Goal: Transaction & Acquisition: Purchase product/service

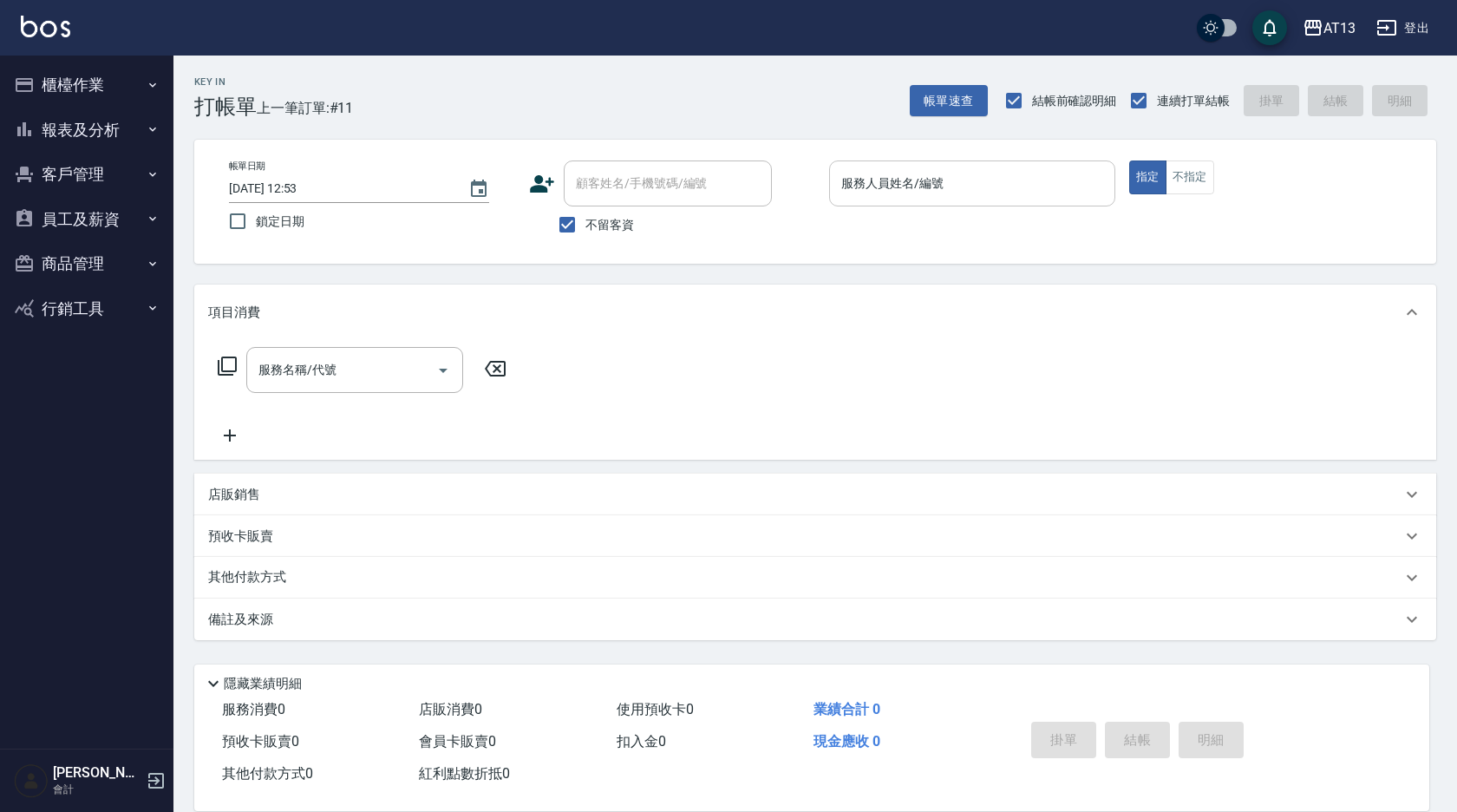
click at [879, 186] on div "服務人員姓名/編號 服務人員姓名/編號" at bounding box center [972, 183] width 286 height 46
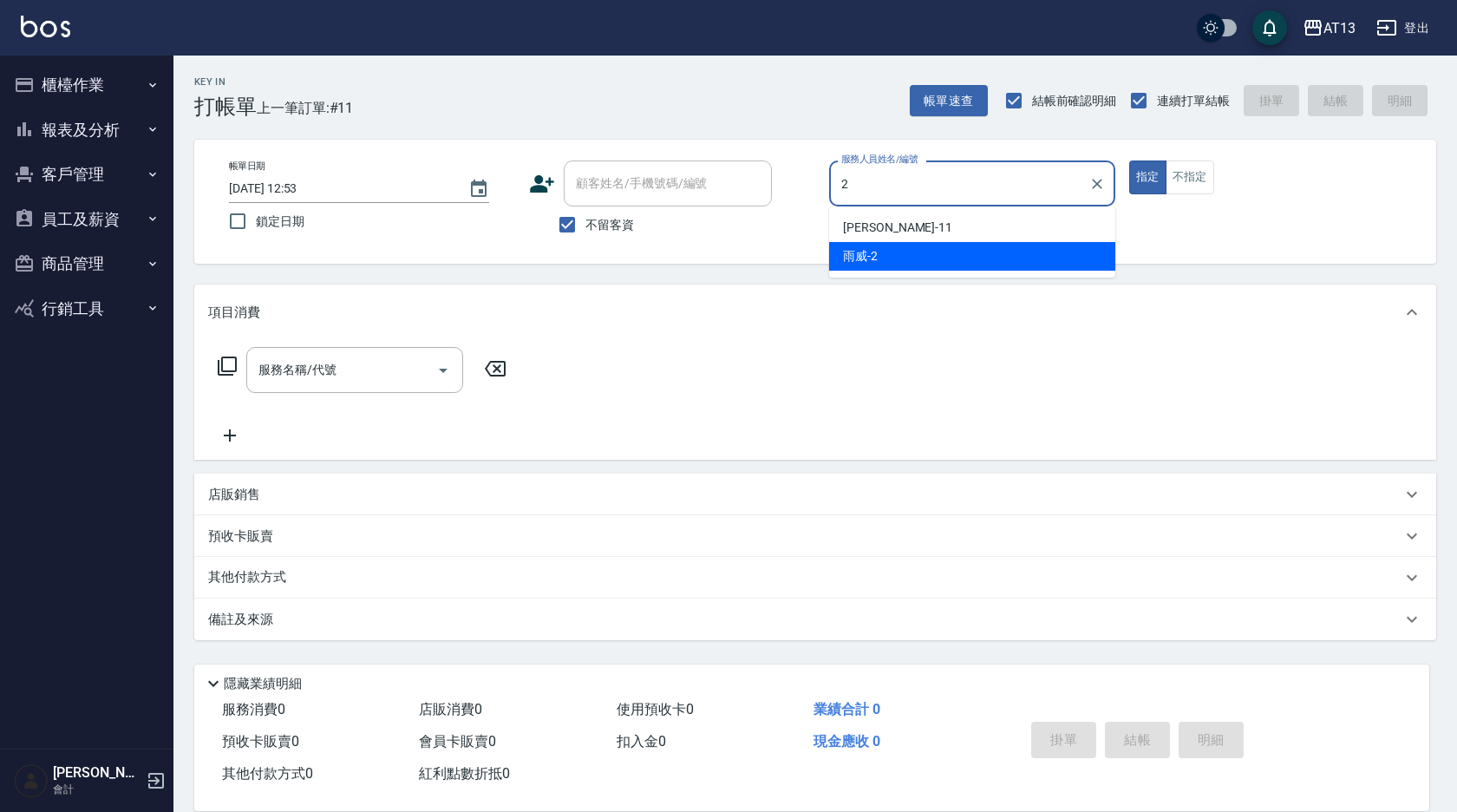
click at [879, 253] on div "雨威 -2" at bounding box center [972, 256] width 286 height 29
type input "雨威-2"
click at [1183, 177] on button "不指定" at bounding box center [1189, 177] width 48 height 33
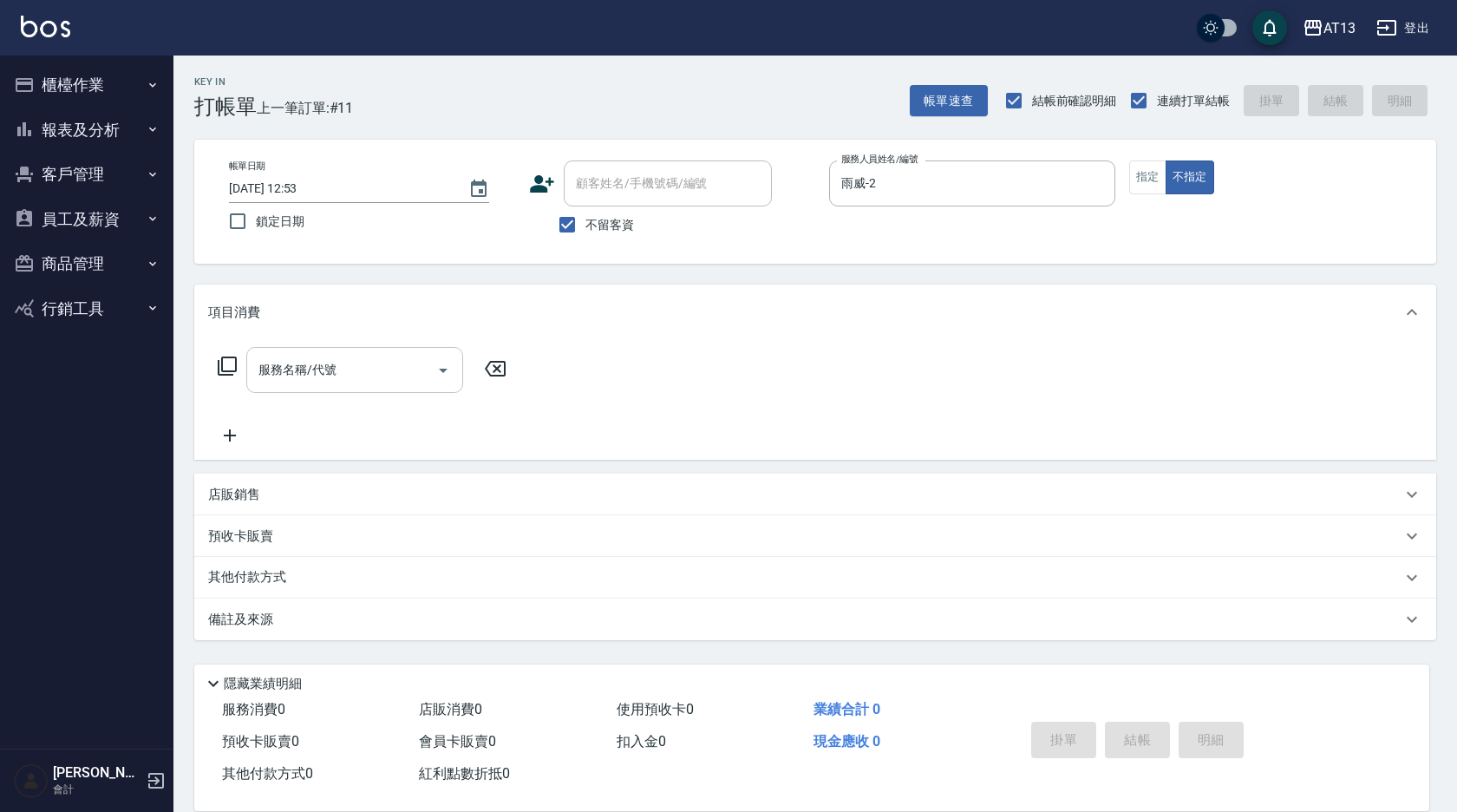
click at [405, 365] on input "服務名稱/代號" at bounding box center [342, 369] width 175 height 31
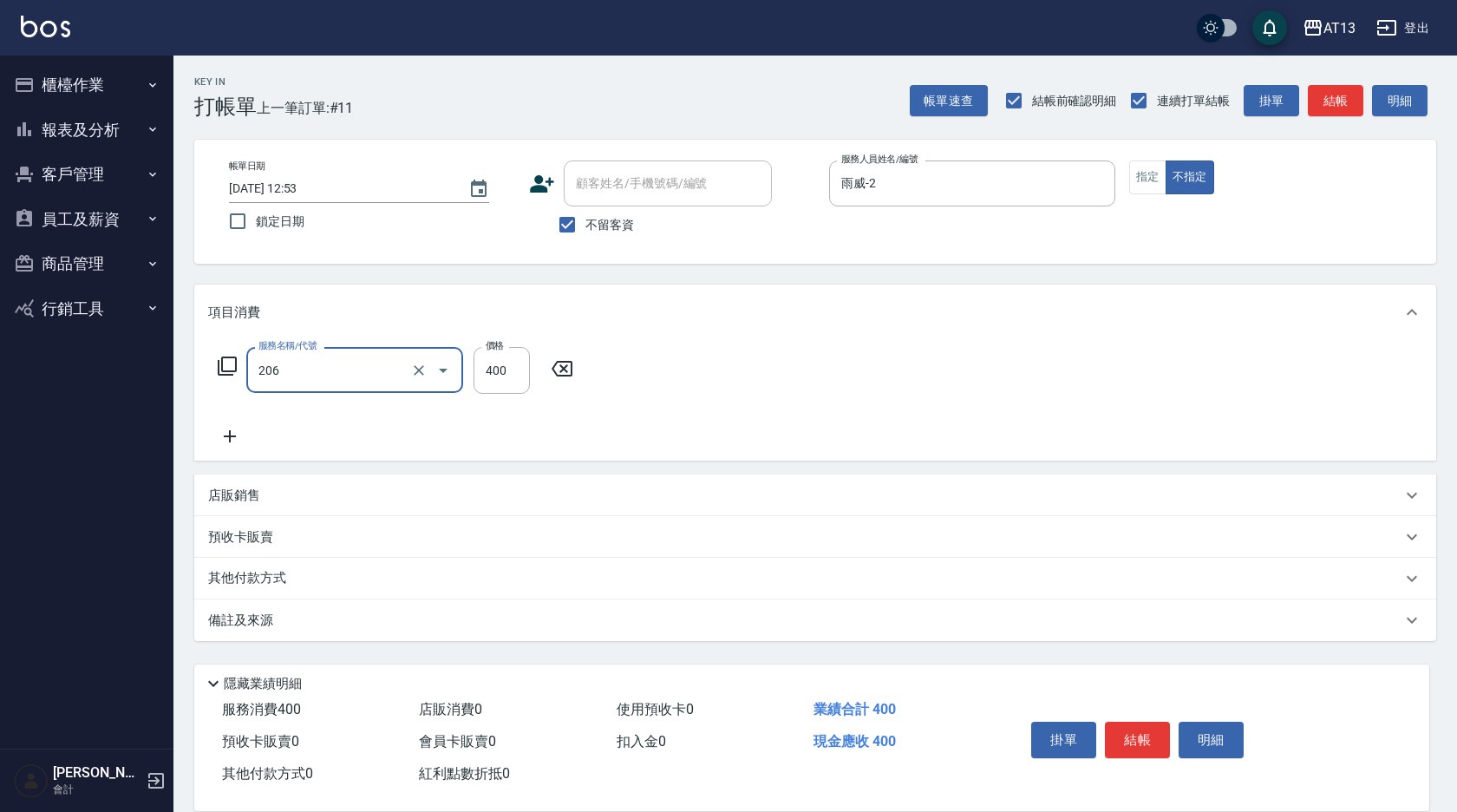
type input "健康洗(206)"
type input "雨威-2"
click at [827, 418] on div "服務名稱/代號 健康洗(206) 服務名稱/代號 價格 400 價格 洗-1 雨威-2 洗-1" at bounding box center [815, 400] width 1242 height 120
drag, startPoint x: 1125, startPoint y: 735, endPoint x: 1113, endPoint y: 741, distance: 13.4
click at [1125, 737] on button "結帳" at bounding box center [1138, 739] width 65 height 36
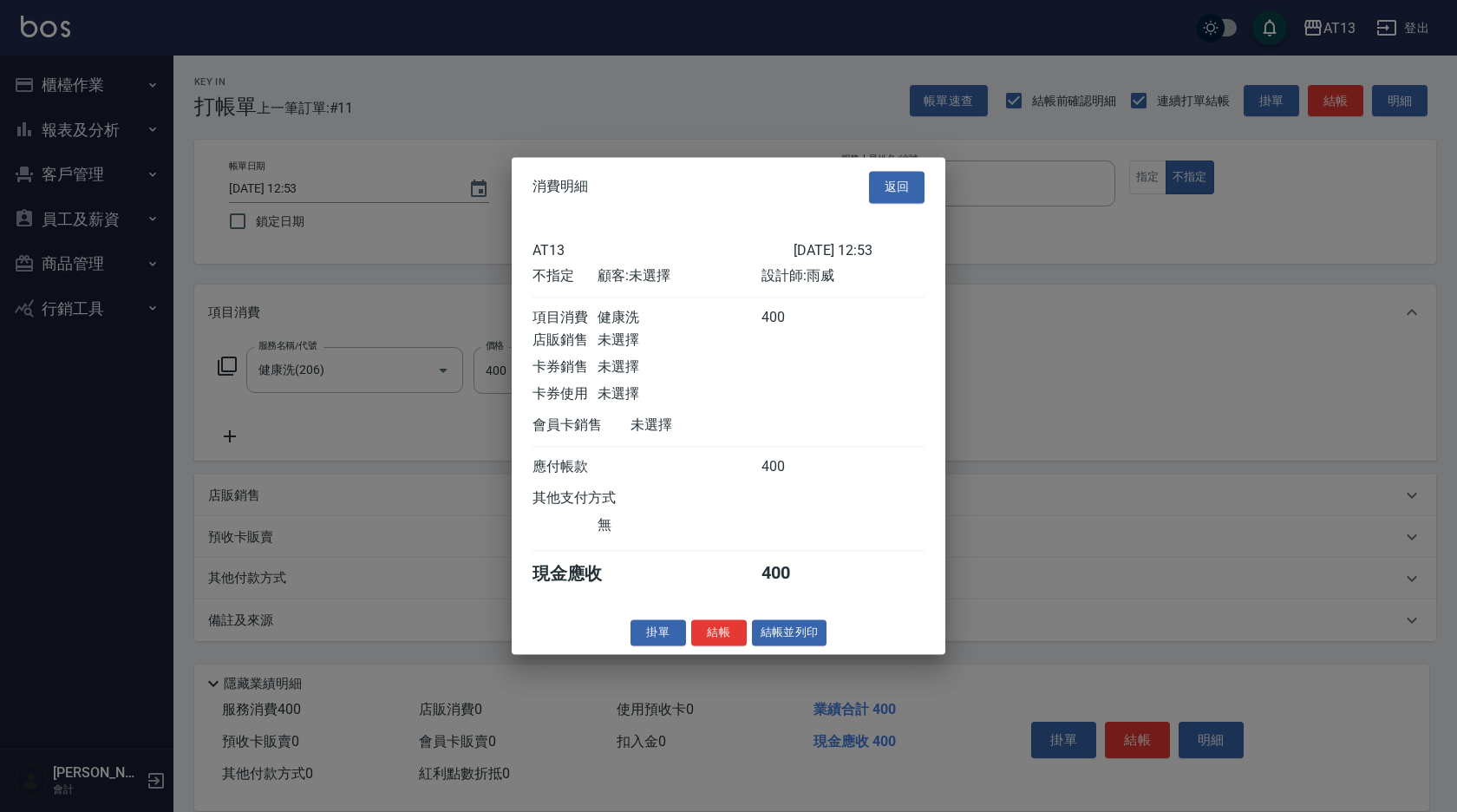
click at [710, 638] on button "結帳" at bounding box center [719, 632] width 55 height 27
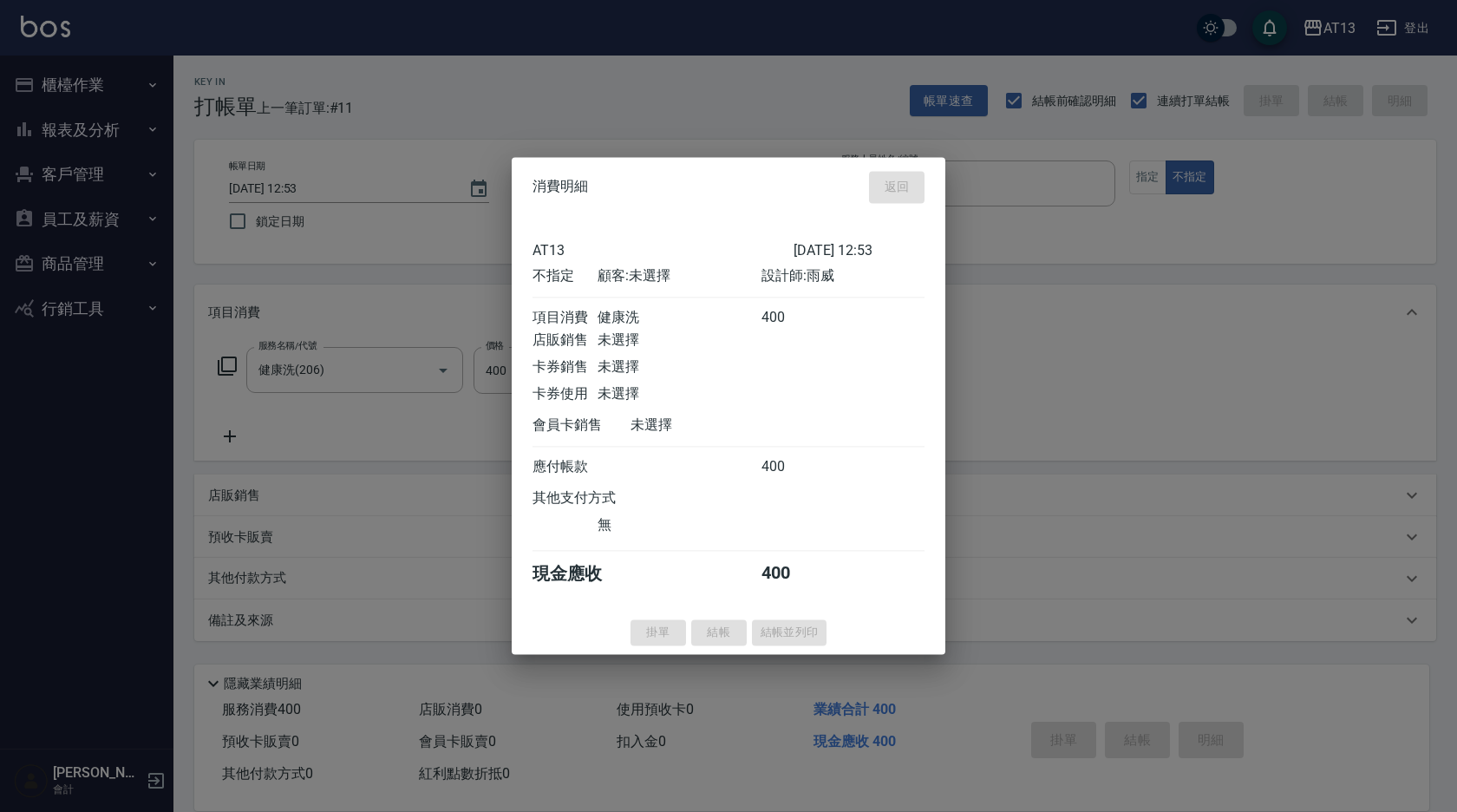
type input "[DATE] 14:14"
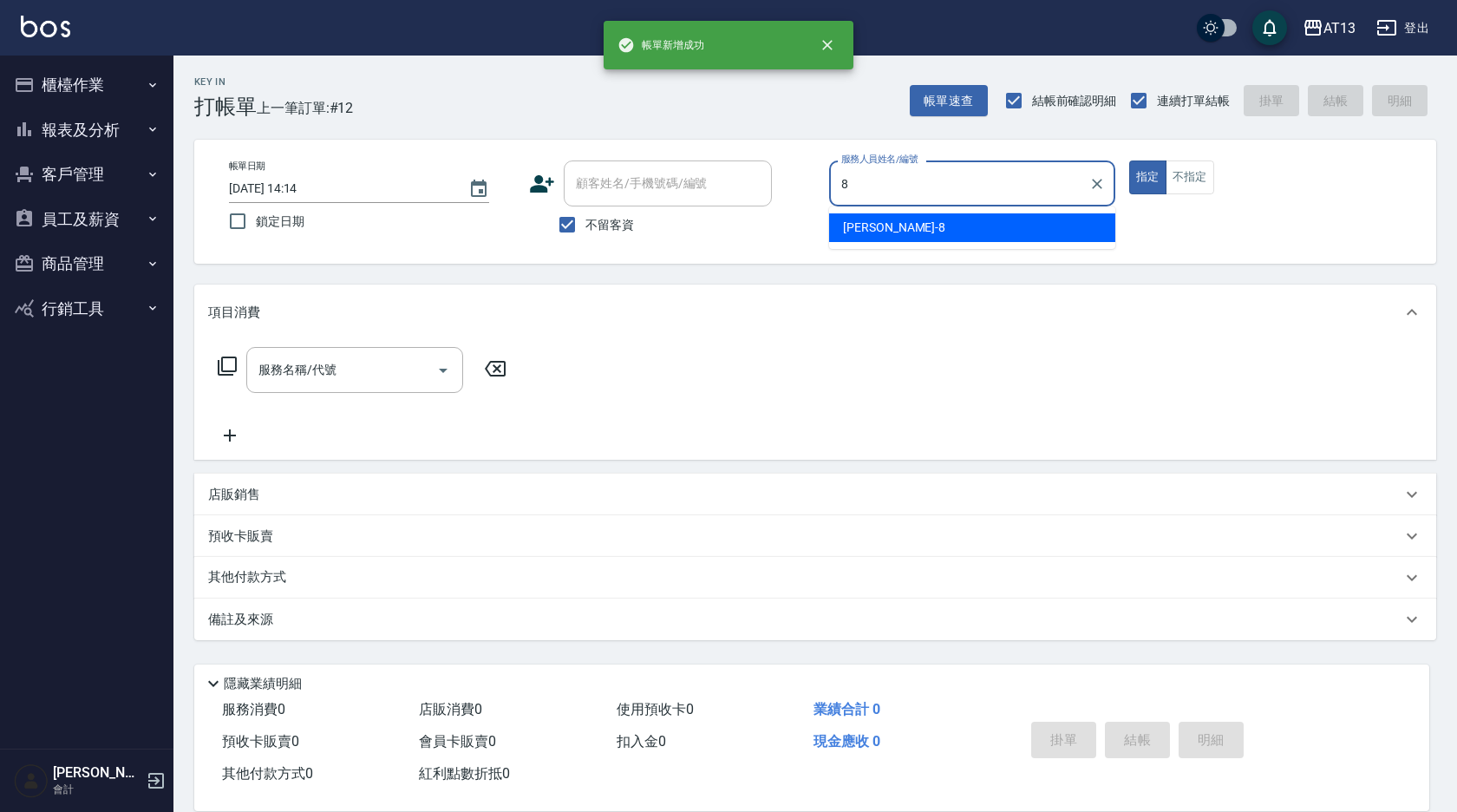
click at [871, 231] on span "[PERSON_NAME] -8" at bounding box center [894, 227] width 102 height 19
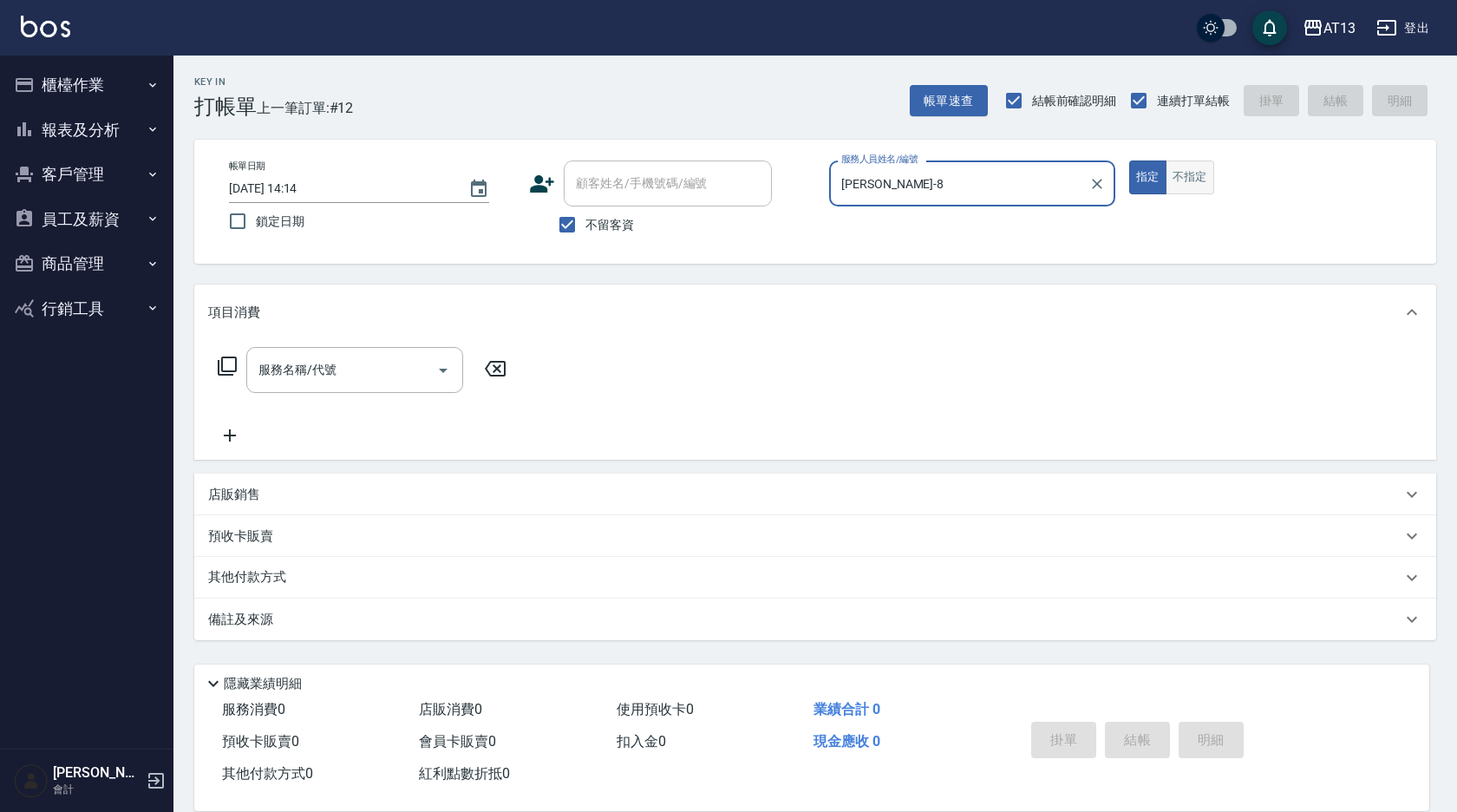
type input "[PERSON_NAME]-8"
click at [1183, 181] on button "不指定" at bounding box center [1189, 177] width 48 height 33
click at [386, 382] on input "服務名稱/代號" at bounding box center [342, 369] width 175 height 31
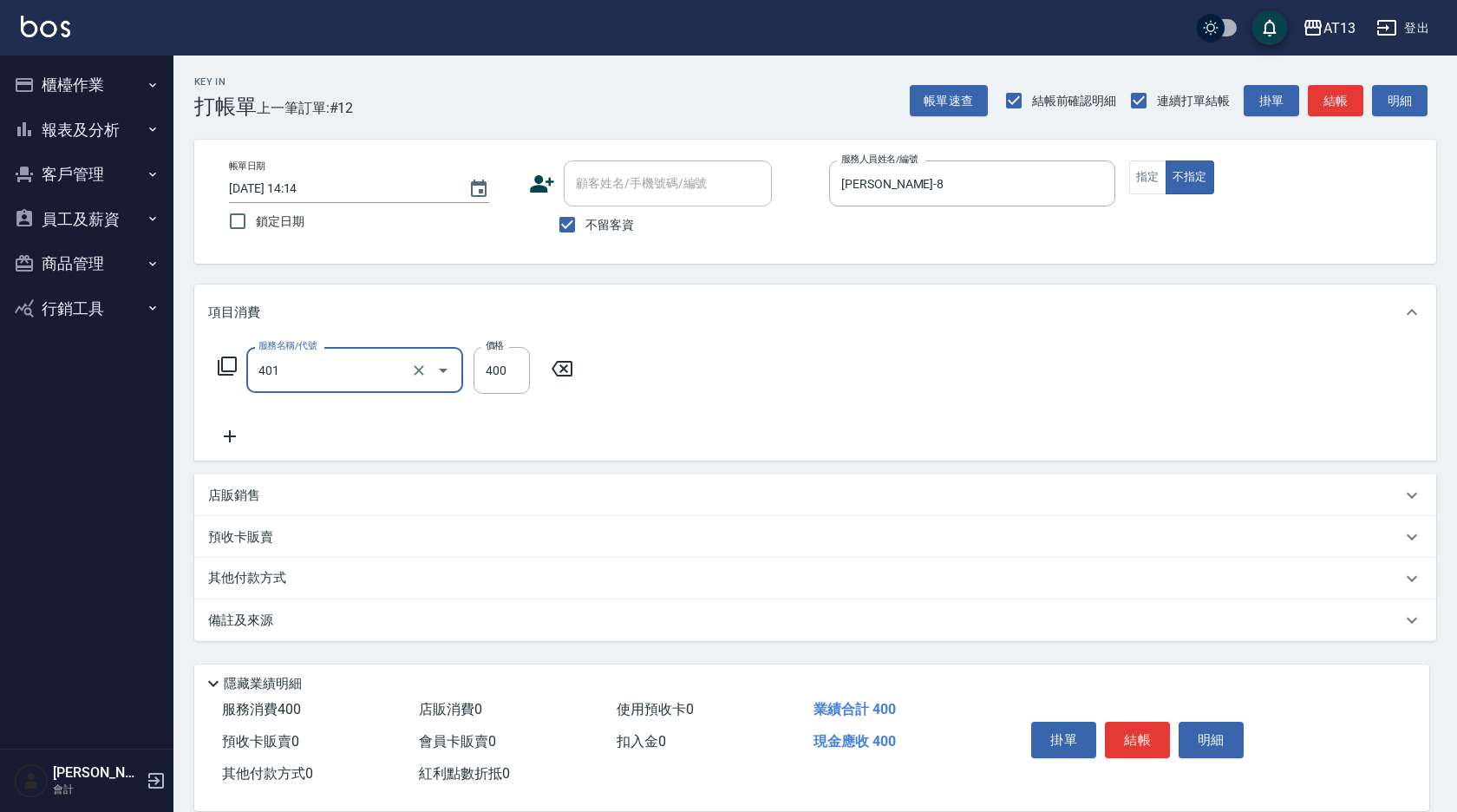
type input "剪髮(401)"
type input "150"
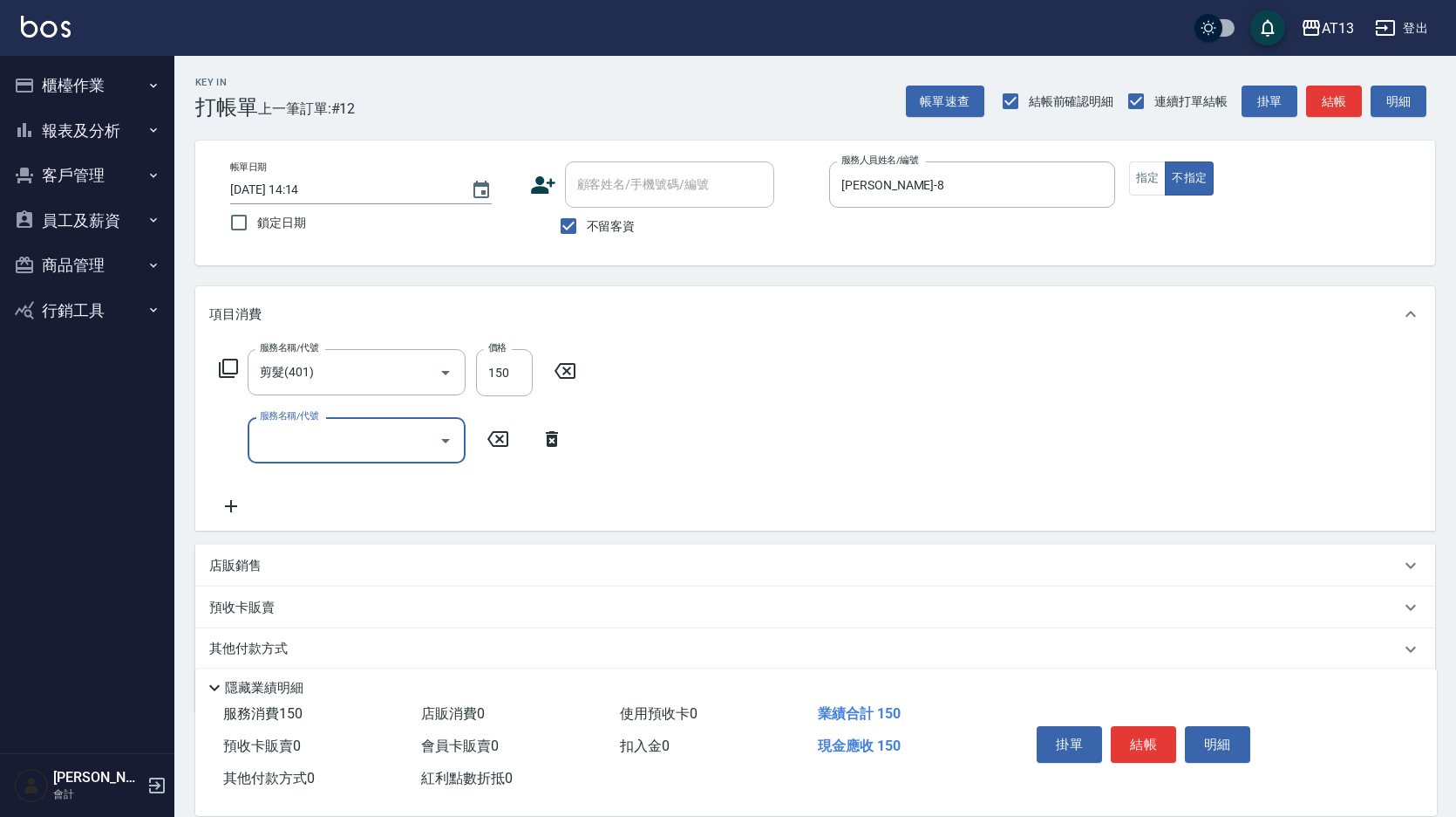
click at [877, 436] on div "服務名稱/代號 剪髮(401) 服務名稱/代號 價格 150 價格 服務名稱/代號 服務名稱/代號" at bounding box center [815, 436] width 1240 height 188
click at [1157, 745] on button "結帳" at bounding box center [1144, 744] width 65 height 37
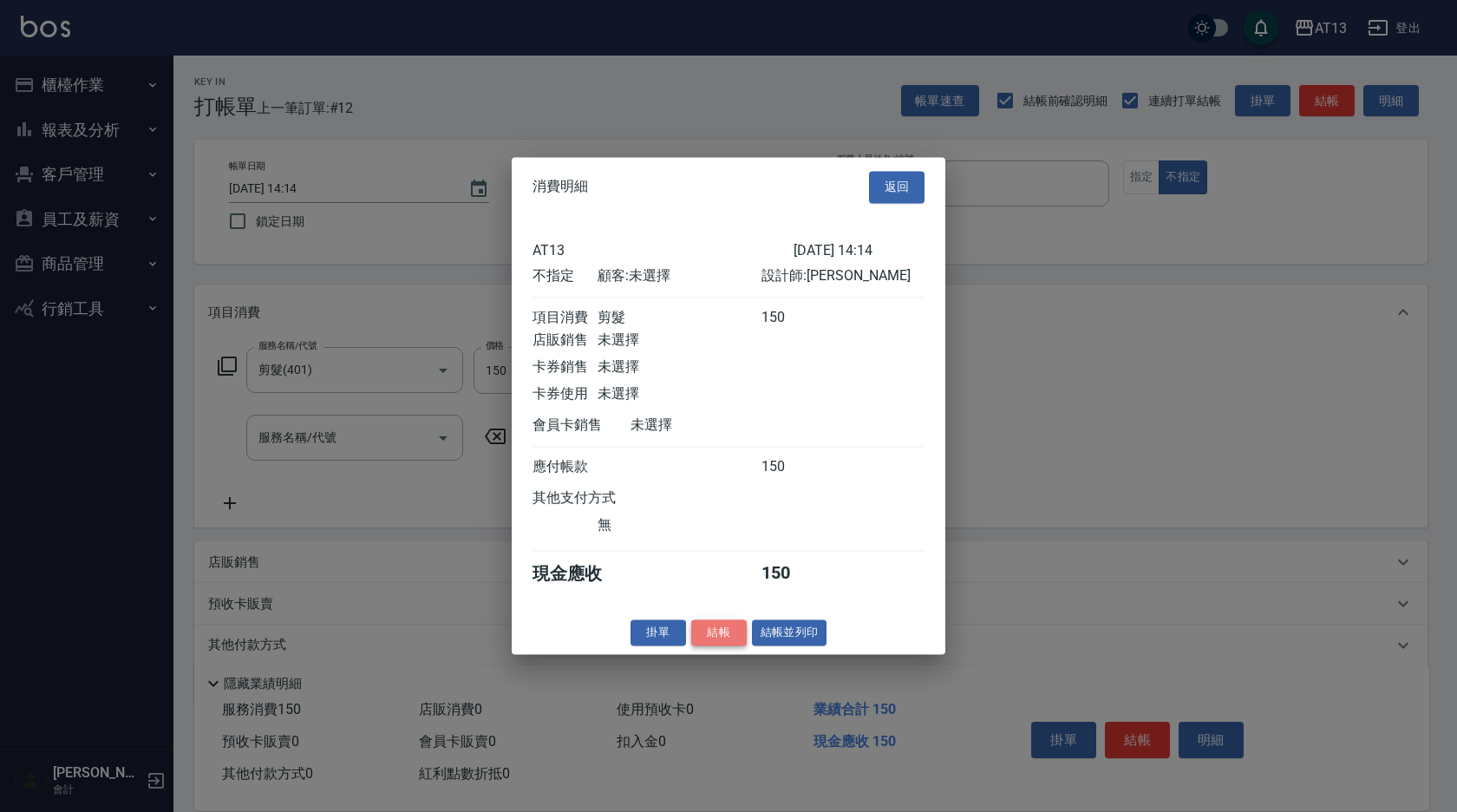
click at [722, 646] on button "結帳" at bounding box center [719, 632] width 55 height 27
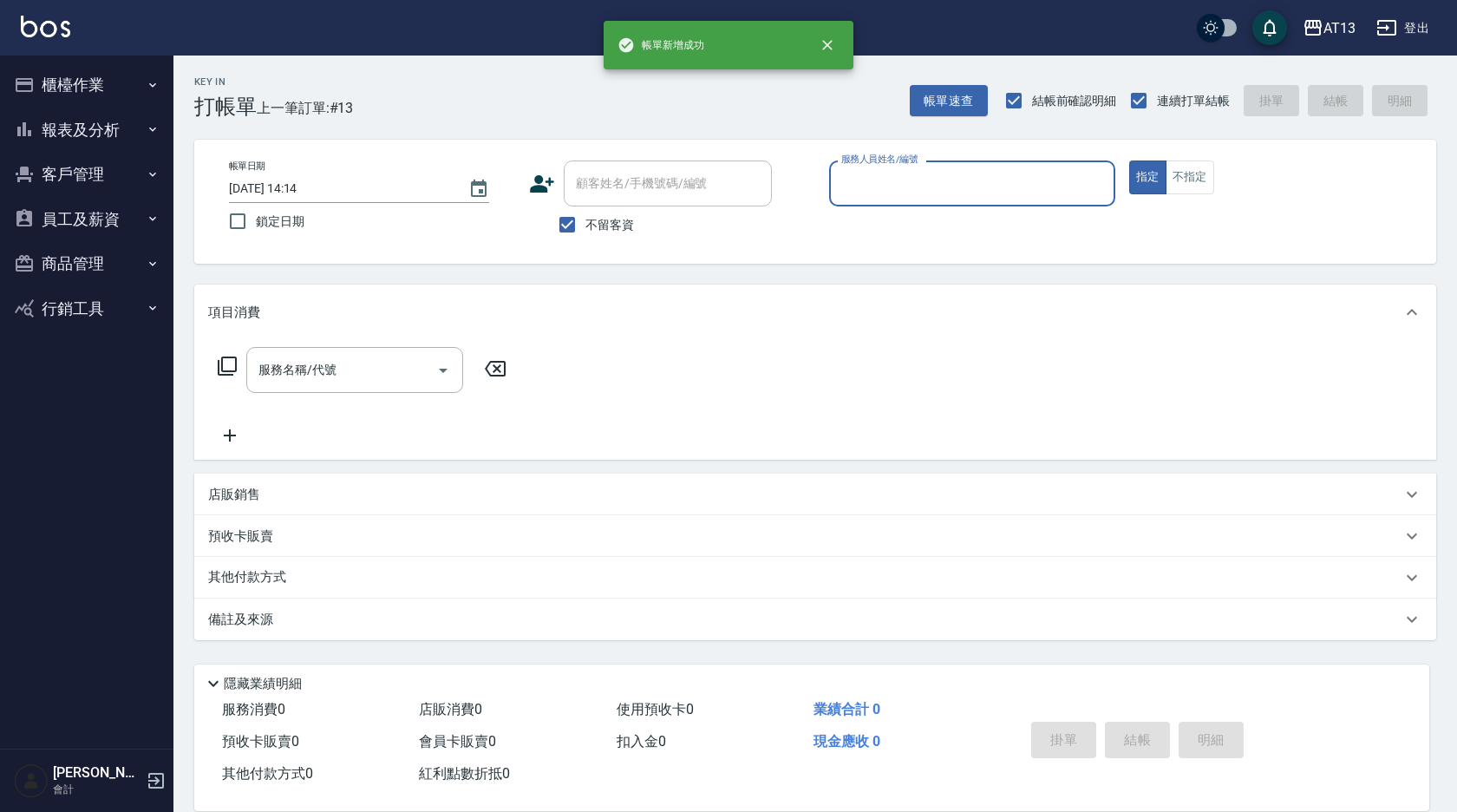
type input "0"
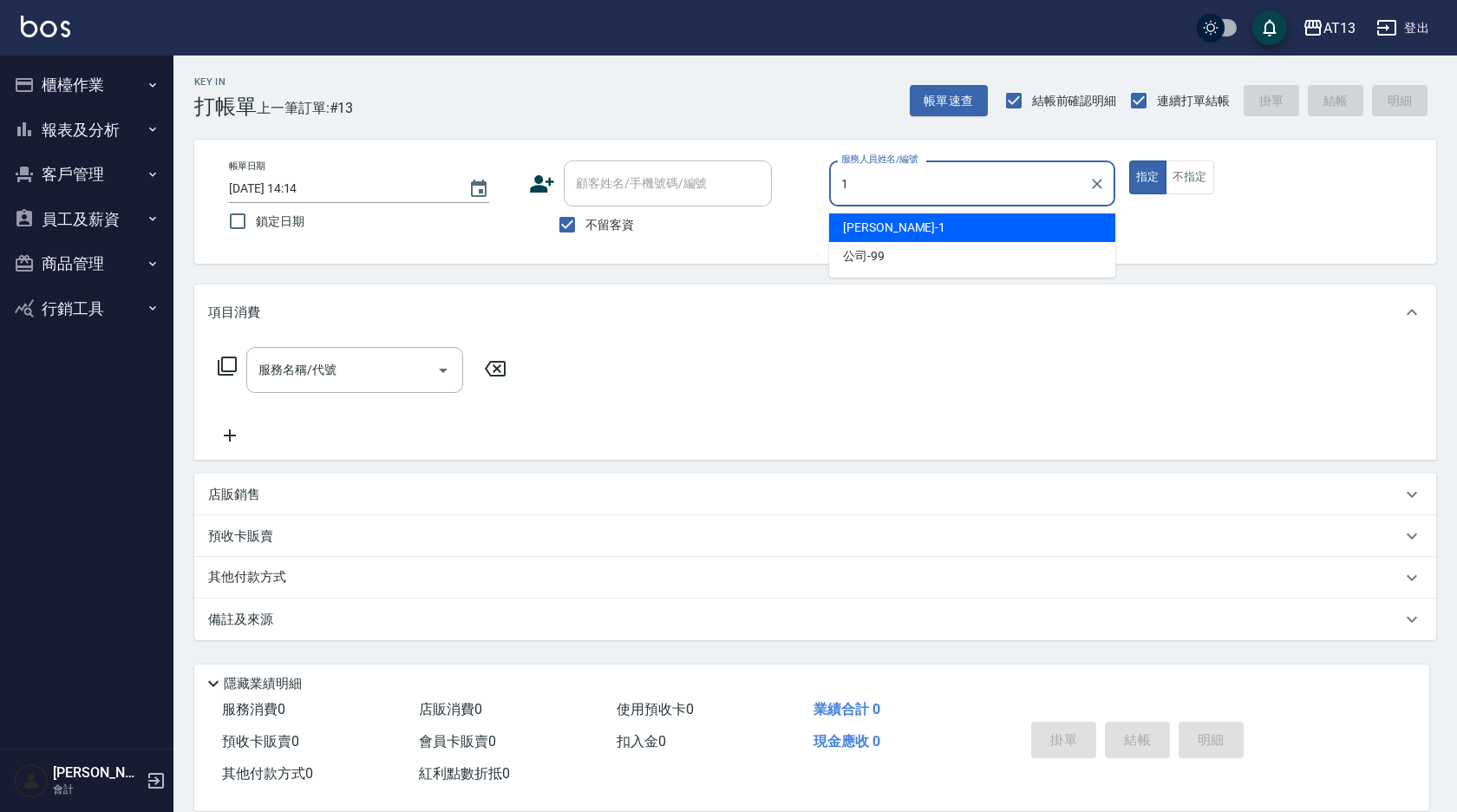
click at [898, 222] on div "[PERSON_NAME] -1" at bounding box center [972, 227] width 286 height 29
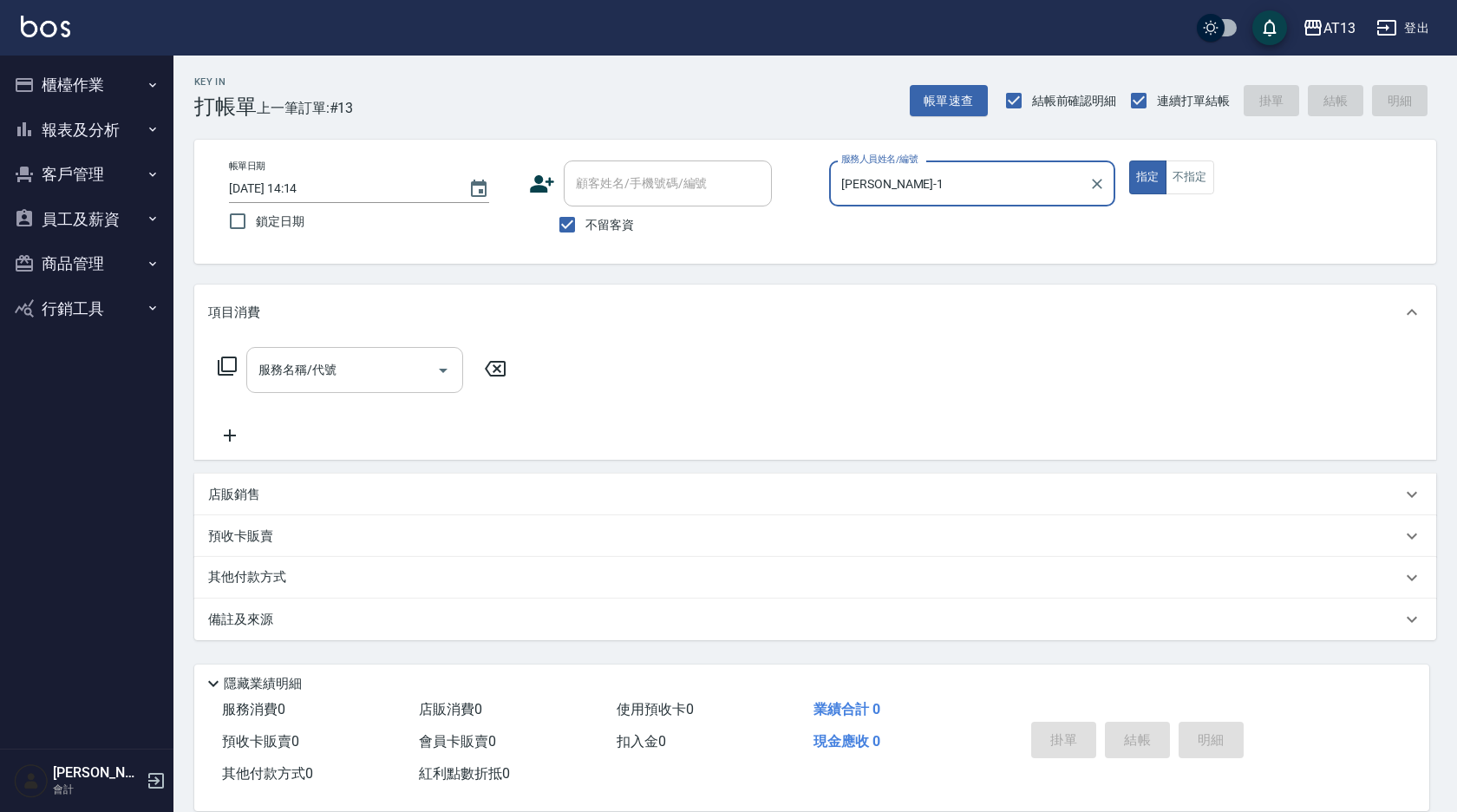
type input "[PERSON_NAME]-1"
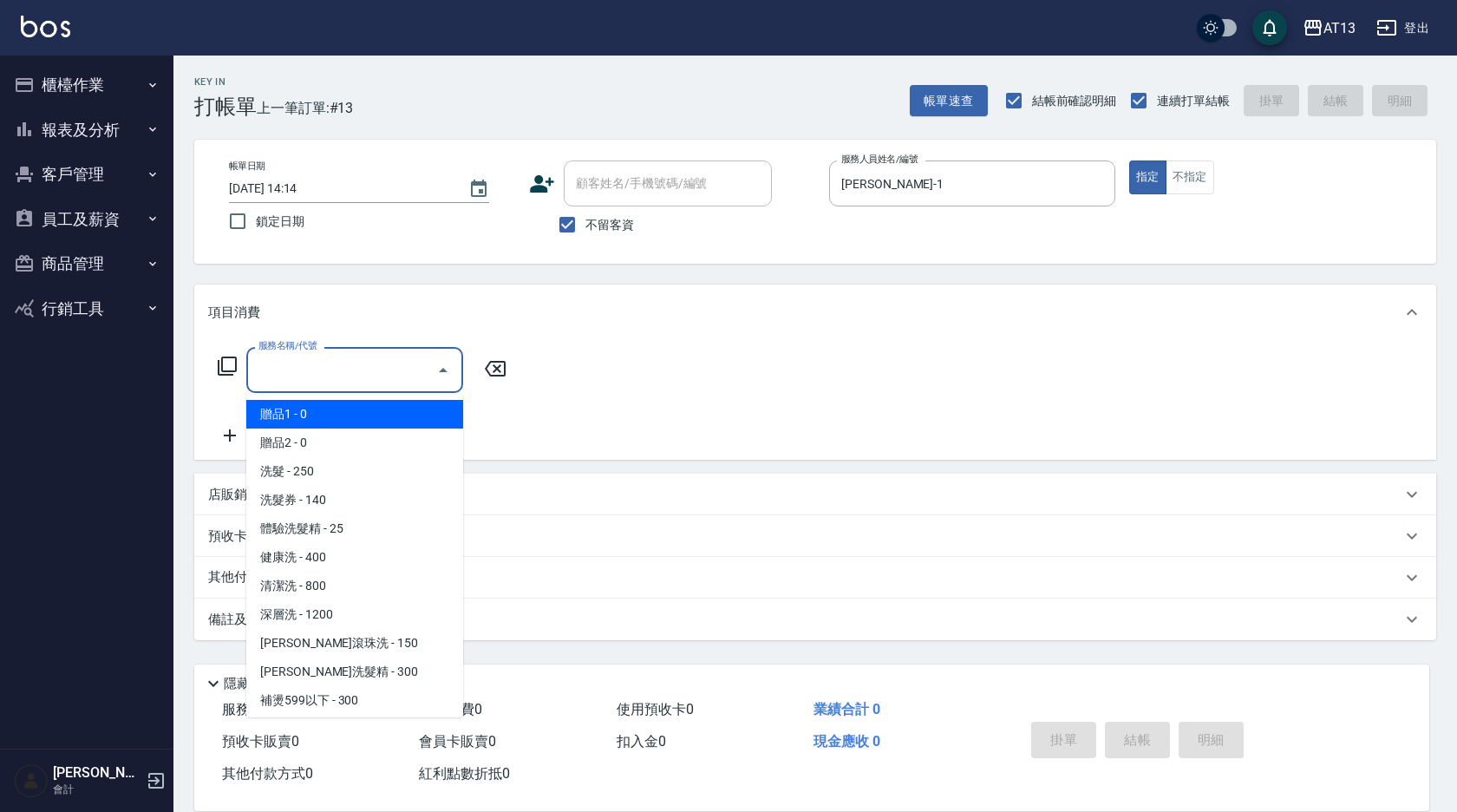
click at [390, 382] on input "服務名稱/代號" at bounding box center [342, 369] width 175 height 31
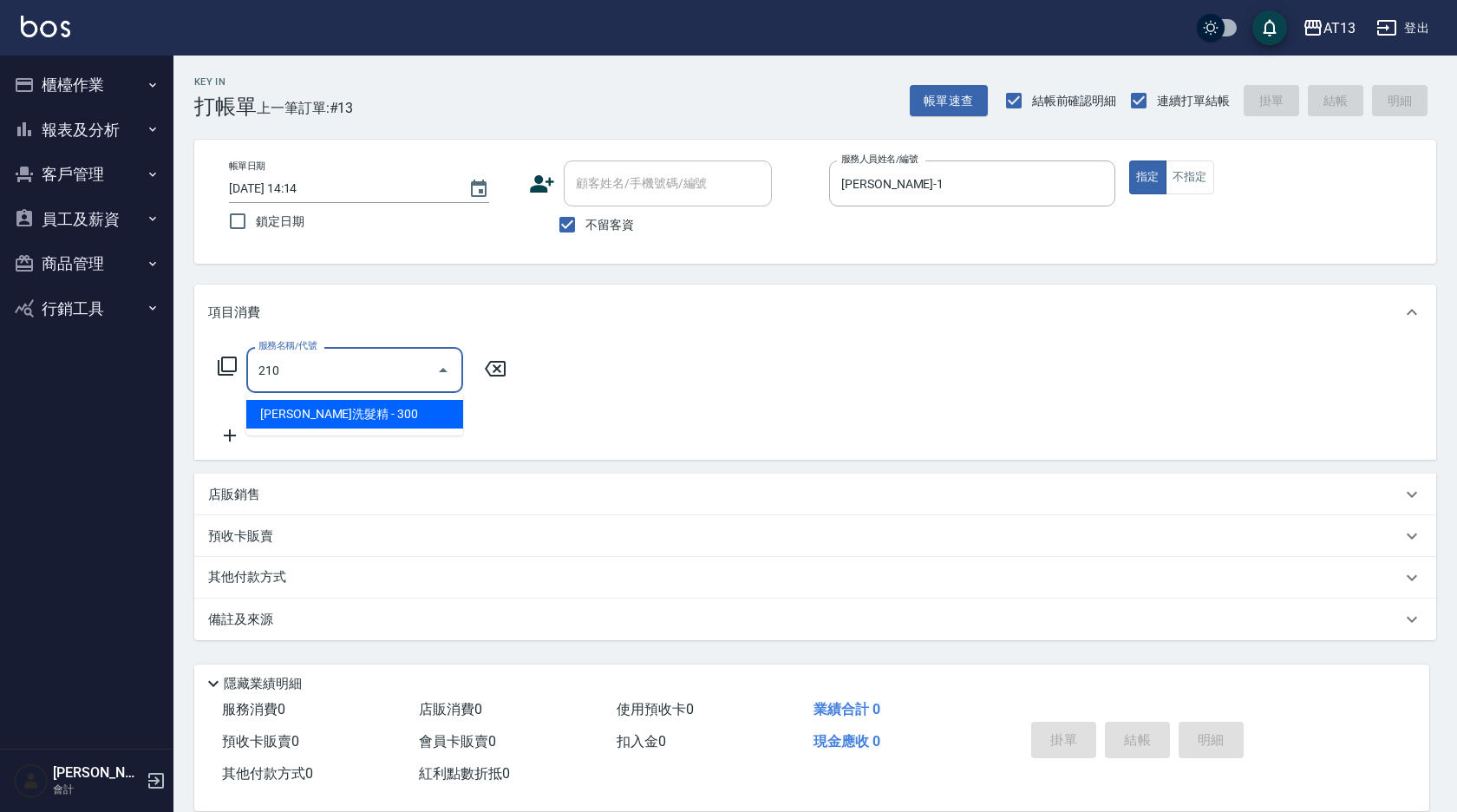
type input "[PERSON_NAME]洗髮精(210)"
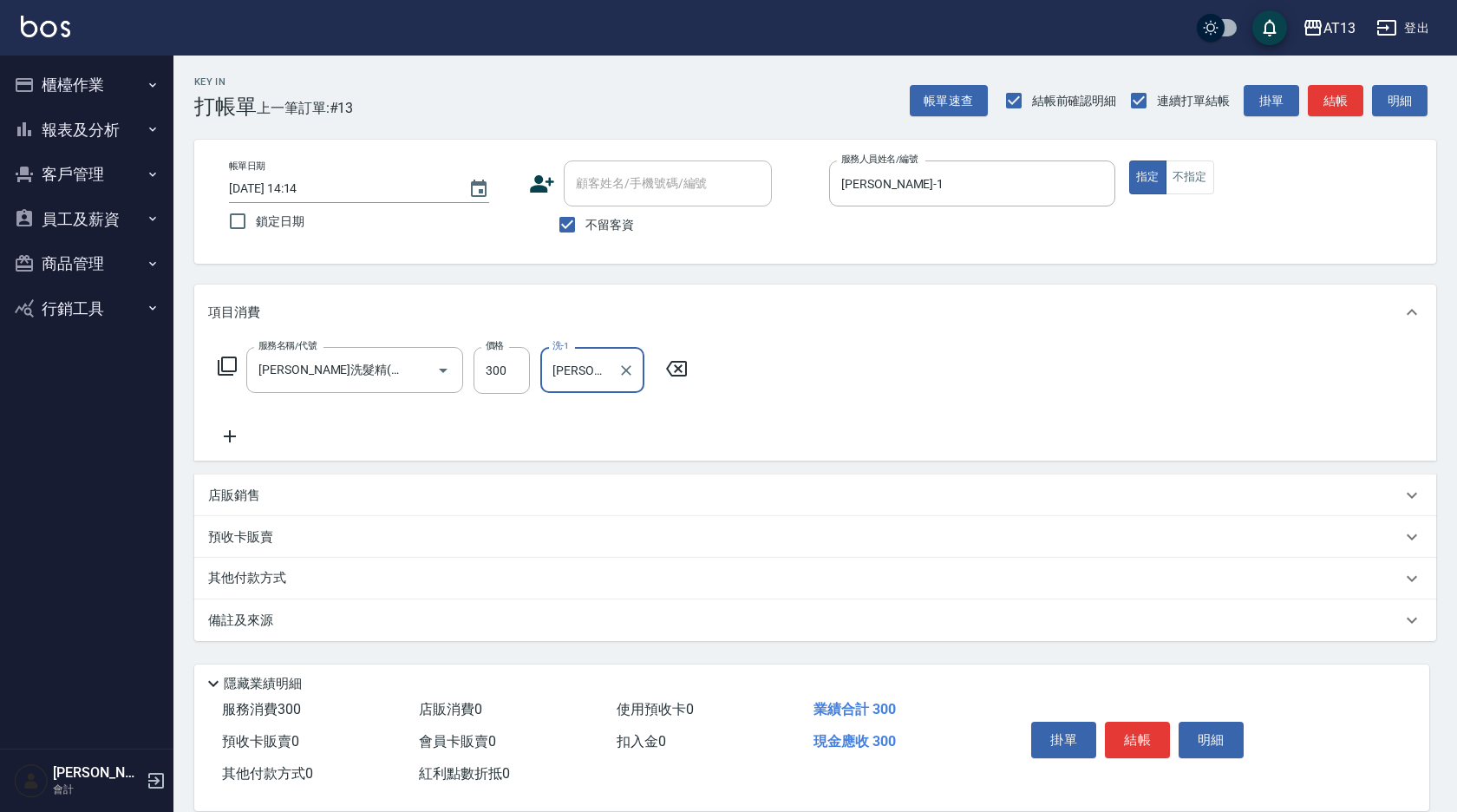
type input "[PERSON_NAME]-33"
click at [1093, 396] on div "服務名稱/代號 [PERSON_NAME]洗髮精(210) 服務名稱/代號 價格 300 價格 洗-1 [PERSON_NAME]-33 洗-1" at bounding box center [815, 400] width 1242 height 120
click at [1113, 751] on div "掛單 結帳 明細" at bounding box center [1138, 742] width 226 height 55
click at [1131, 727] on button "結帳" at bounding box center [1138, 739] width 65 height 36
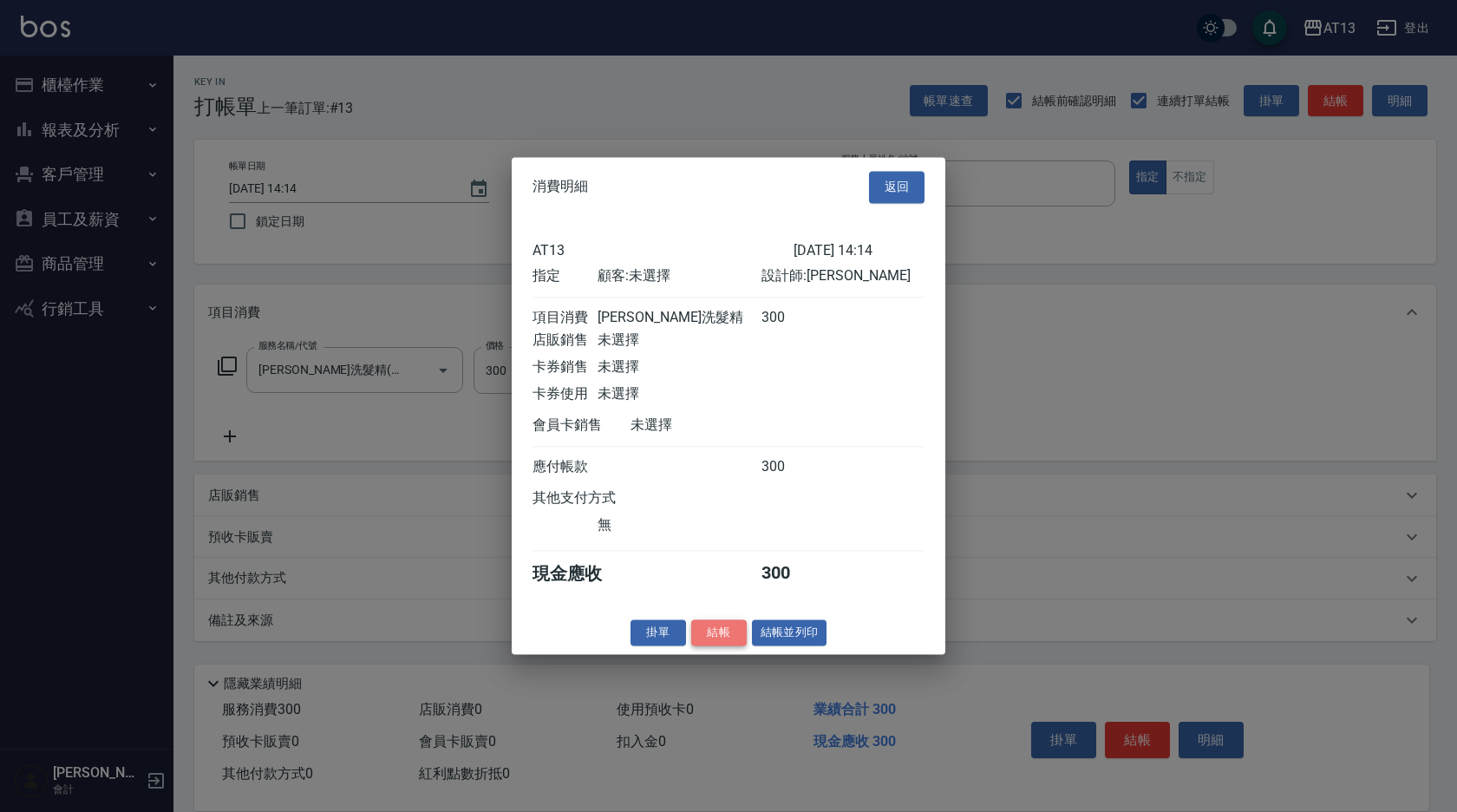
click at [734, 646] on button "結帳" at bounding box center [719, 632] width 55 height 27
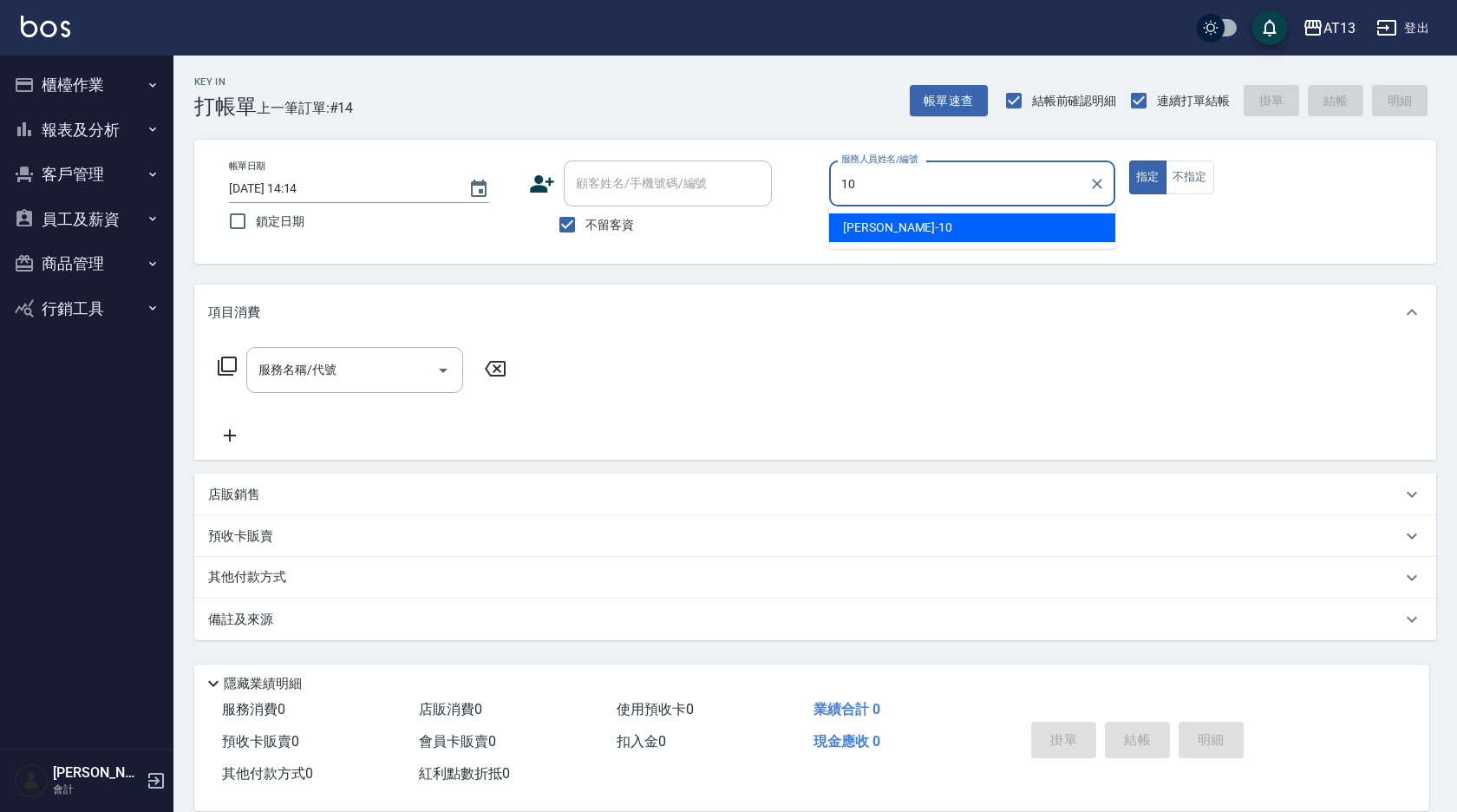
click at [864, 237] on div "[PERSON_NAME] -10" at bounding box center [972, 227] width 286 height 29
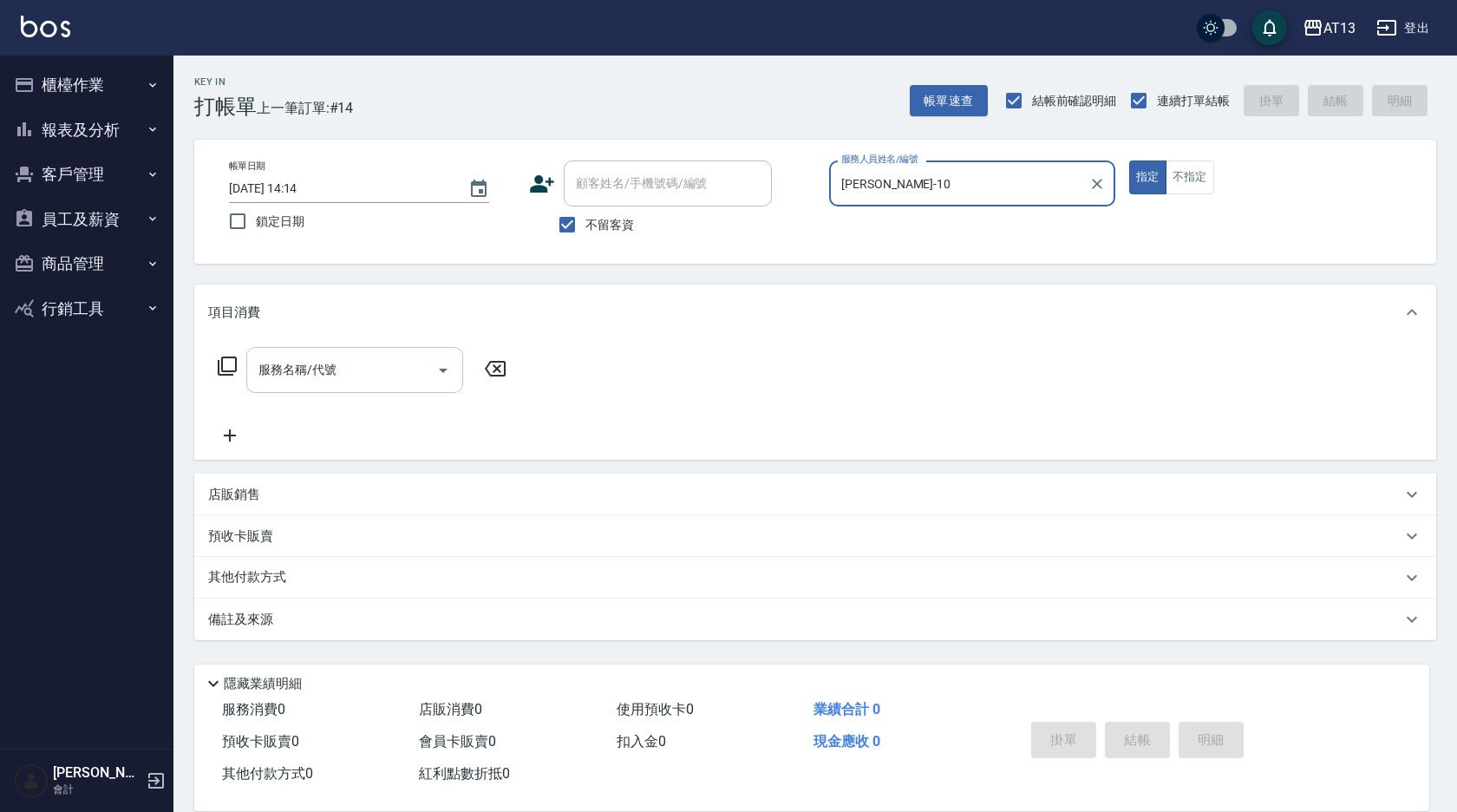
type input "[PERSON_NAME]-10"
click at [338, 385] on input "服務名稱/代號" at bounding box center [342, 369] width 175 height 31
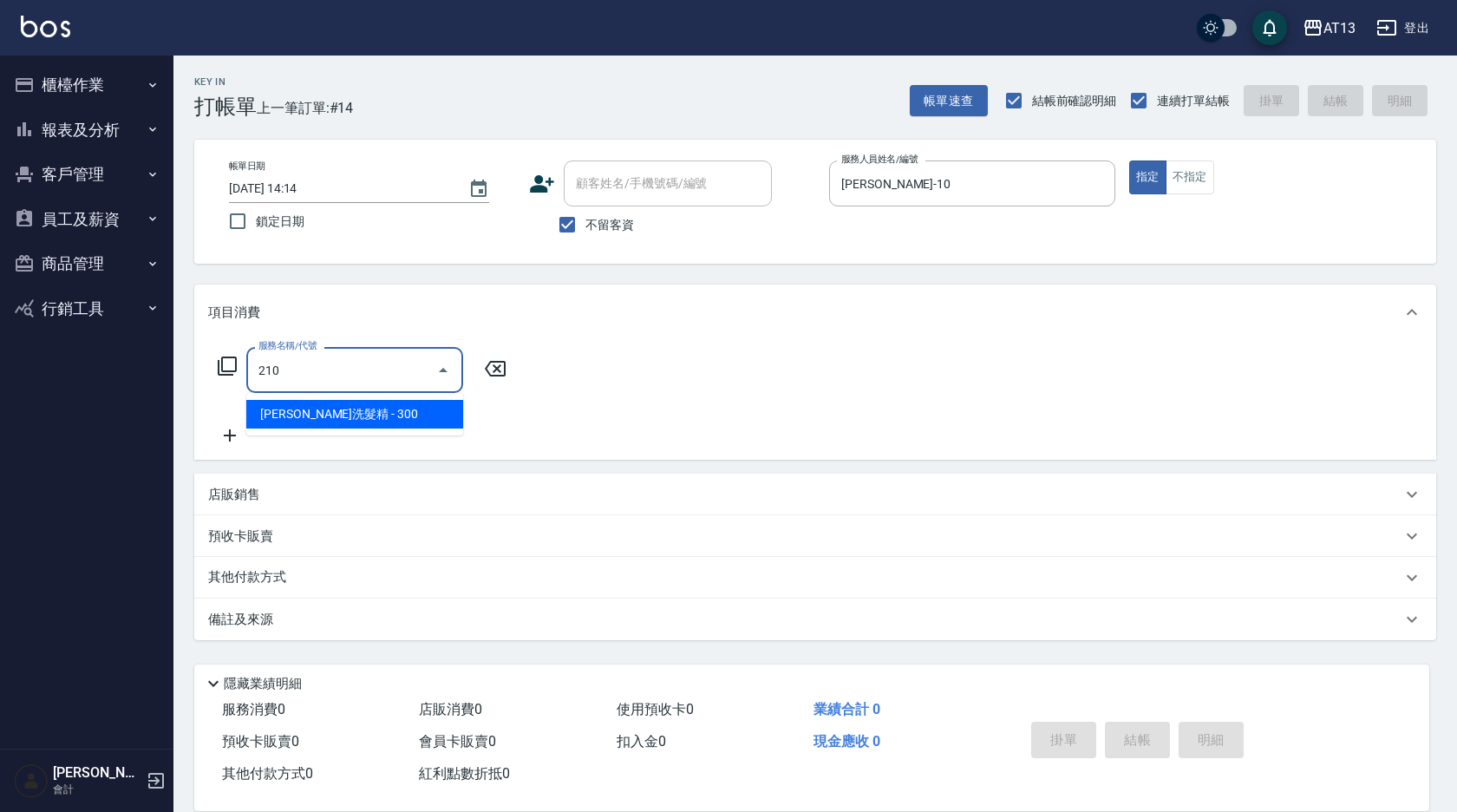
type input "[PERSON_NAME]洗髮精(210)"
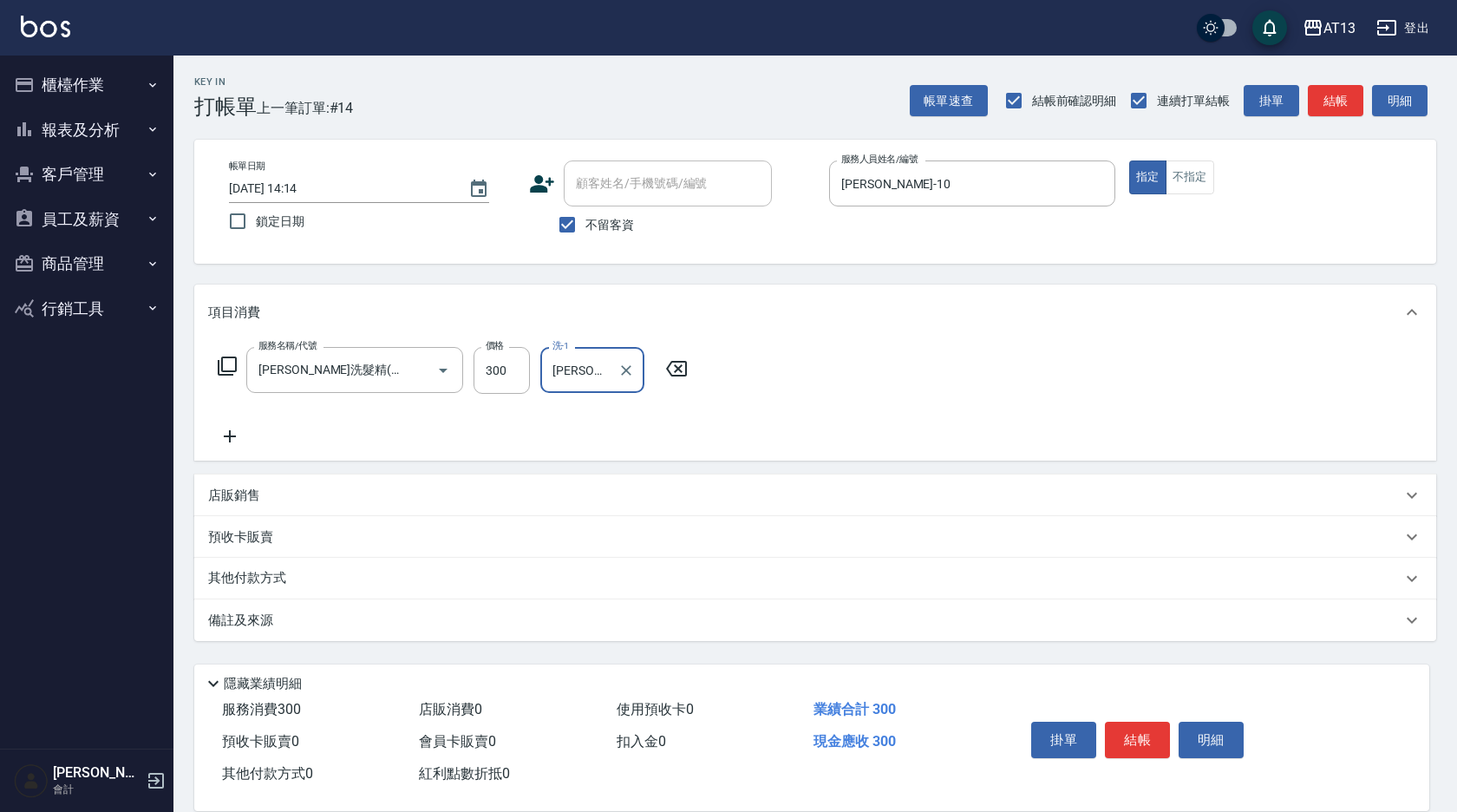
type input "[PERSON_NAME]-11"
click at [823, 371] on div "服務名稱/代號 [PERSON_NAME]洗髮精(210) 服務名稱/代號 價格 300 價格 洗-1 [PERSON_NAME]-11 洗-1" at bounding box center [815, 400] width 1242 height 120
click at [1142, 730] on button "結帳" at bounding box center [1138, 739] width 65 height 36
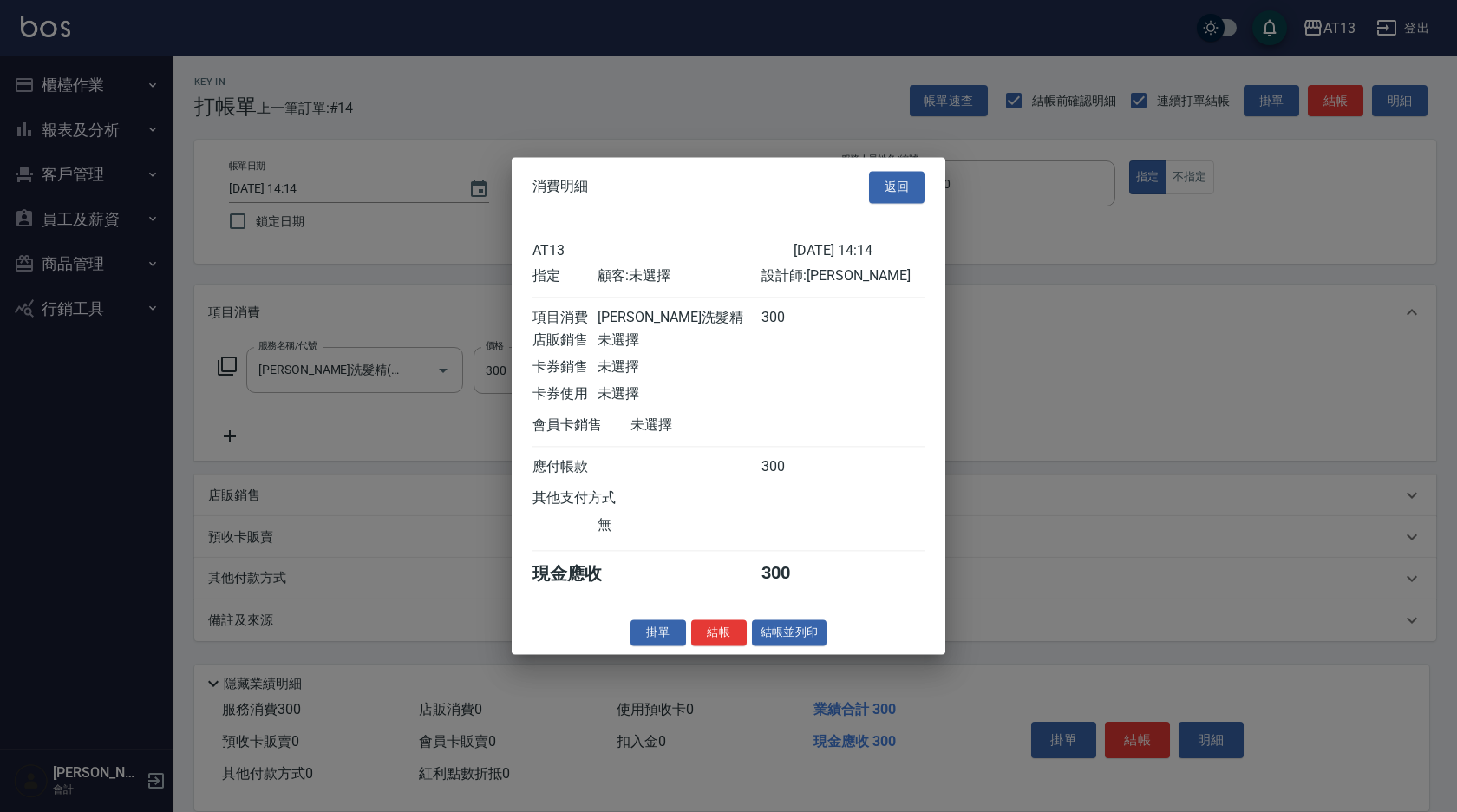
click at [735, 645] on button "結帳" at bounding box center [719, 632] width 55 height 27
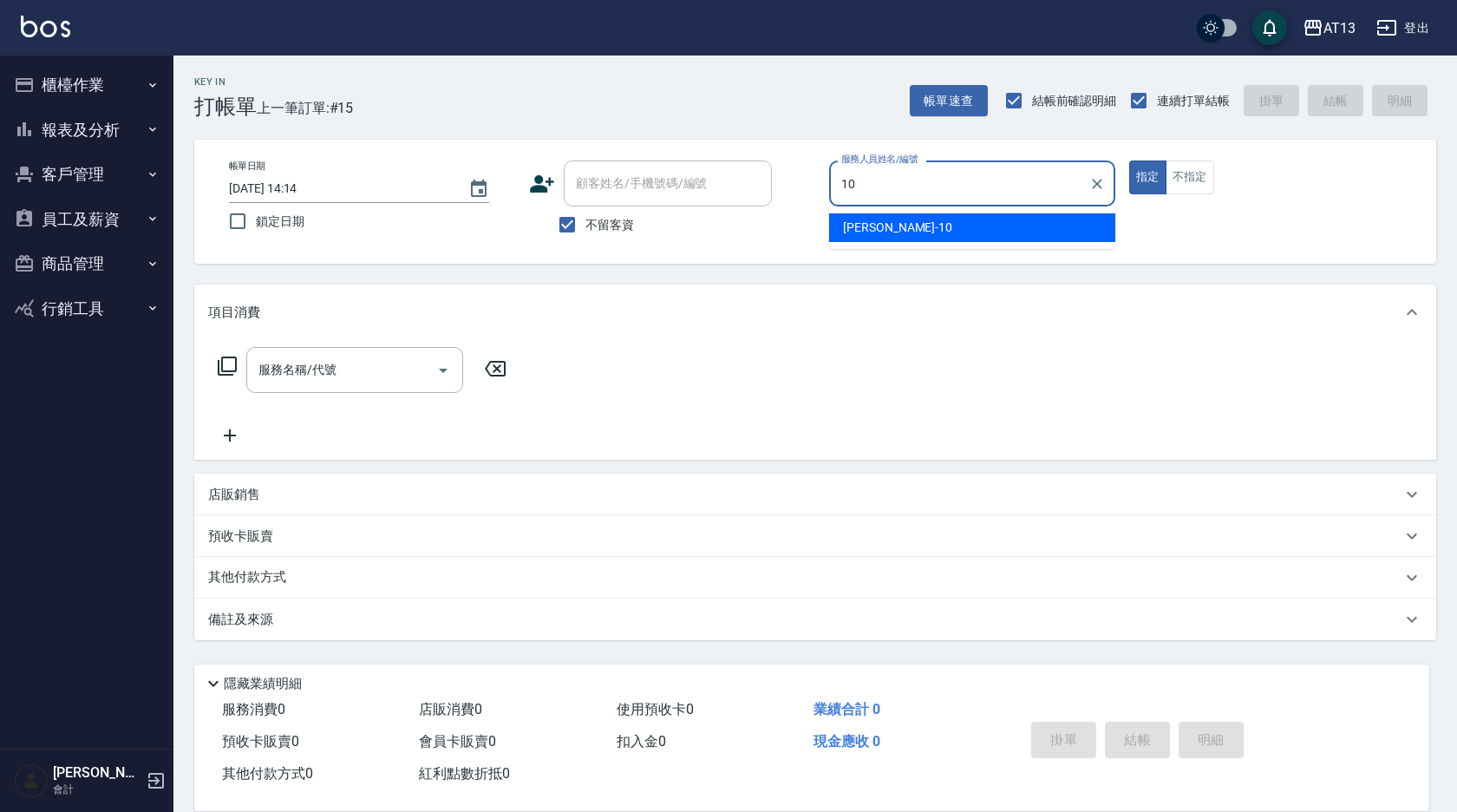
click at [847, 221] on span "[PERSON_NAME] -10" at bounding box center [897, 227] width 109 height 19
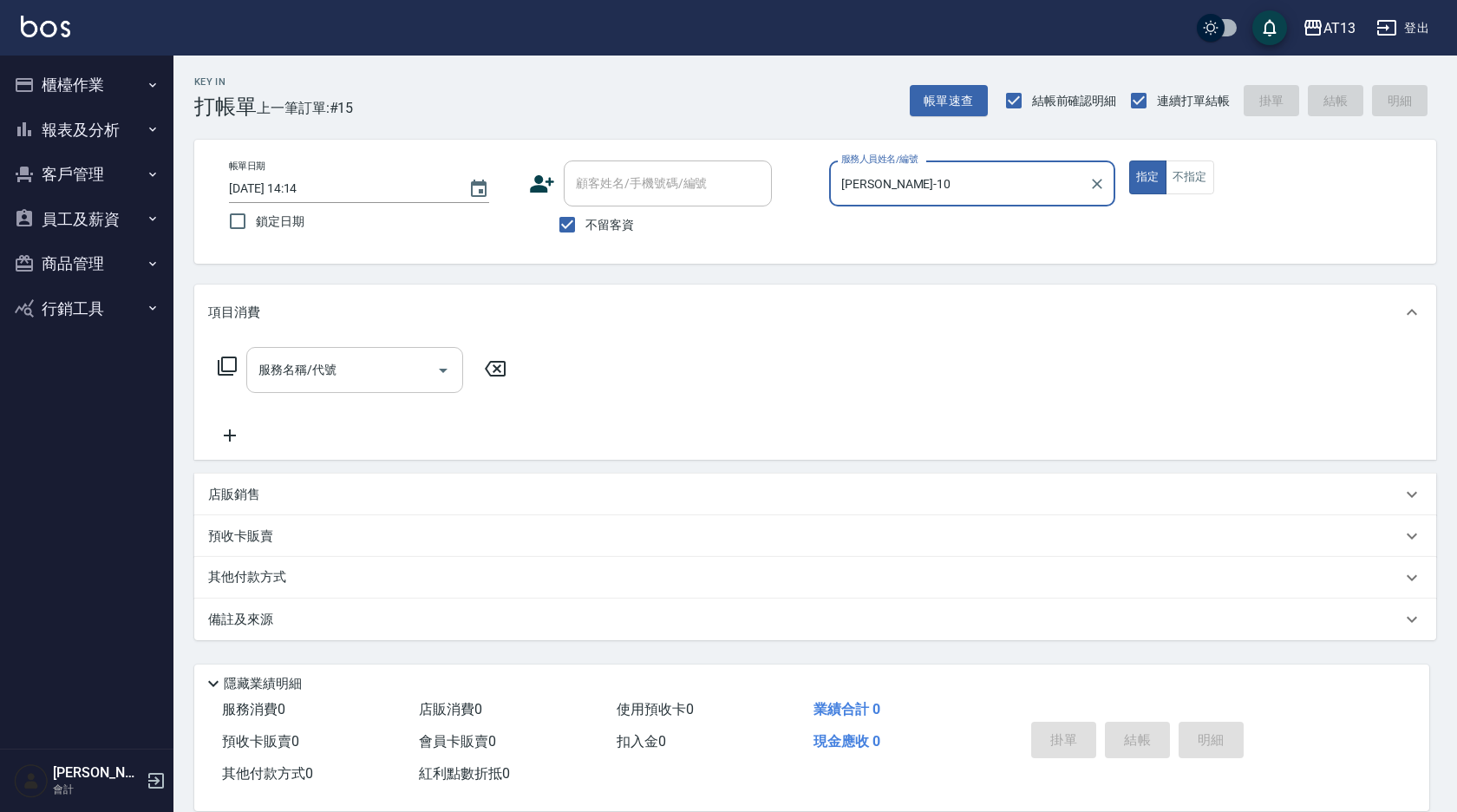
type input "[PERSON_NAME]-10"
click at [387, 357] on input "服務名稱/代號" at bounding box center [342, 369] width 175 height 31
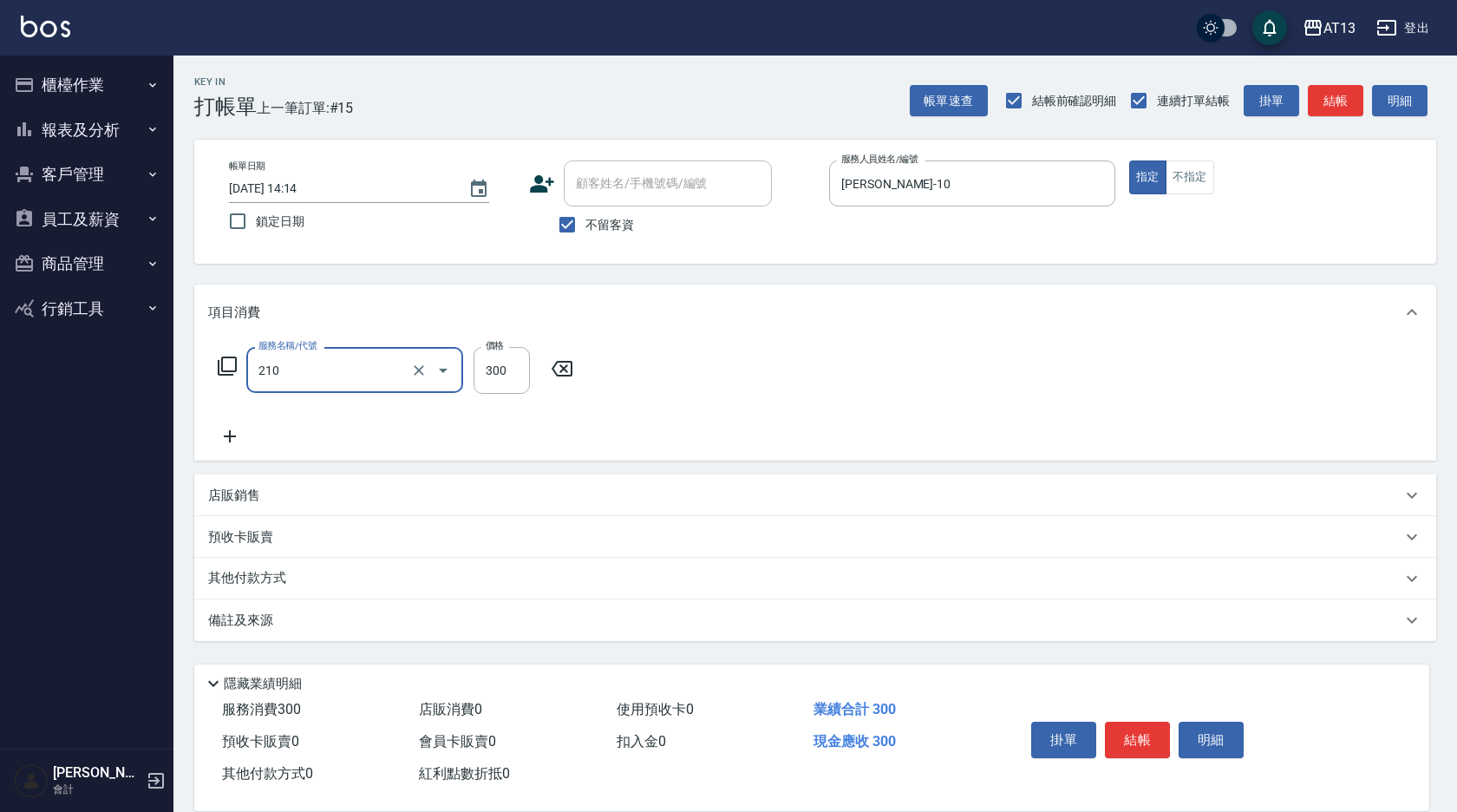
type input "[PERSON_NAME]洗髮精(210)"
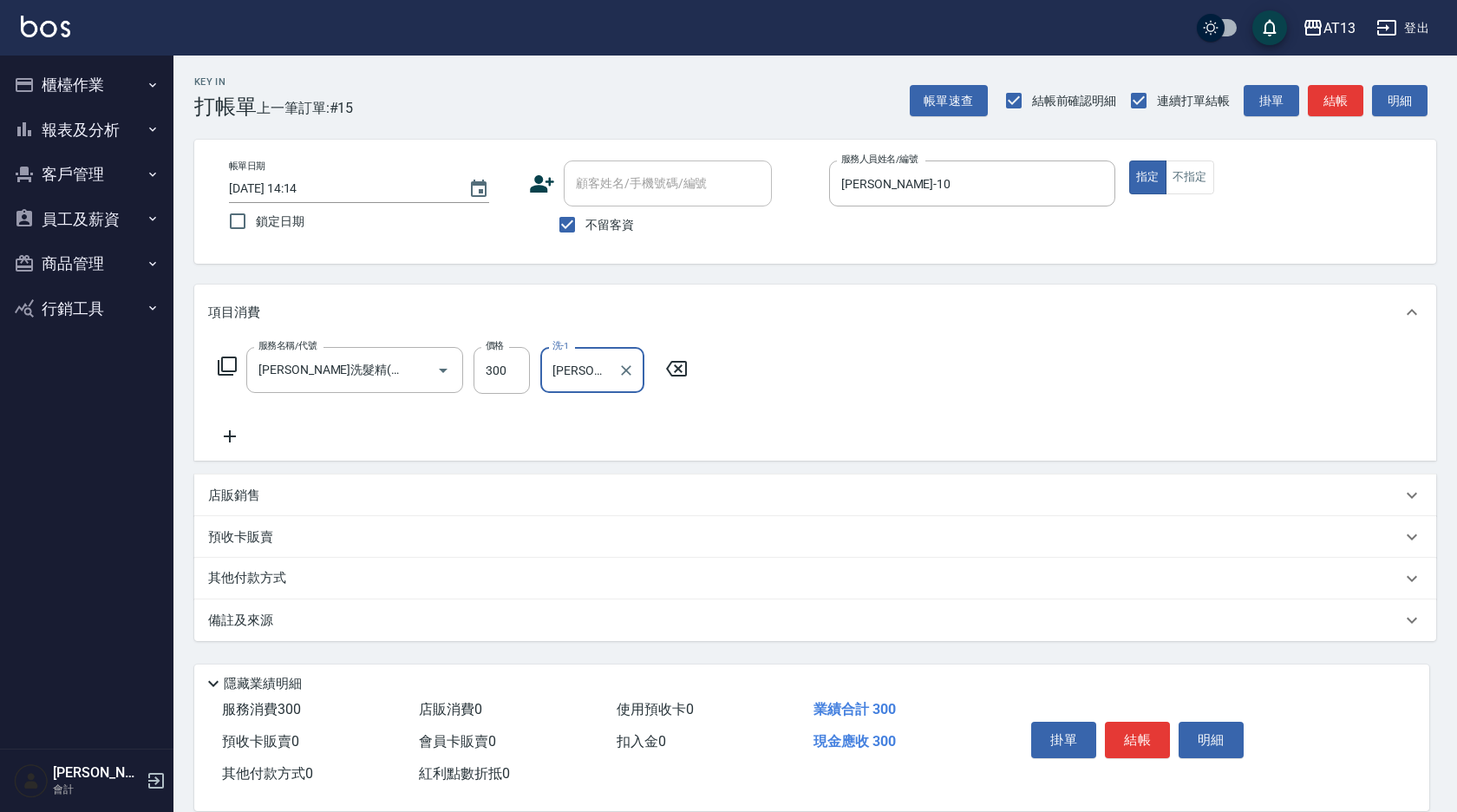
type input "[PERSON_NAME]-24"
drag, startPoint x: 962, startPoint y: 391, endPoint x: 1151, endPoint y: 625, distance: 300.8
click at [966, 391] on div "服務名稱/代號 [PERSON_NAME]洗髮精(210) 服務名稱/代號 價格 300 價格 洗-1 [PERSON_NAME]-24 洗-1" at bounding box center [815, 400] width 1242 height 120
click at [1144, 721] on button "結帳" at bounding box center [1138, 739] width 65 height 36
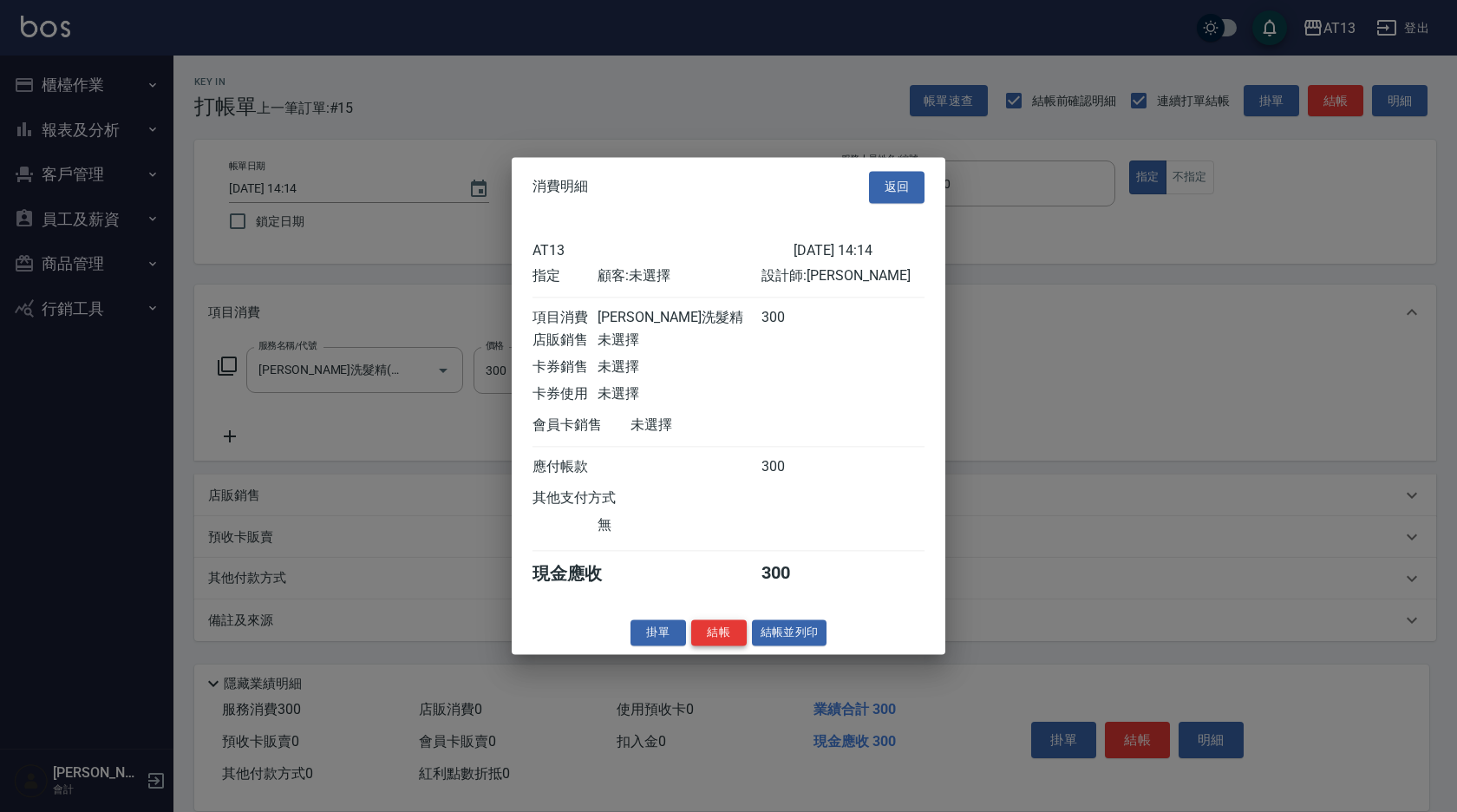
click at [730, 644] on button "結帳" at bounding box center [719, 632] width 55 height 27
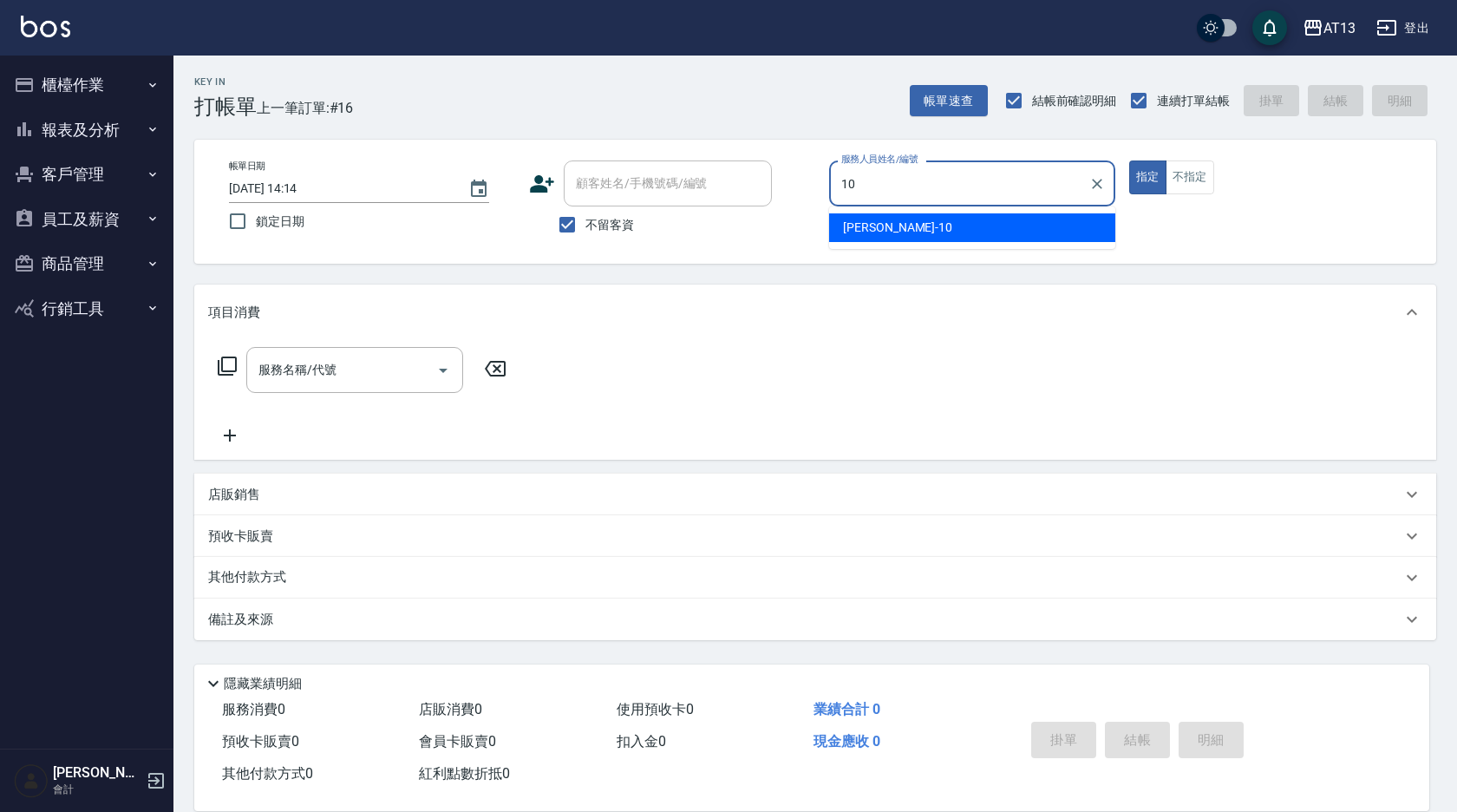
click at [886, 222] on div "[PERSON_NAME] -10" at bounding box center [972, 227] width 286 height 29
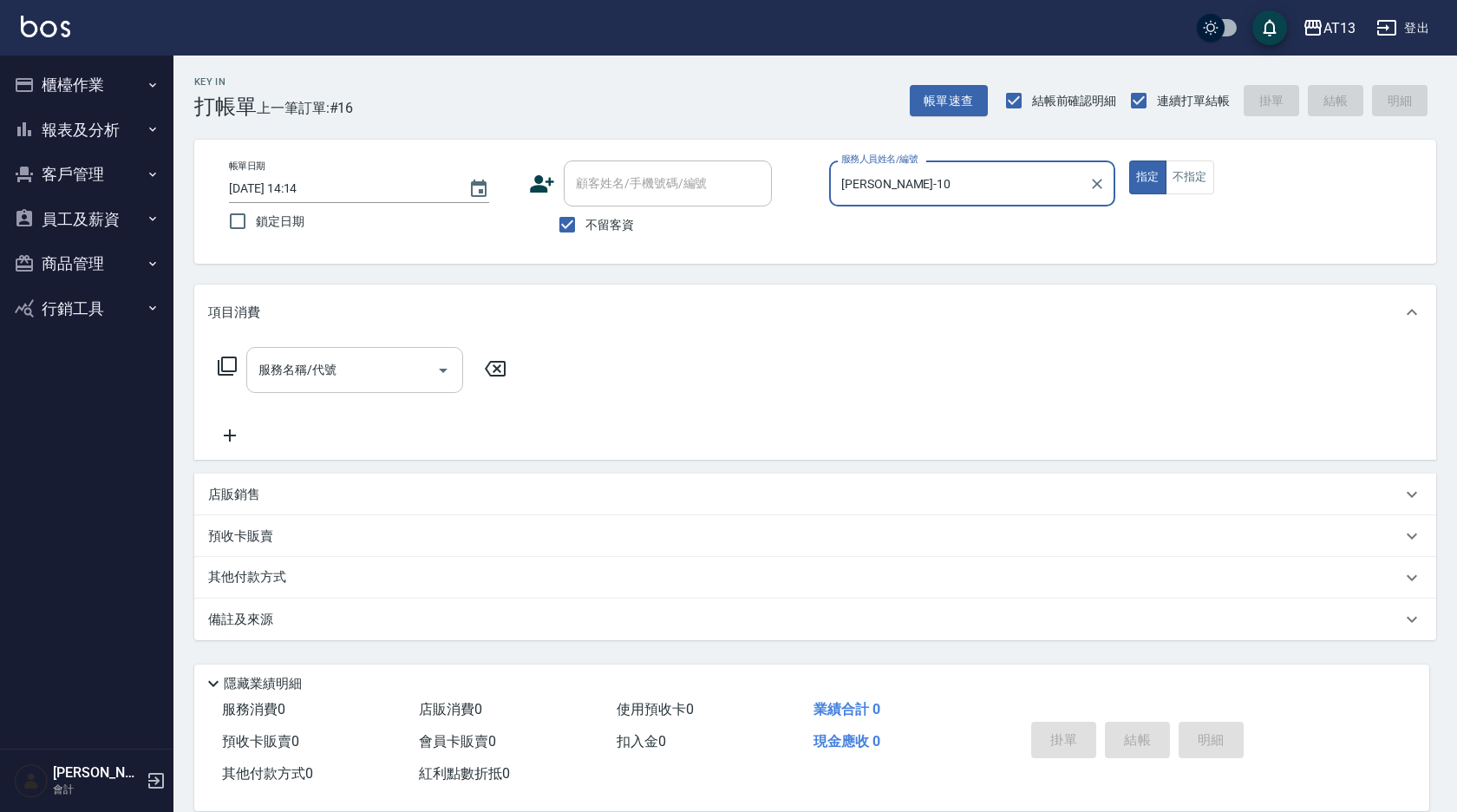
type input "[PERSON_NAME]-10"
drag, startPoint x: 394, startPoint y: 371, endPoint x: 364, endPoint y: 380, distance: 31.3
click at [392, 371] on input "服務名稱/代號" at bounding box center [342, 369] width 175 height 31
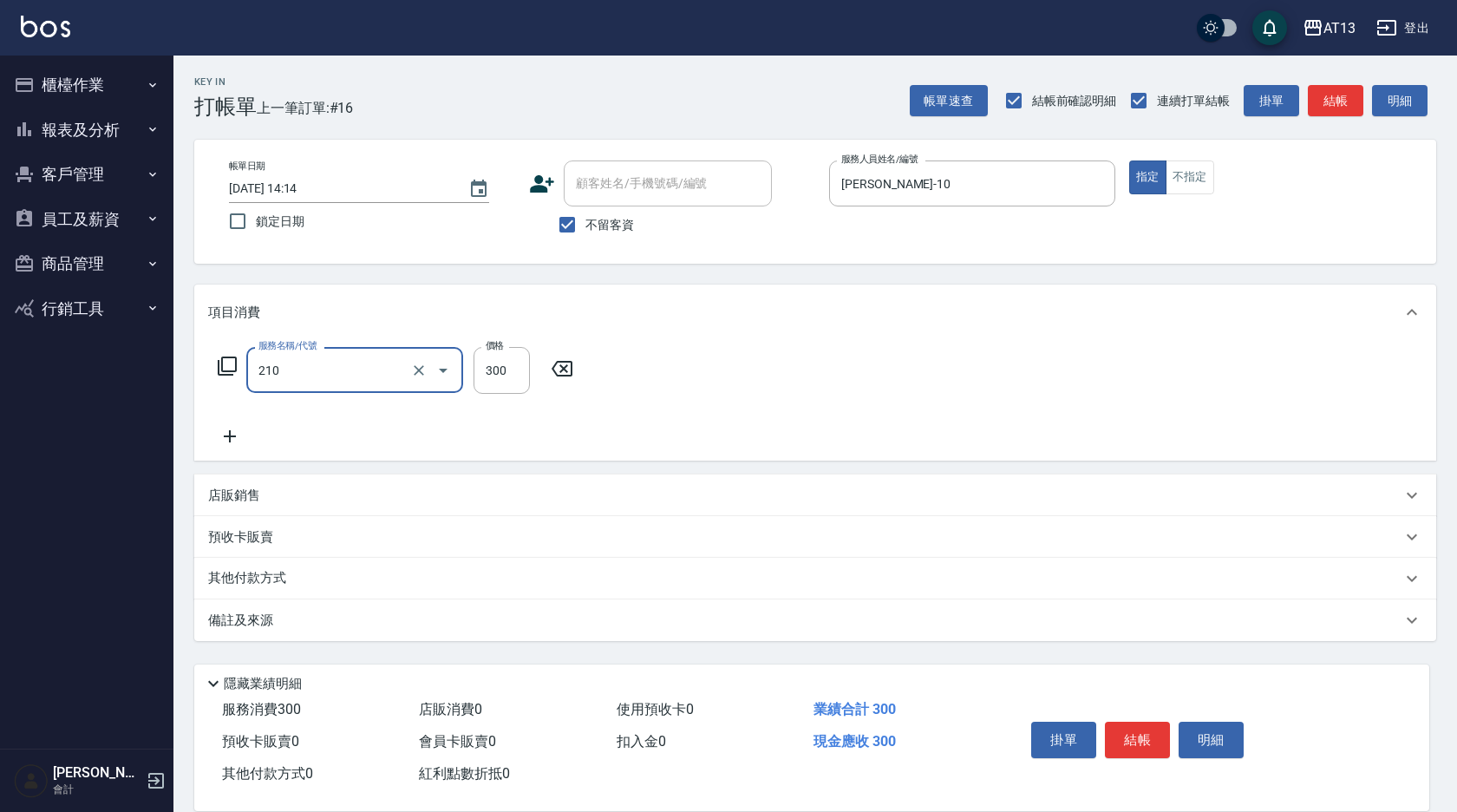
type input "[PERSON_NAME]洗髮精(210)"
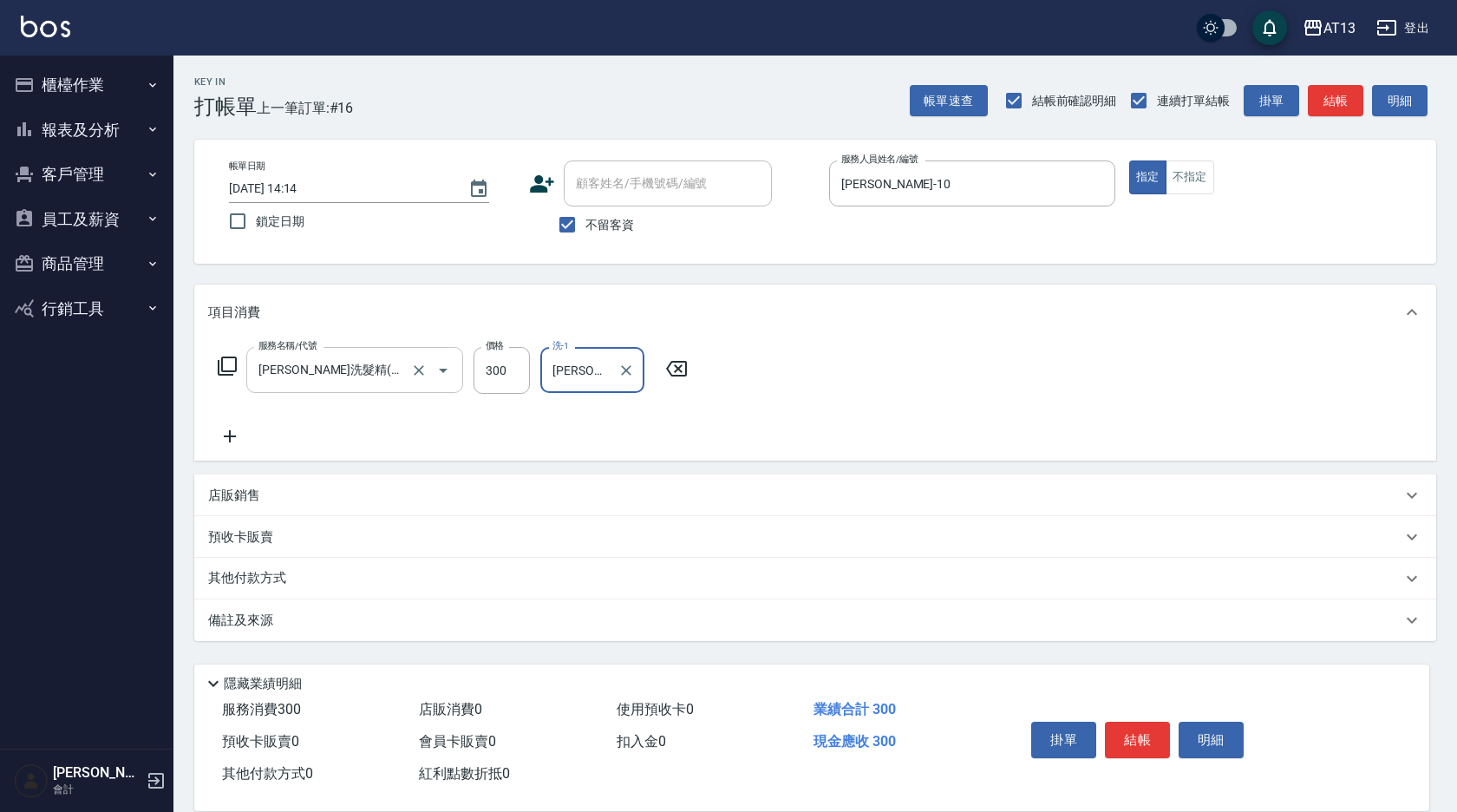
type input "[PERSON_NAME]-24"
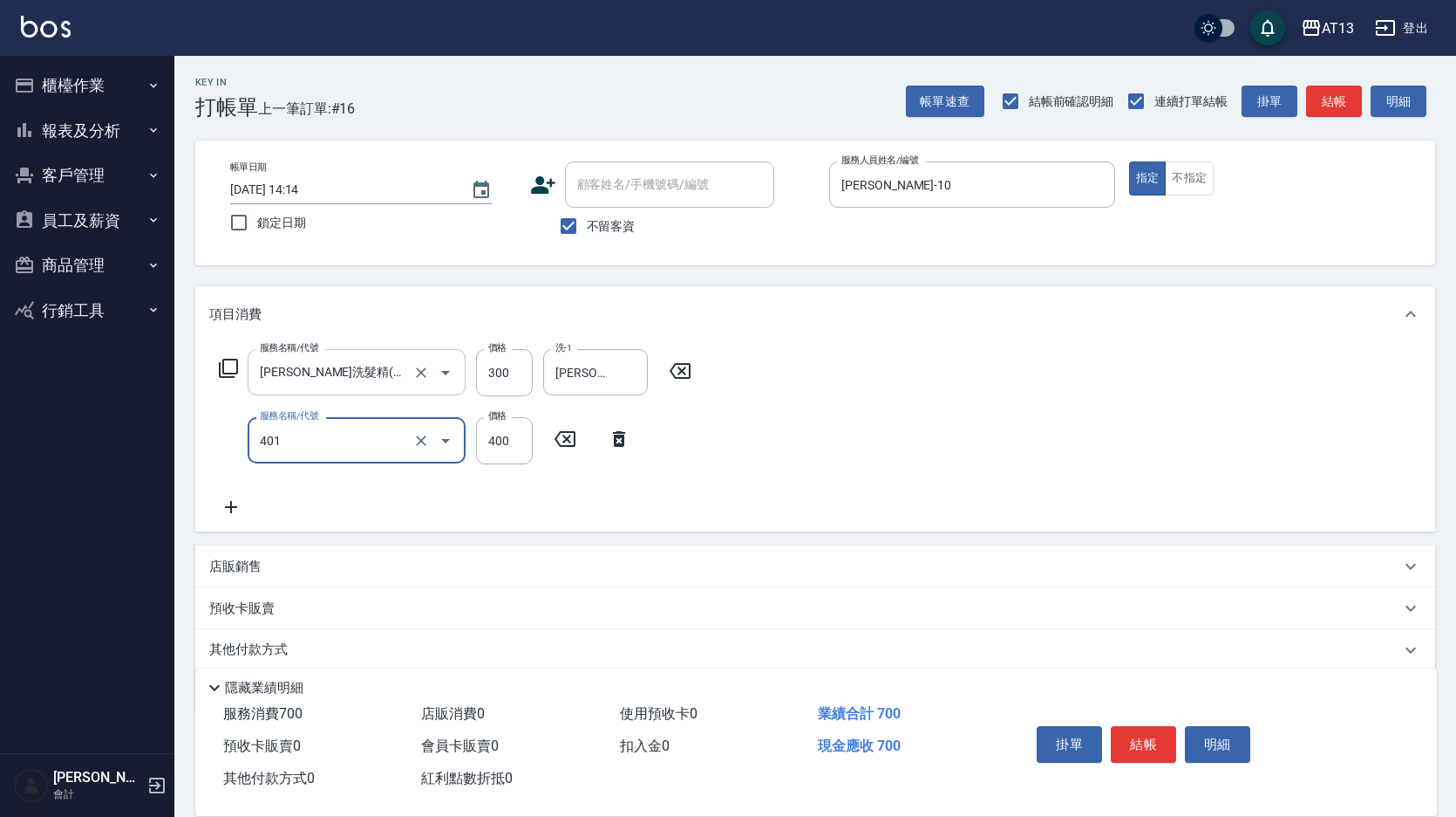
type input "剪髮(401)"
click at [811, 414] on div "服務名稱/代號 [PERSON_NAME]洗髮精(210) 服務名稱/代號 價格 300 價格 洗-1 [PERSON_NAME]-24 洗-1 服務名稱/代…" at bounding box center [815, 436] width 1240 height 189
click at [1137, 727] on button "結帳" at bounding box center [1144, 744] width 65 height 37
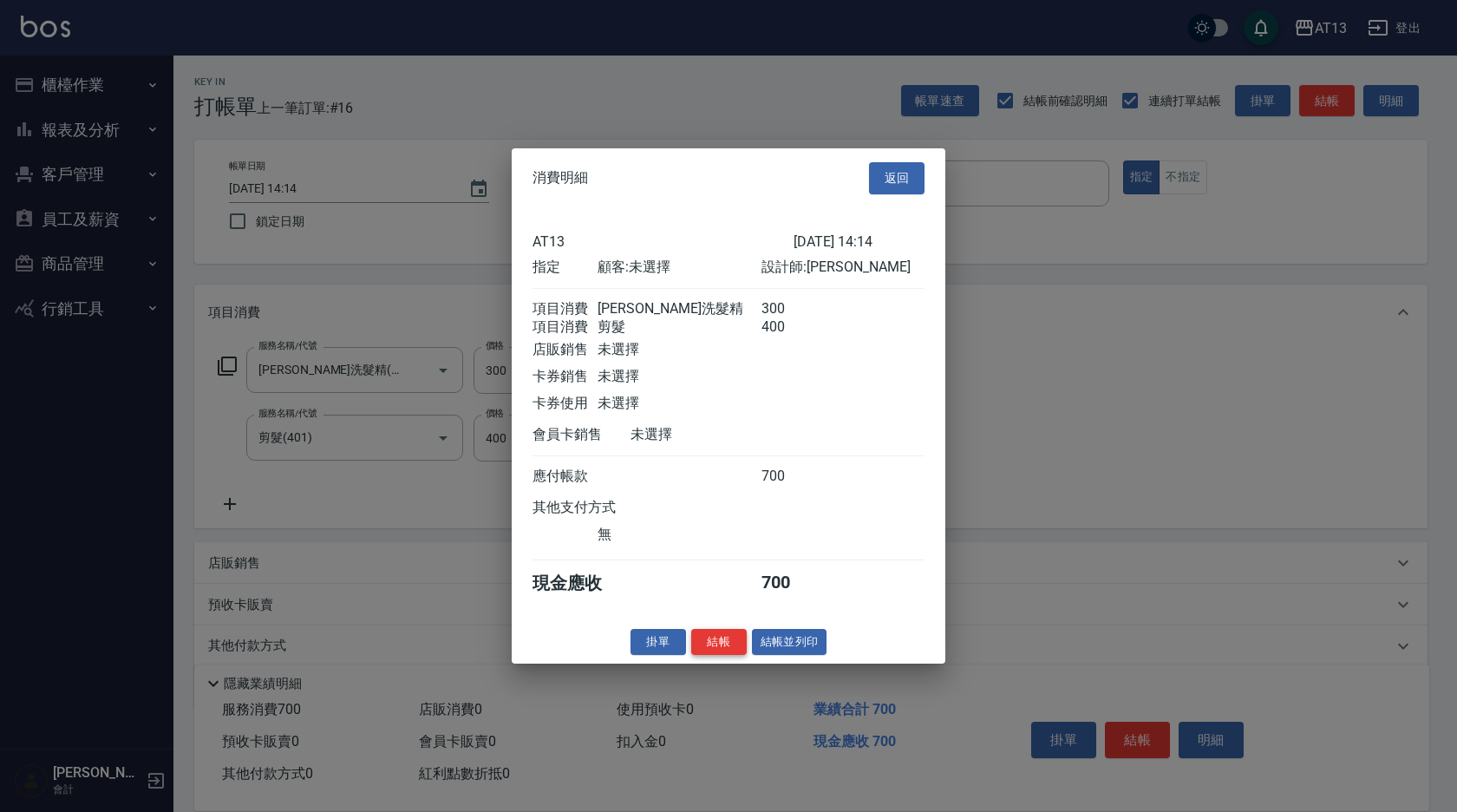
click at [711, 655] on button "結帳" at bounding box center [719, 641] width 55 height 27
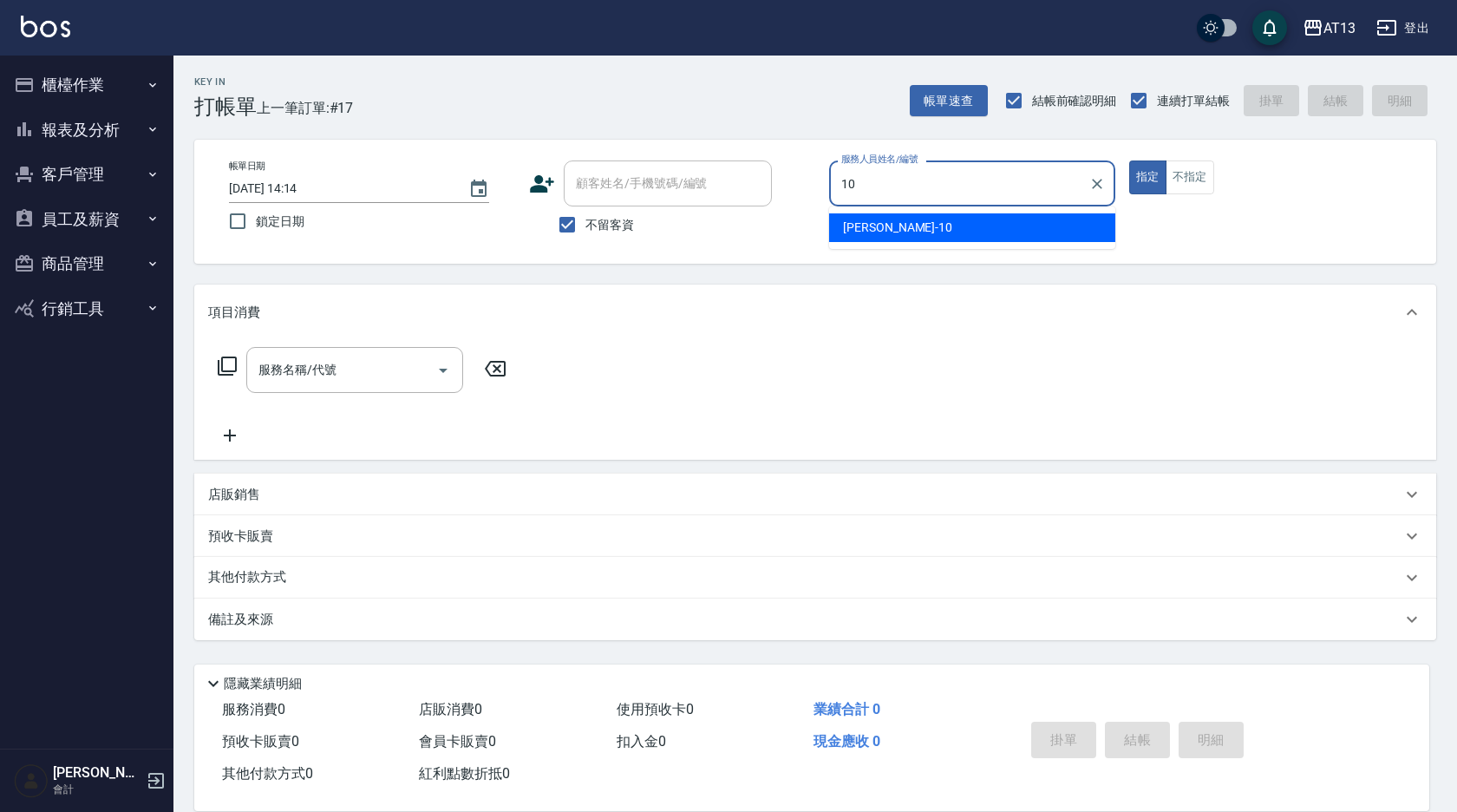
click at [878, 217] on div "[PERSON_NAME] -10" at bounding box center [972, 227] width 286 height 29
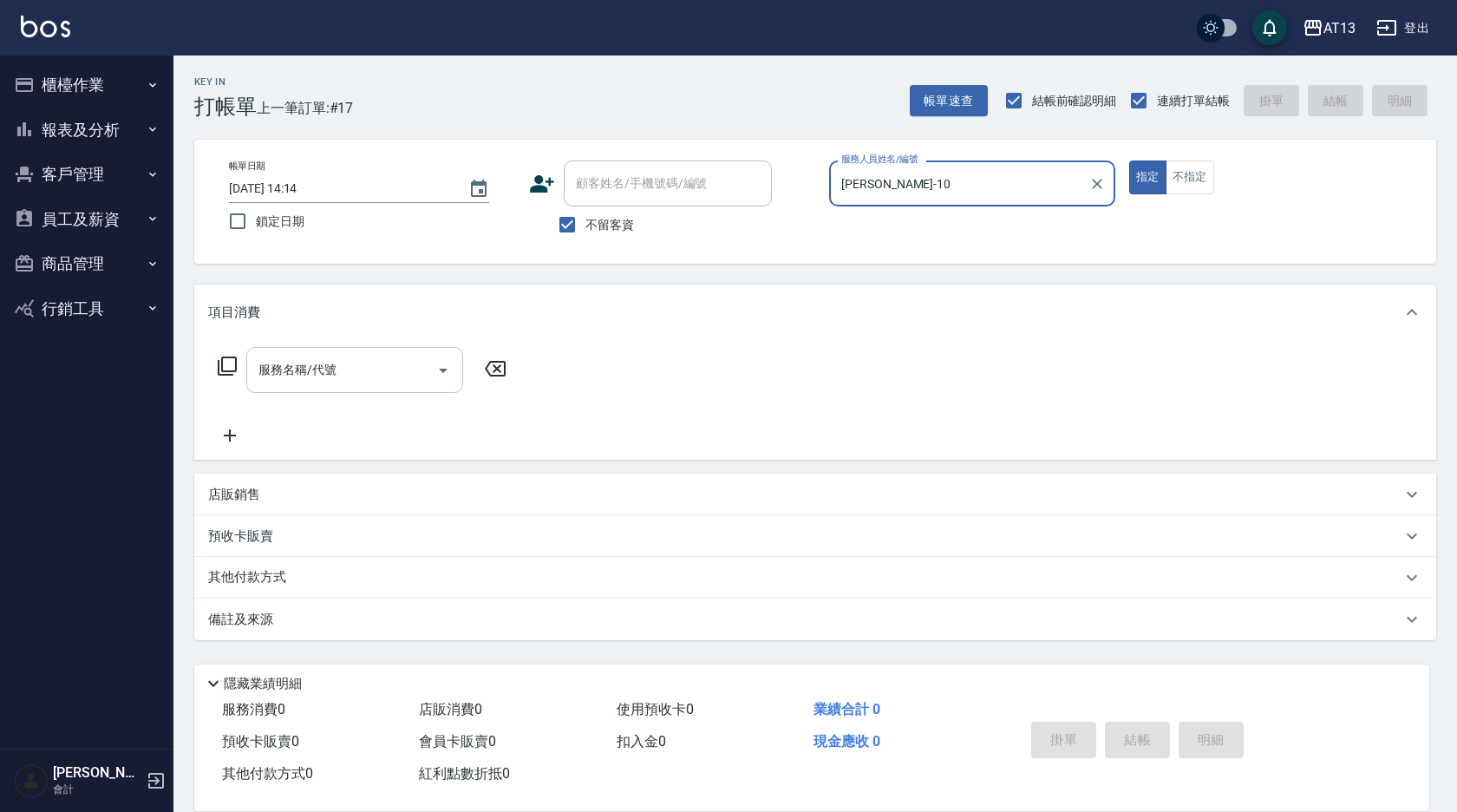
type input "[PERSON_NAME]-10"
click at [313, 362] on div "服務名稱/代號 服務名稱/代號" at bounding box center [354, 369] width 217 height 46
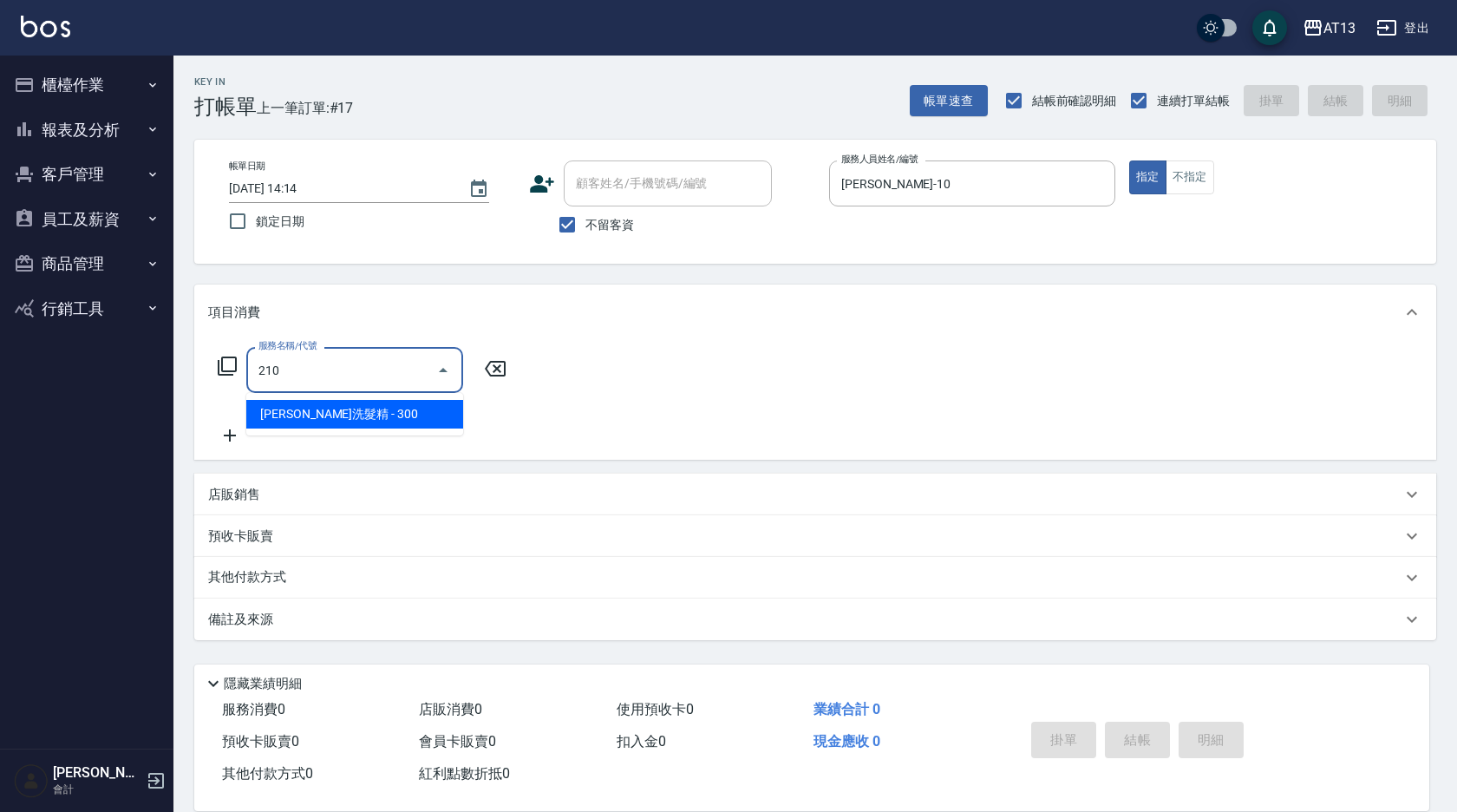
type input "[PERSON_NAME]洗髮精(210)"
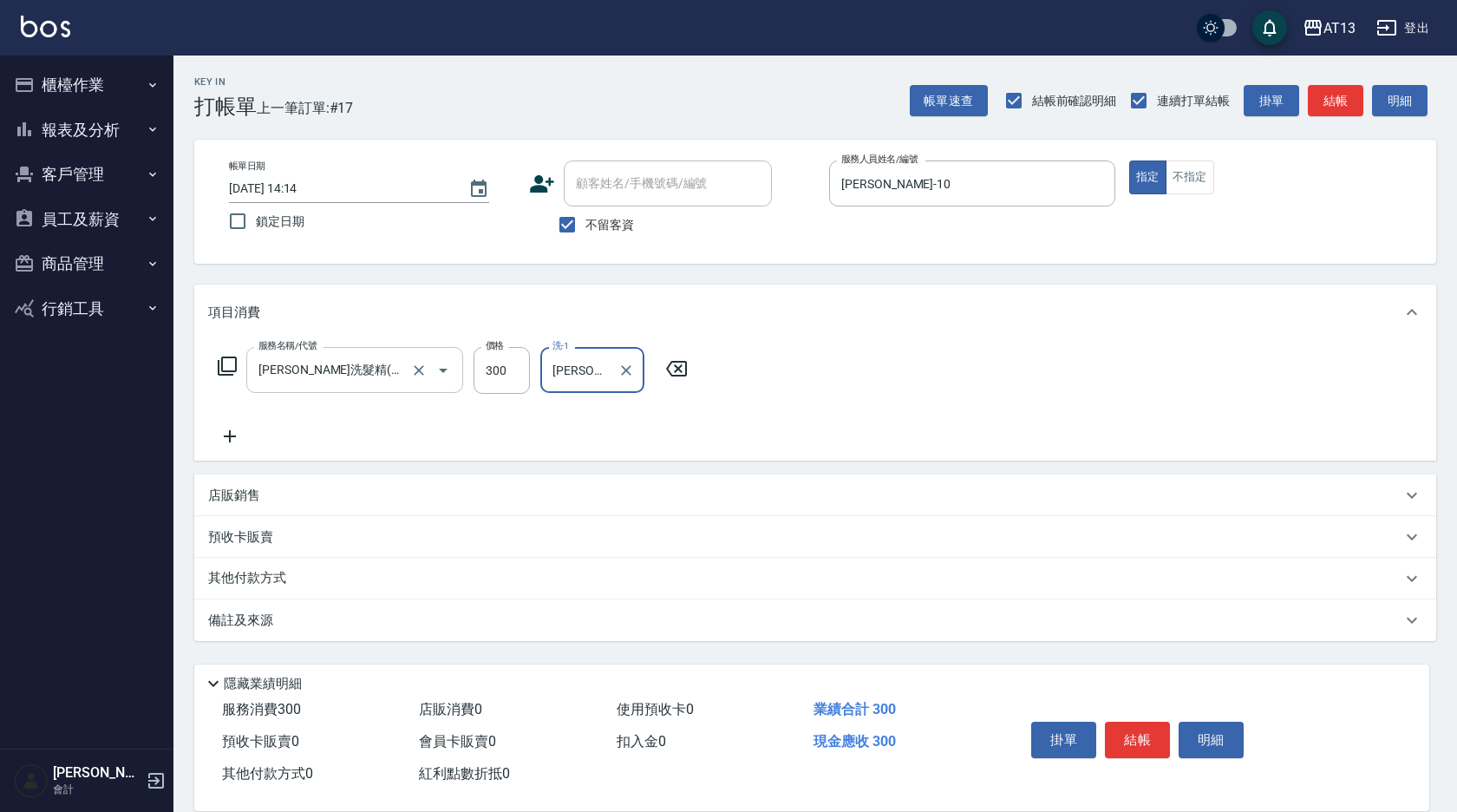
type input "[PERSON_NAME]-24"
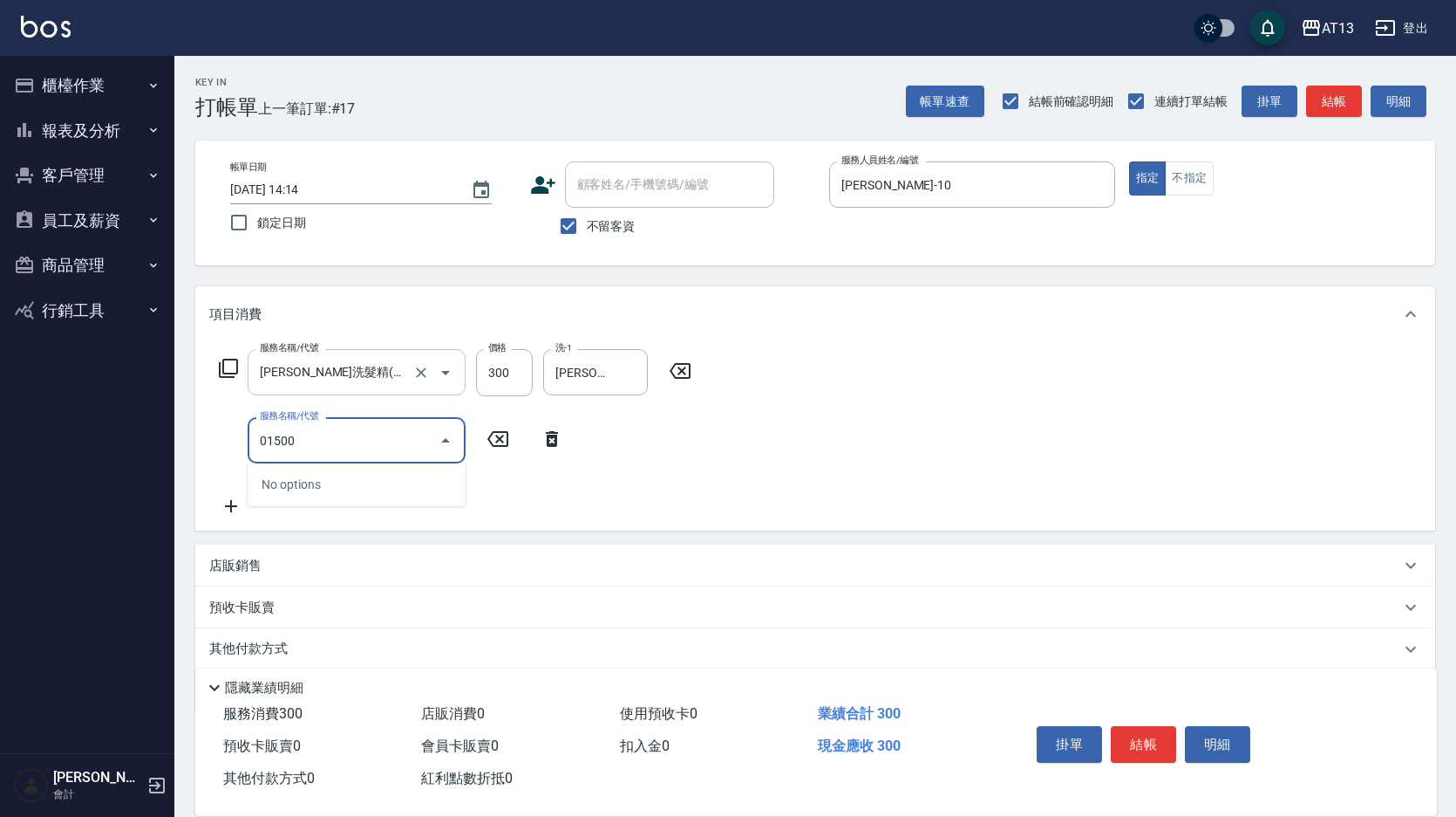
type input "01500"
click at [557, 439] on icon at bounding box center [552, 439] width 12 height 16
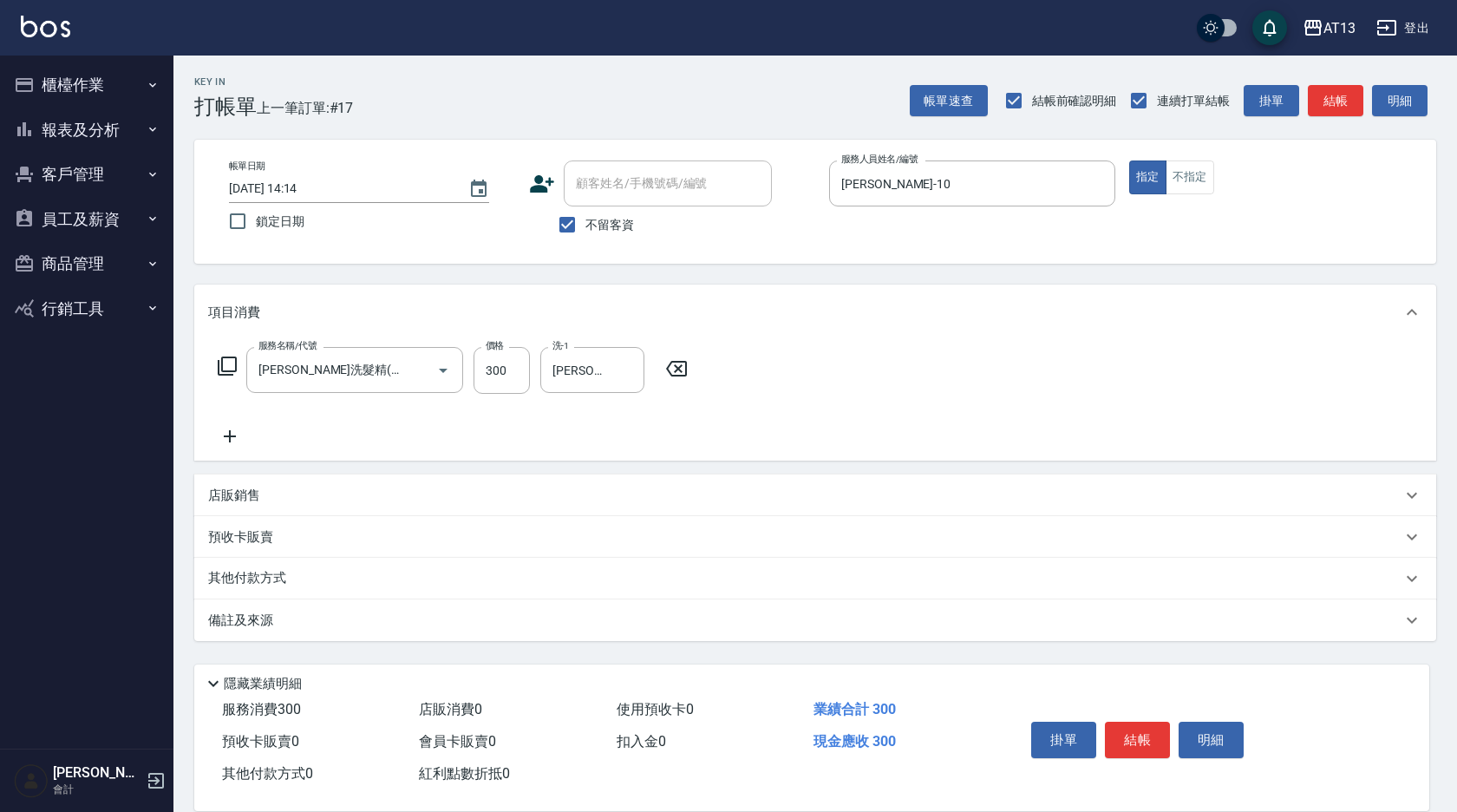
click at [237, 439] on icon at bounding box center [229, 436] width 43 height 21
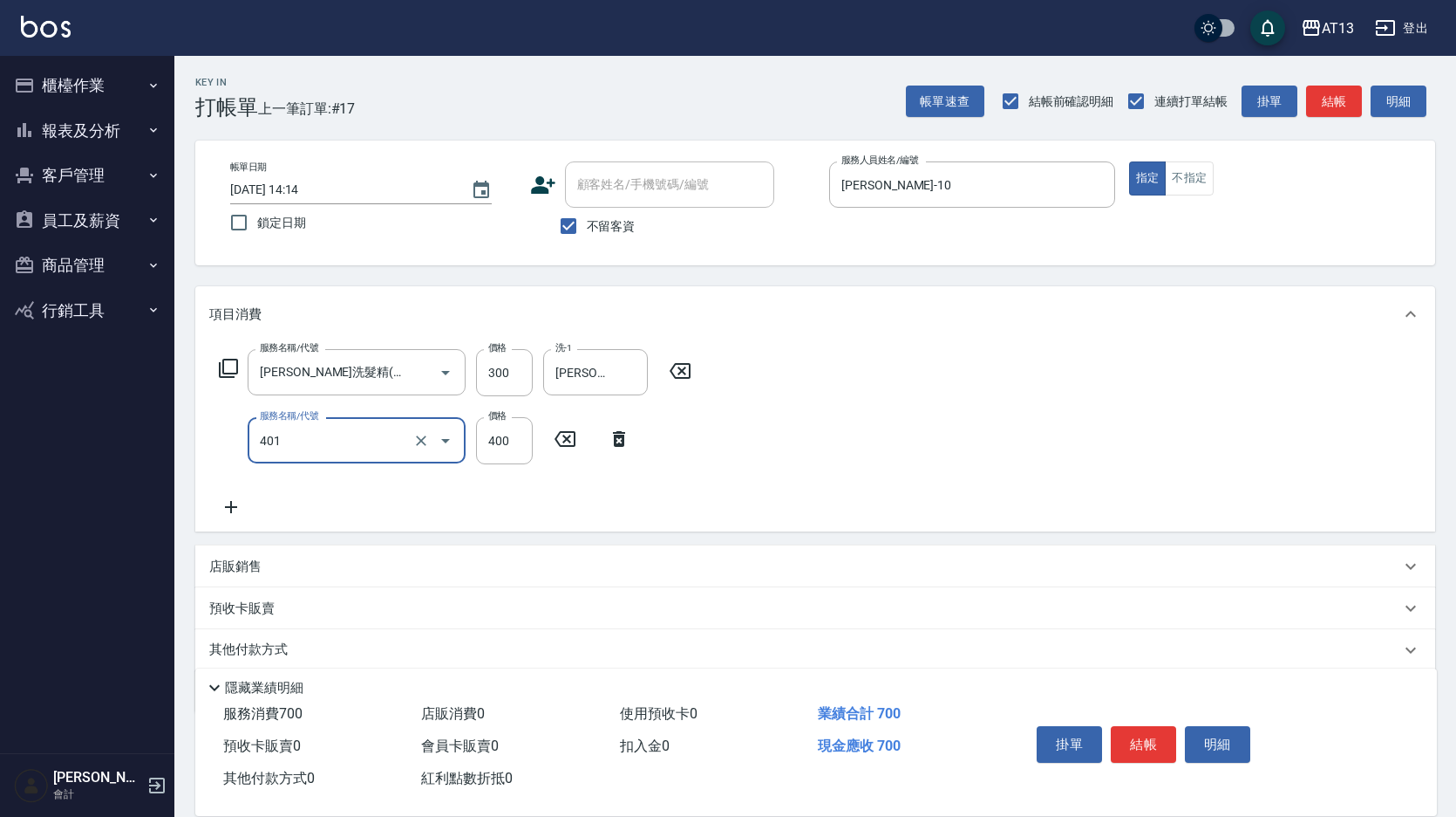
type input "剪髮(401)"
type input "500"
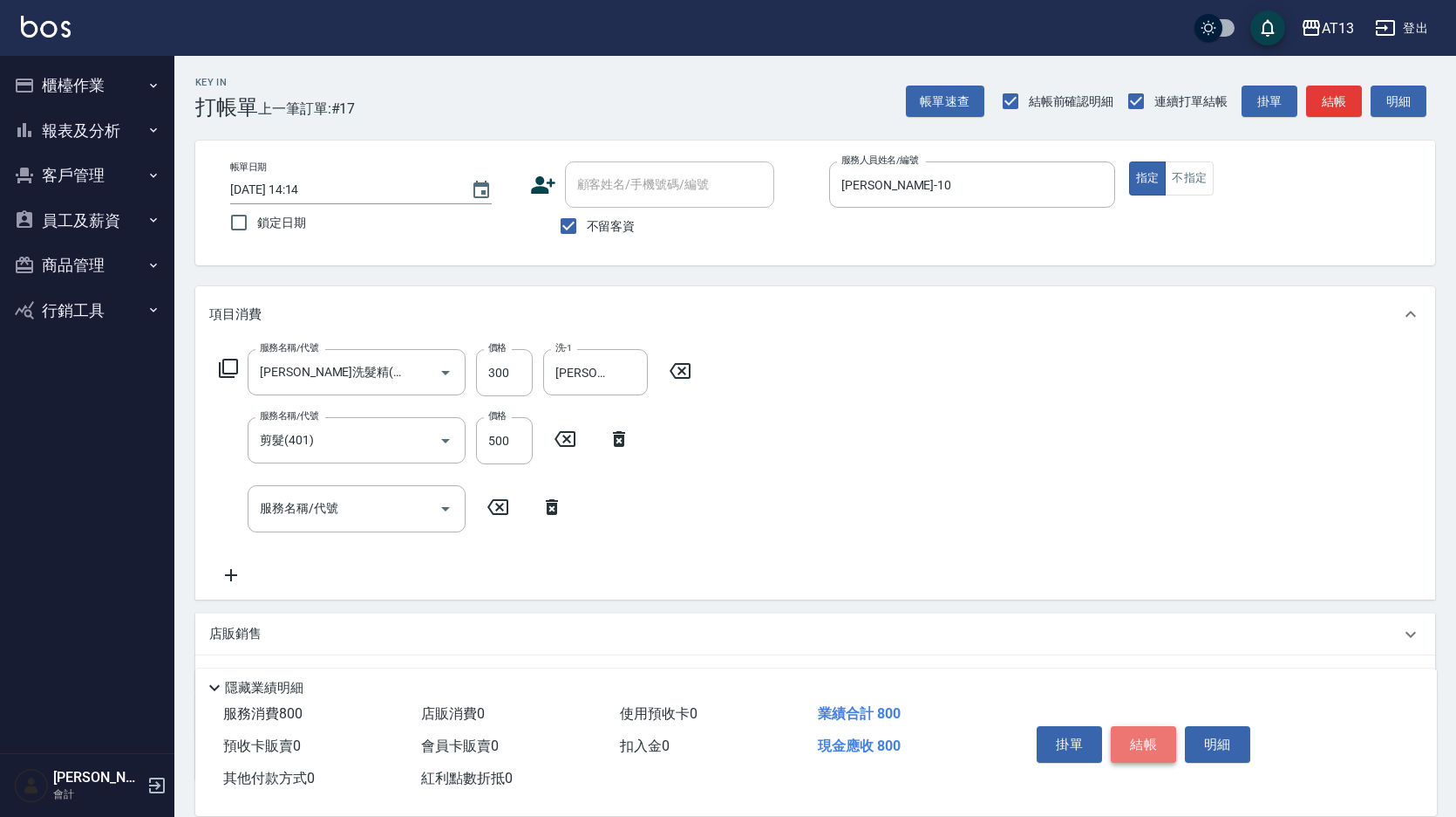
click at [1146, 727] on button "結帳" at bounding box center [1144, 744] width 65 height 37
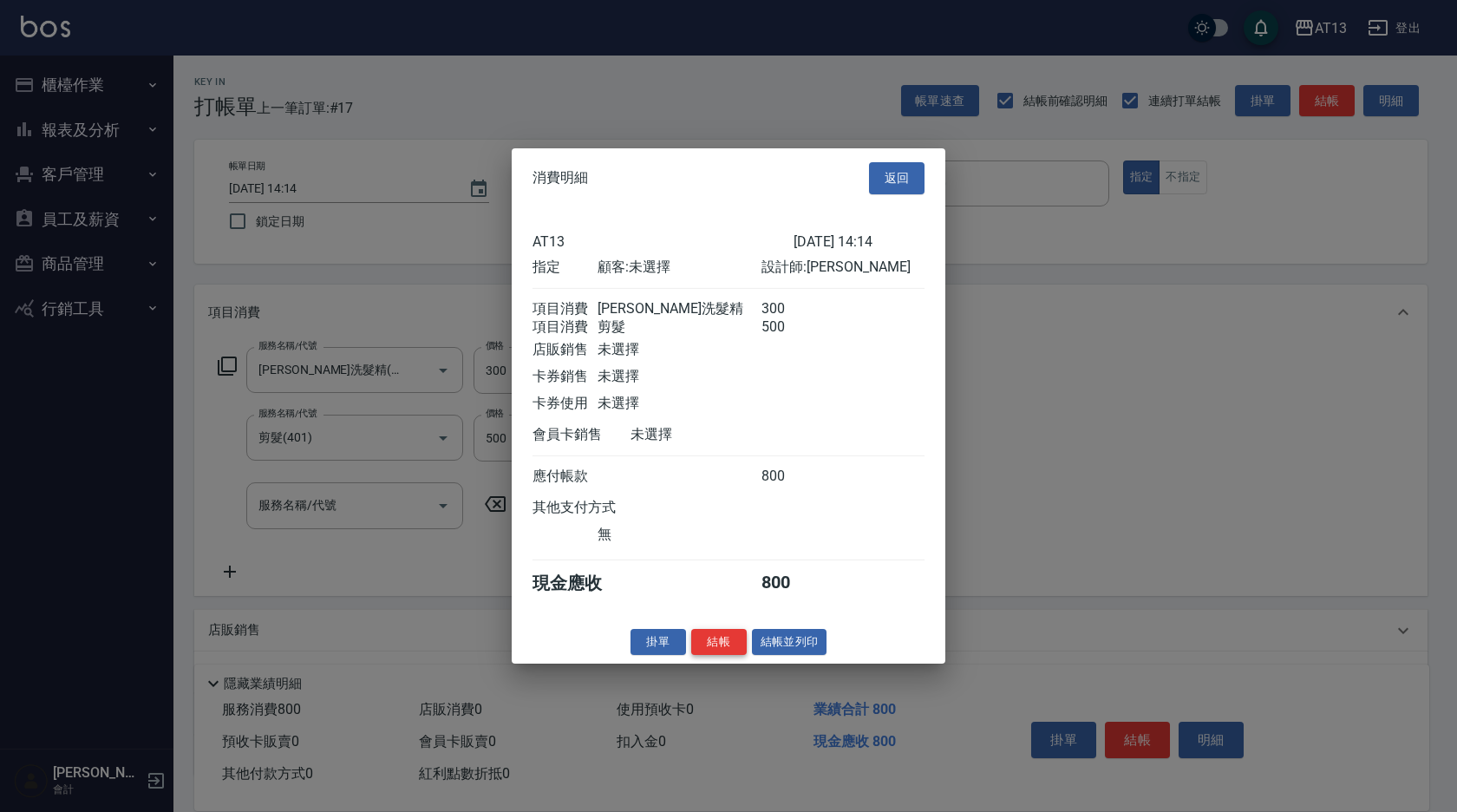
click at [734, 648] on button "結帳" at bounding box center [719, 641] width 55 height 27
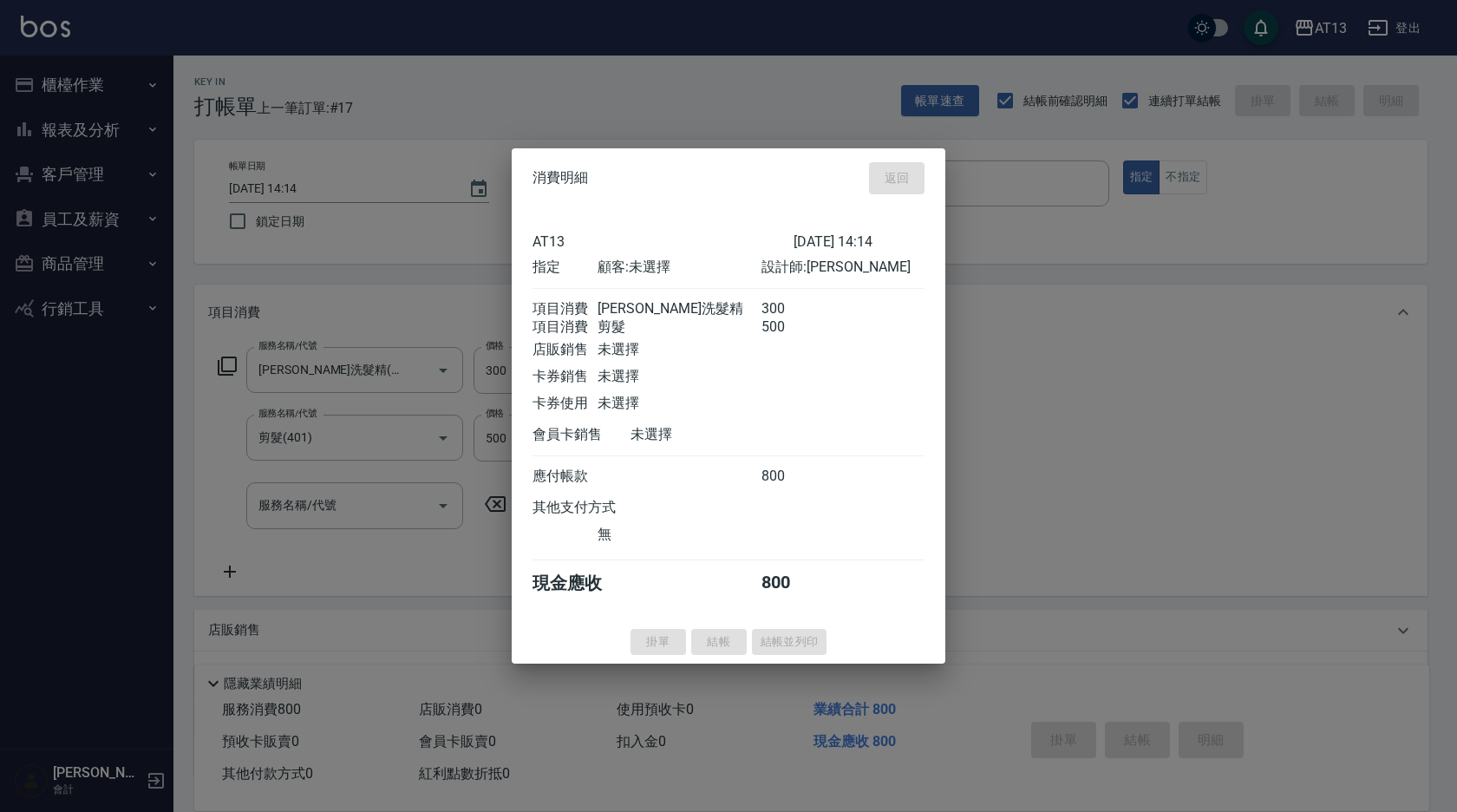
type input "[DATE] 14:15"
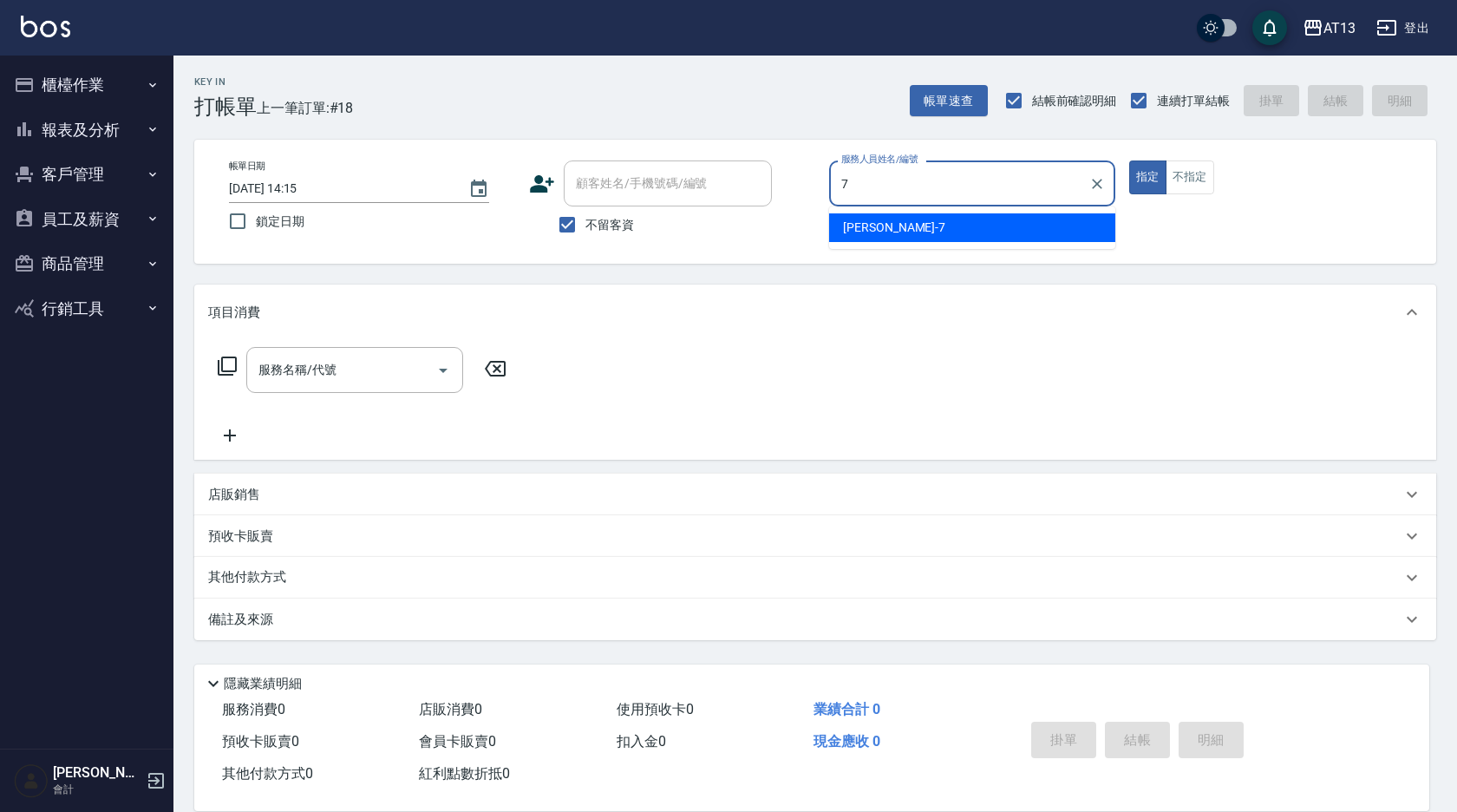
click at [867, 217] on div "[PERSON_NAME]-7" at bounding box center [972, 227] width 286 height 29
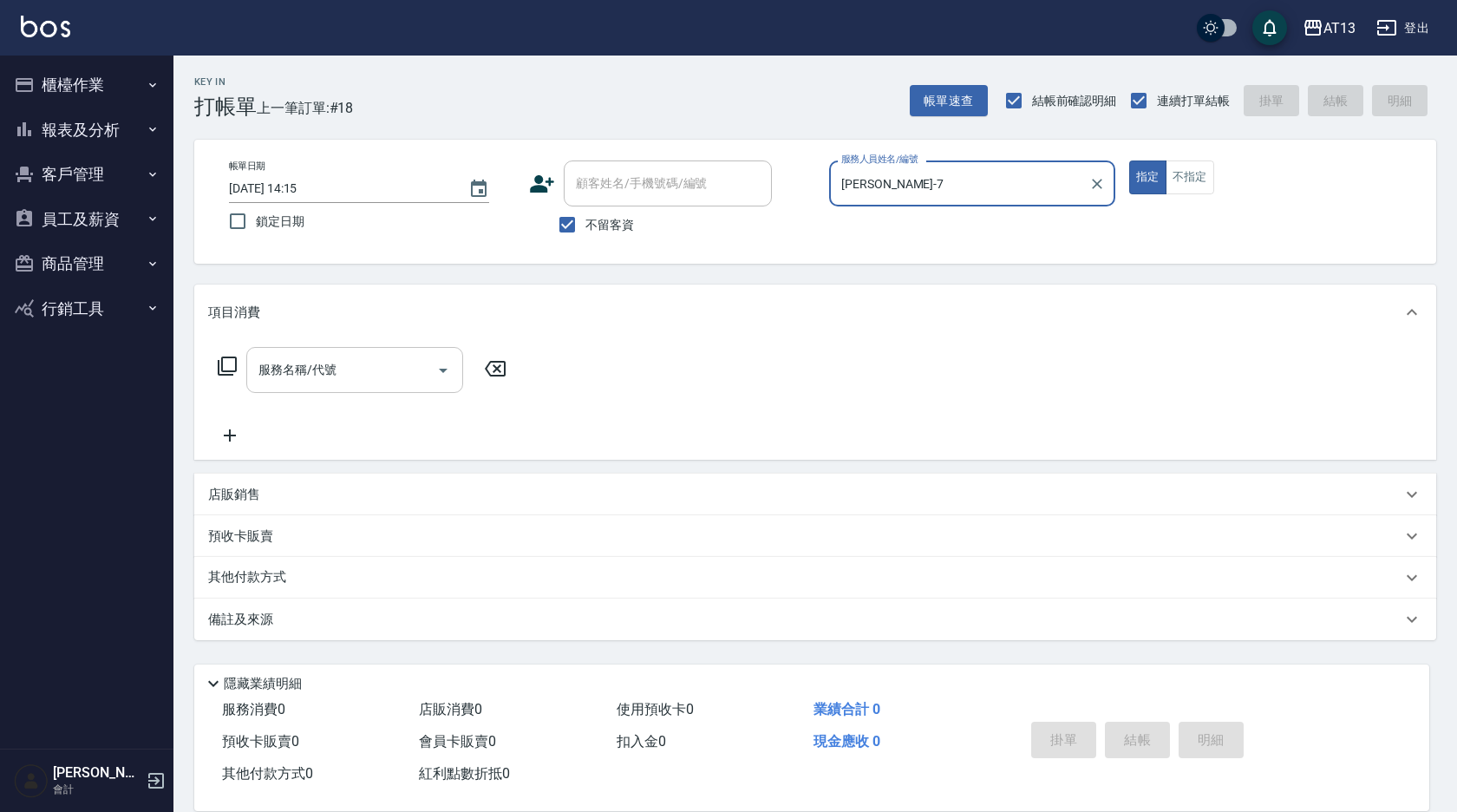
type input "[PERSON_NAME]-7"
drag, startPoint x: 394, startPoint y: 365, endPoint x: 372, endPoint y: 392, distance: 34.8
click at [390, 368] on input "服務名稱/代號" at bounding box center [342, 369] width 175 height 31
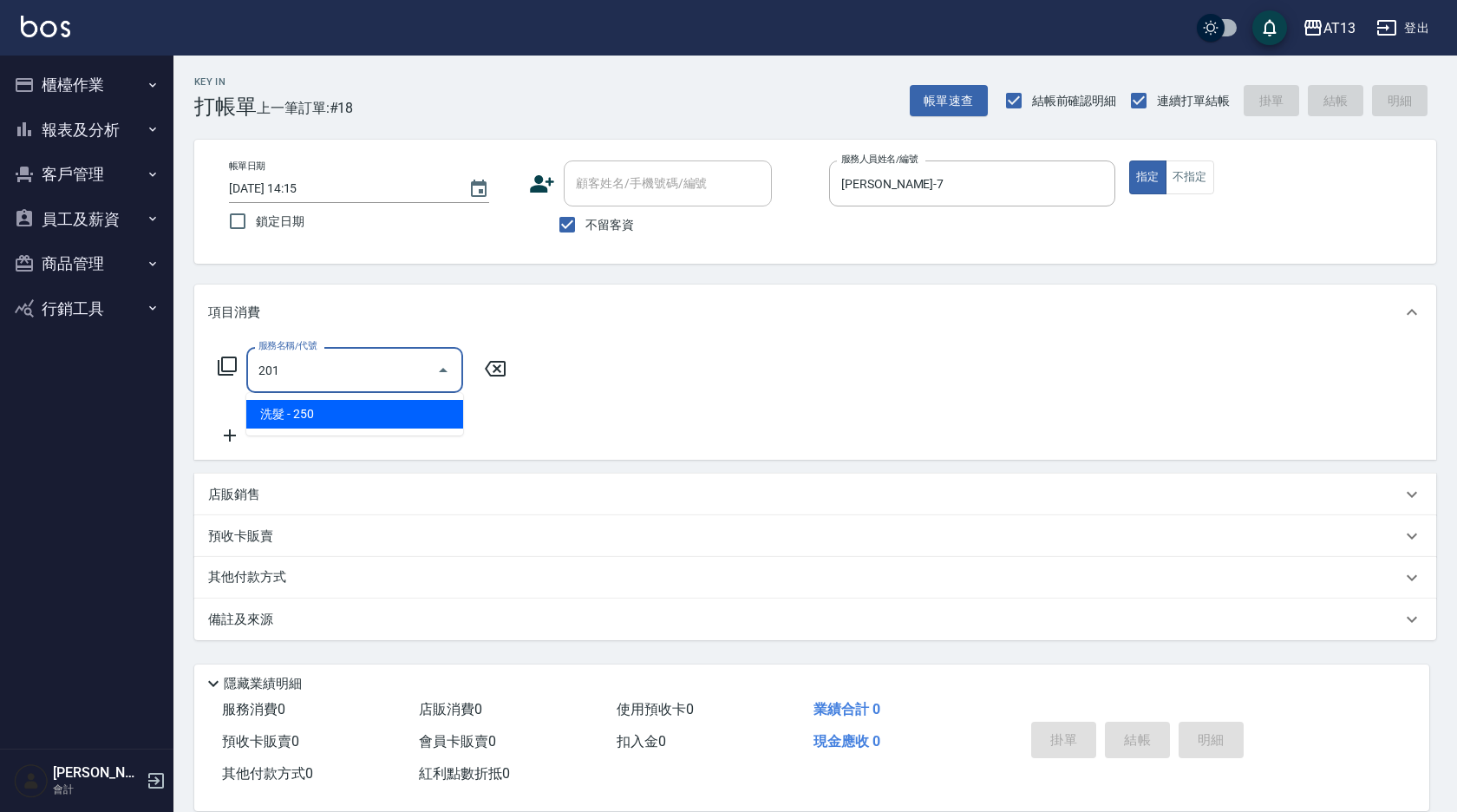
type input "洗髮(201)"
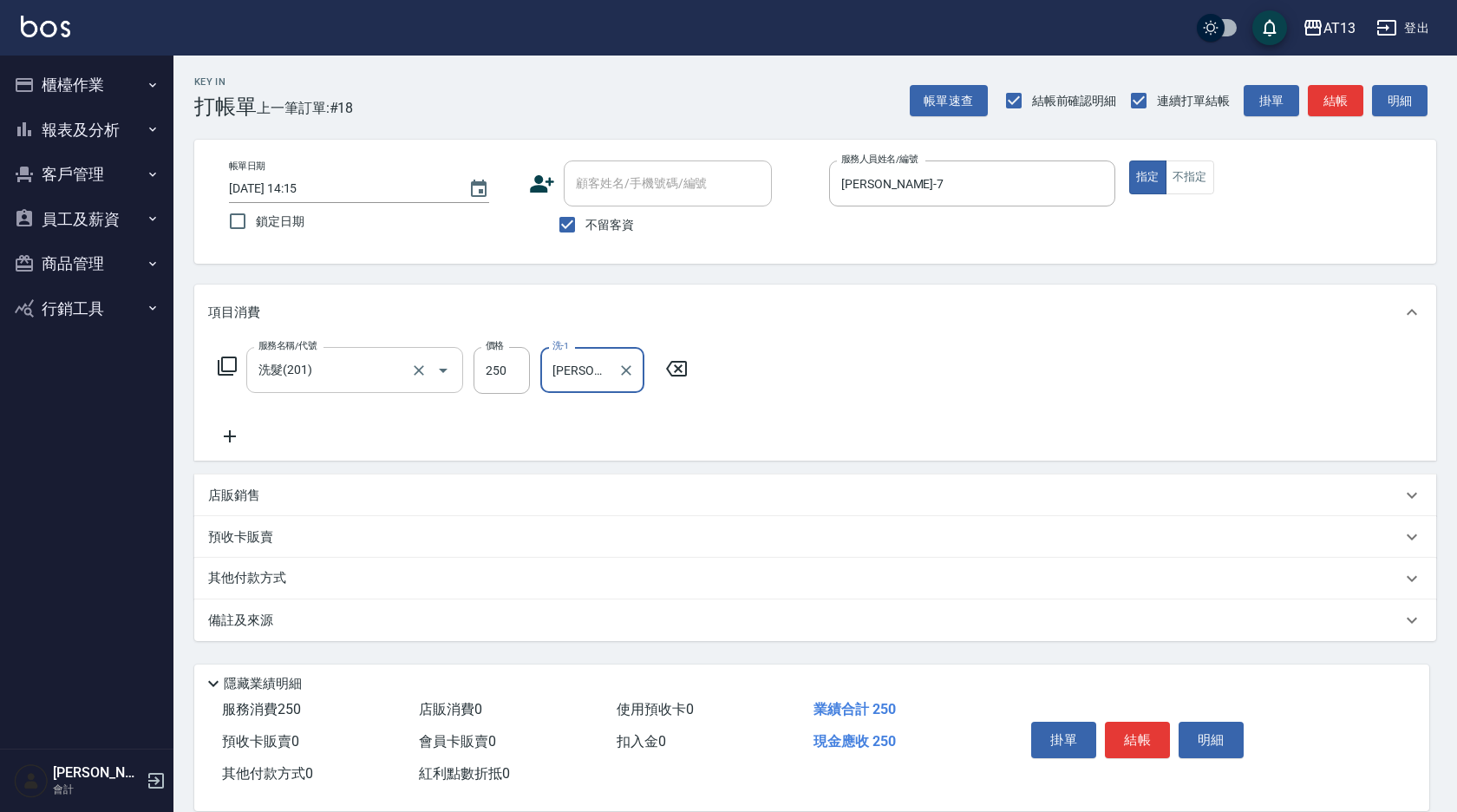
type input "[PERSON_NAME]-11"
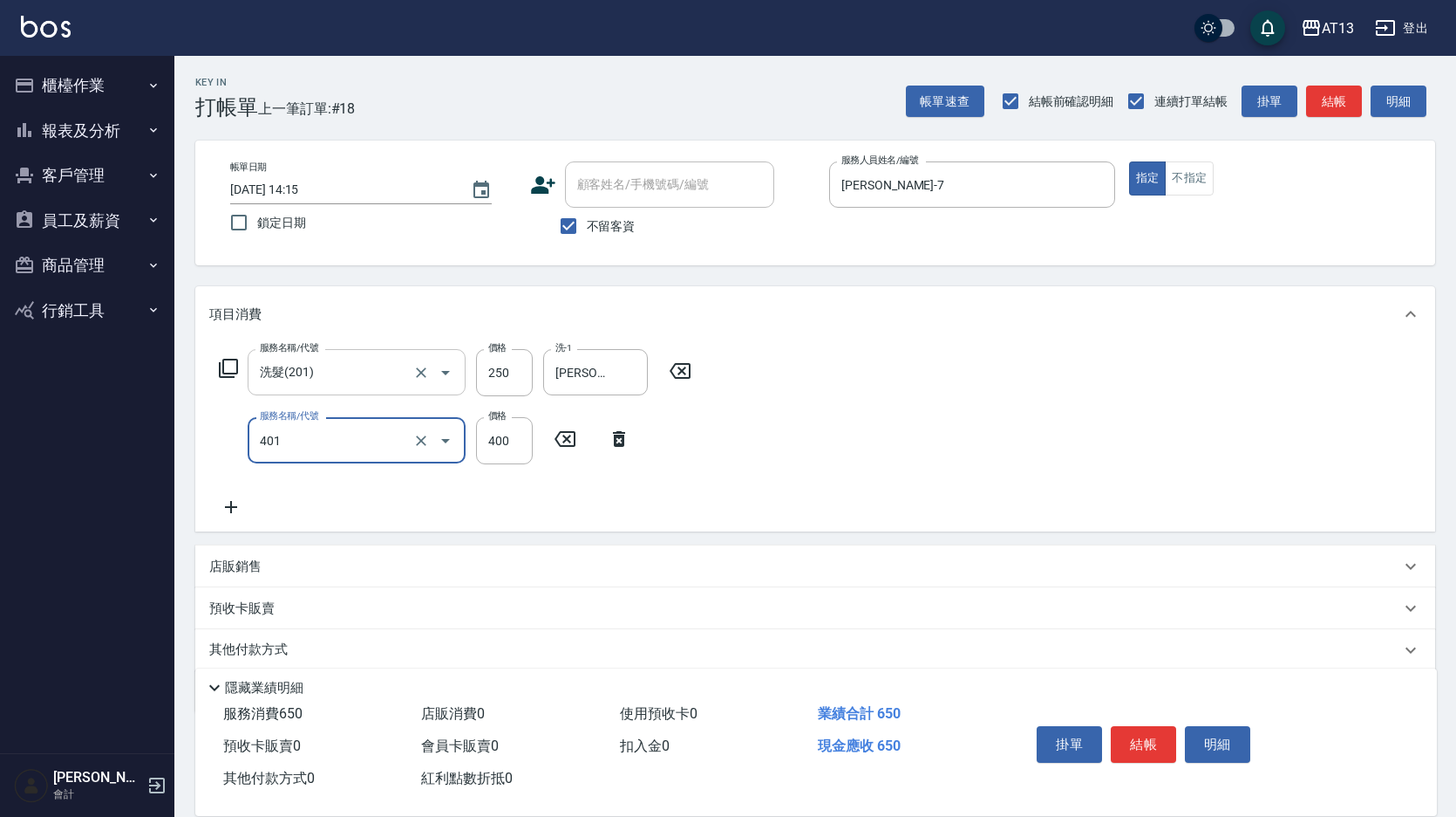
type input "剪髮(401)"
type input "300"
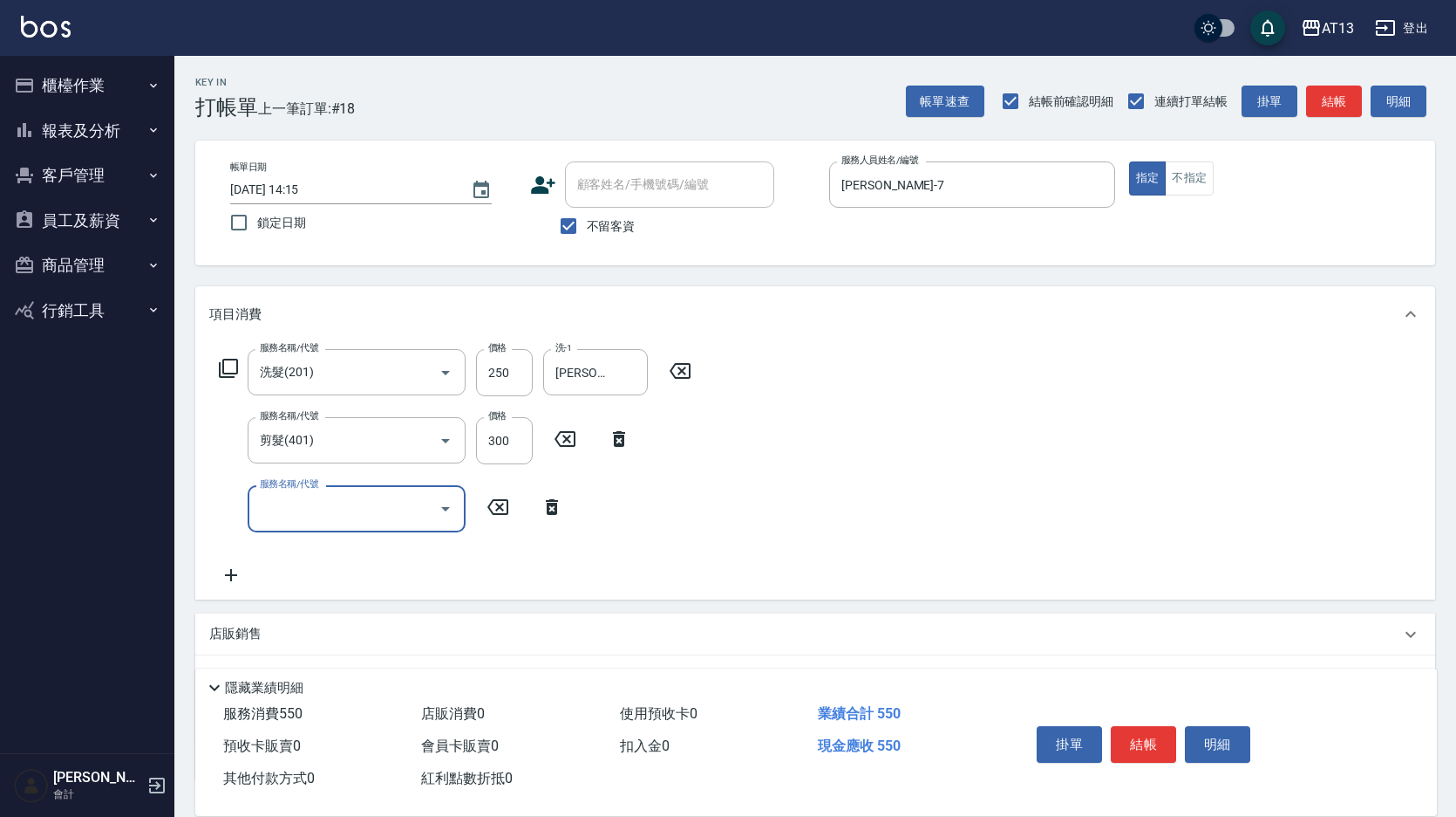
click at [884, 504] on div "服務名稱/代號 洗髮(201) 服務名稱/代號 價格 250 價格 洗-1 [PERSON_NAME]-11 洗-1 服務名稱/代號 剪髮(401) 服務名稱…" at bounding box center [815, 469] width 1240 height 256
click at [1143, 734] on button "結帳" at bounding box center [1144, 744] width 65 height 37
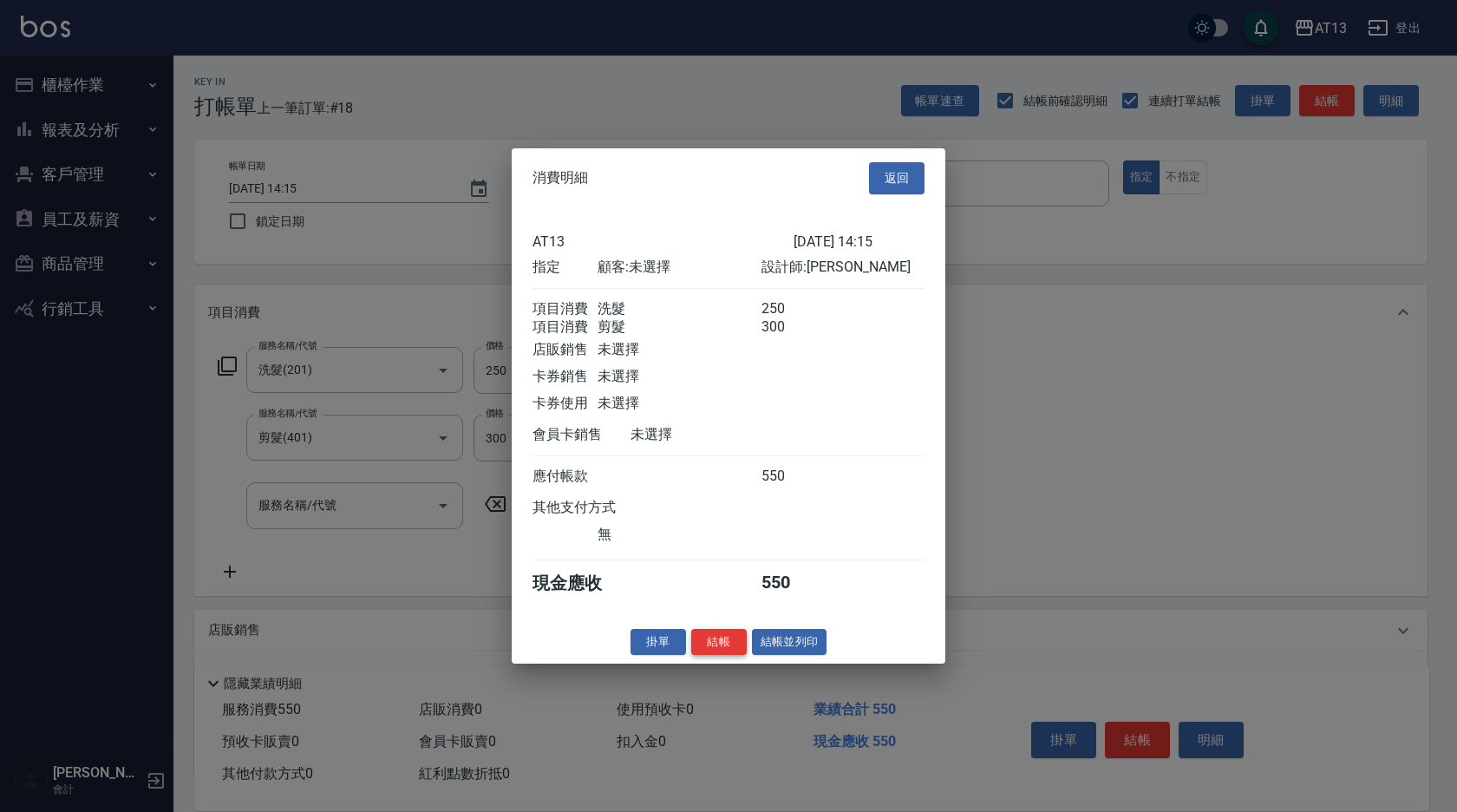
click at [718, 654] on button "結帳" at bounding box center [719, 641] width 55 height 27
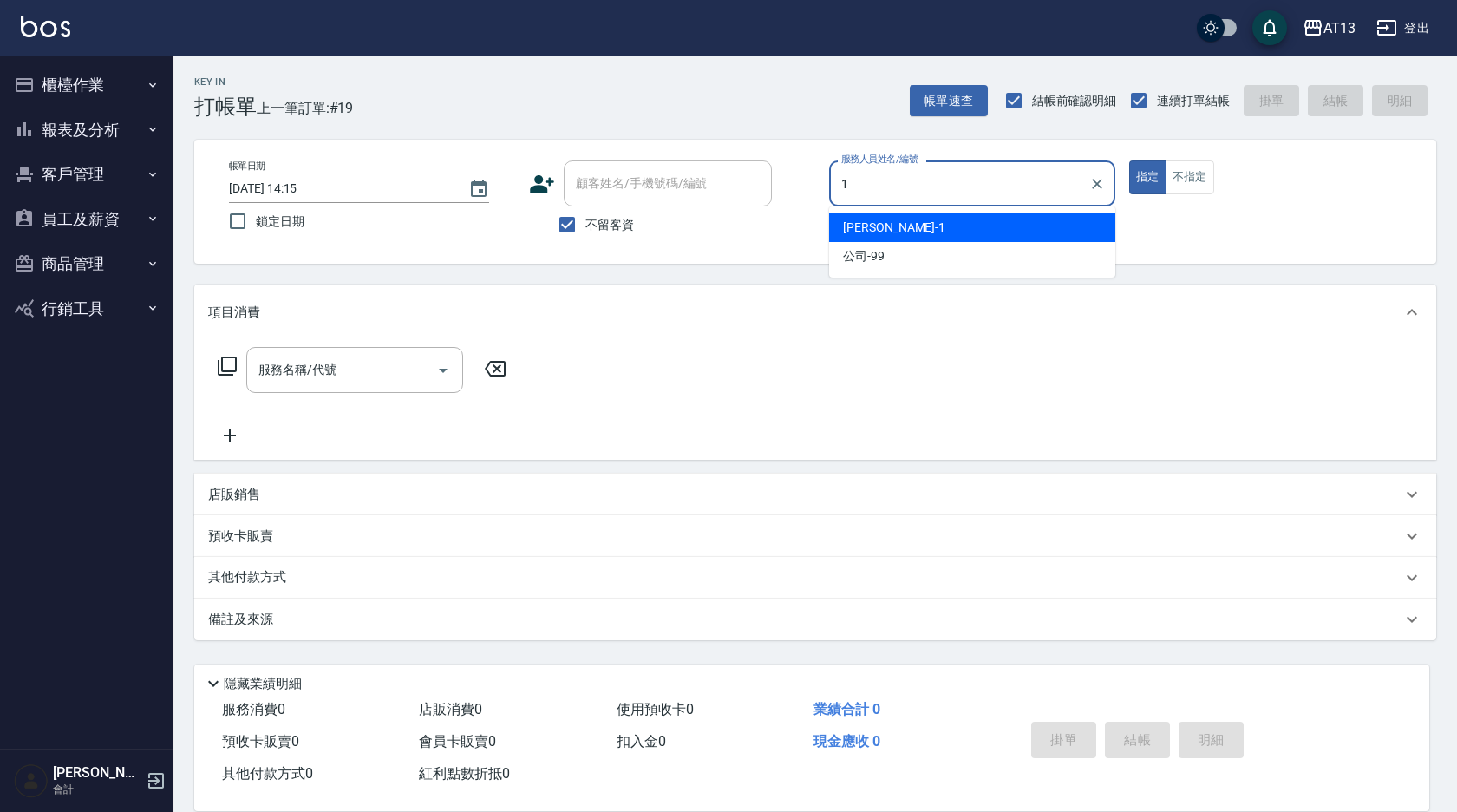
click at [858, 217] on div "[PERSON_NAME] -1" at bounding box center [972, 227] width 286 height 29
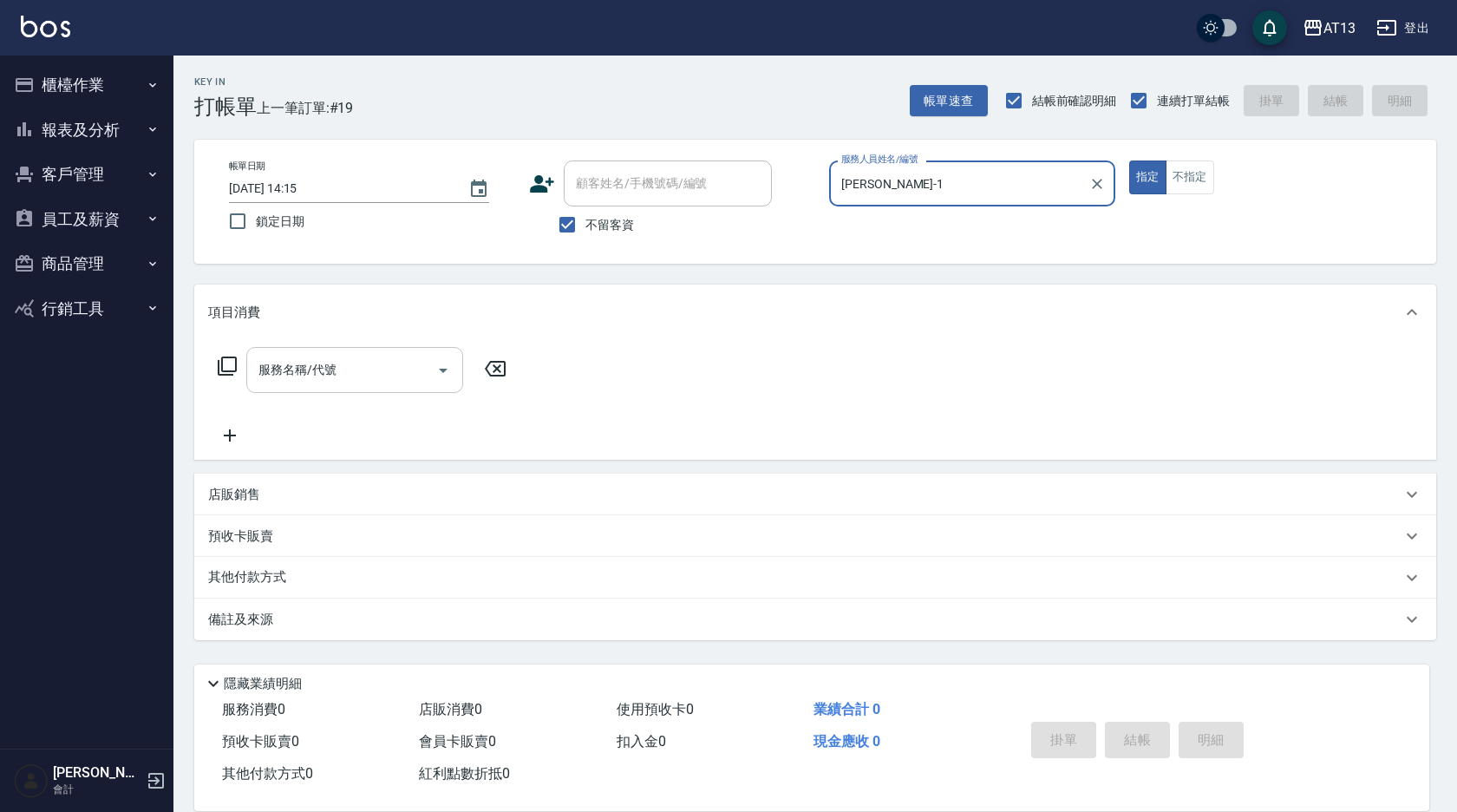
type input "[PERSON_NAME]-1"
click at [377, 376] on input "服務名稱/代號" at bounding box center [342, 369] width 175 height 31
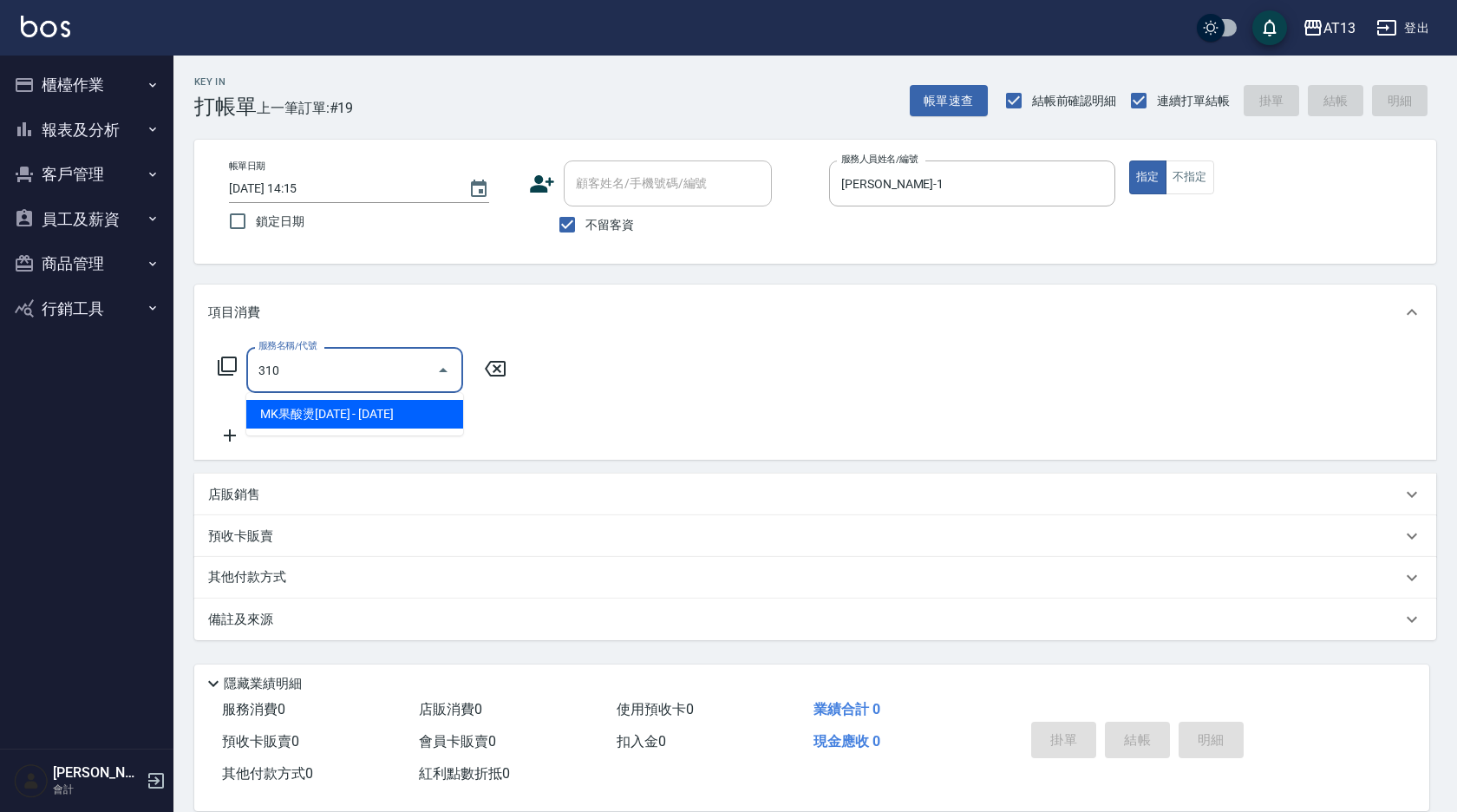
type input "MK果酸燙2000(310)"
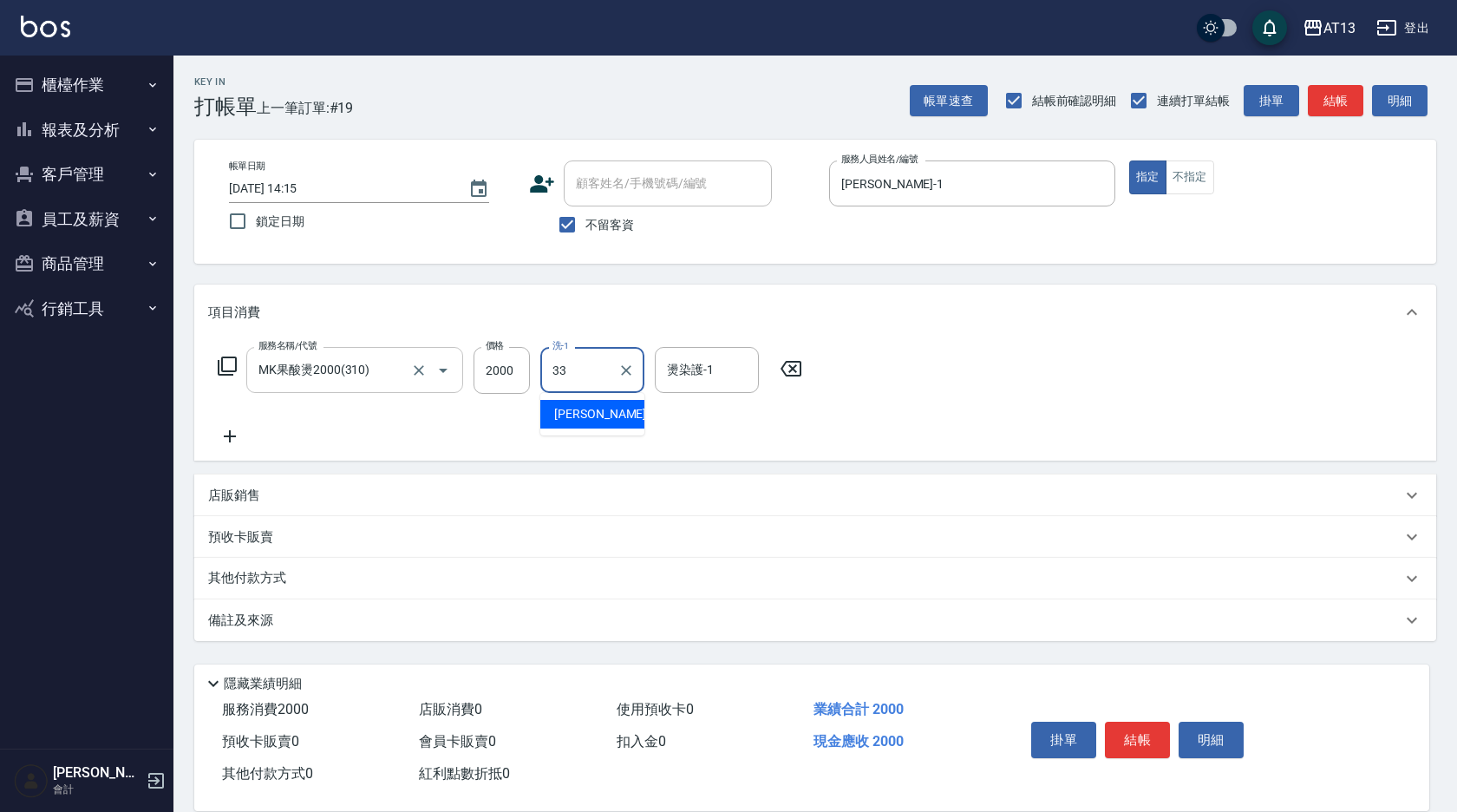
type input "[PERSON_NAME]-33"
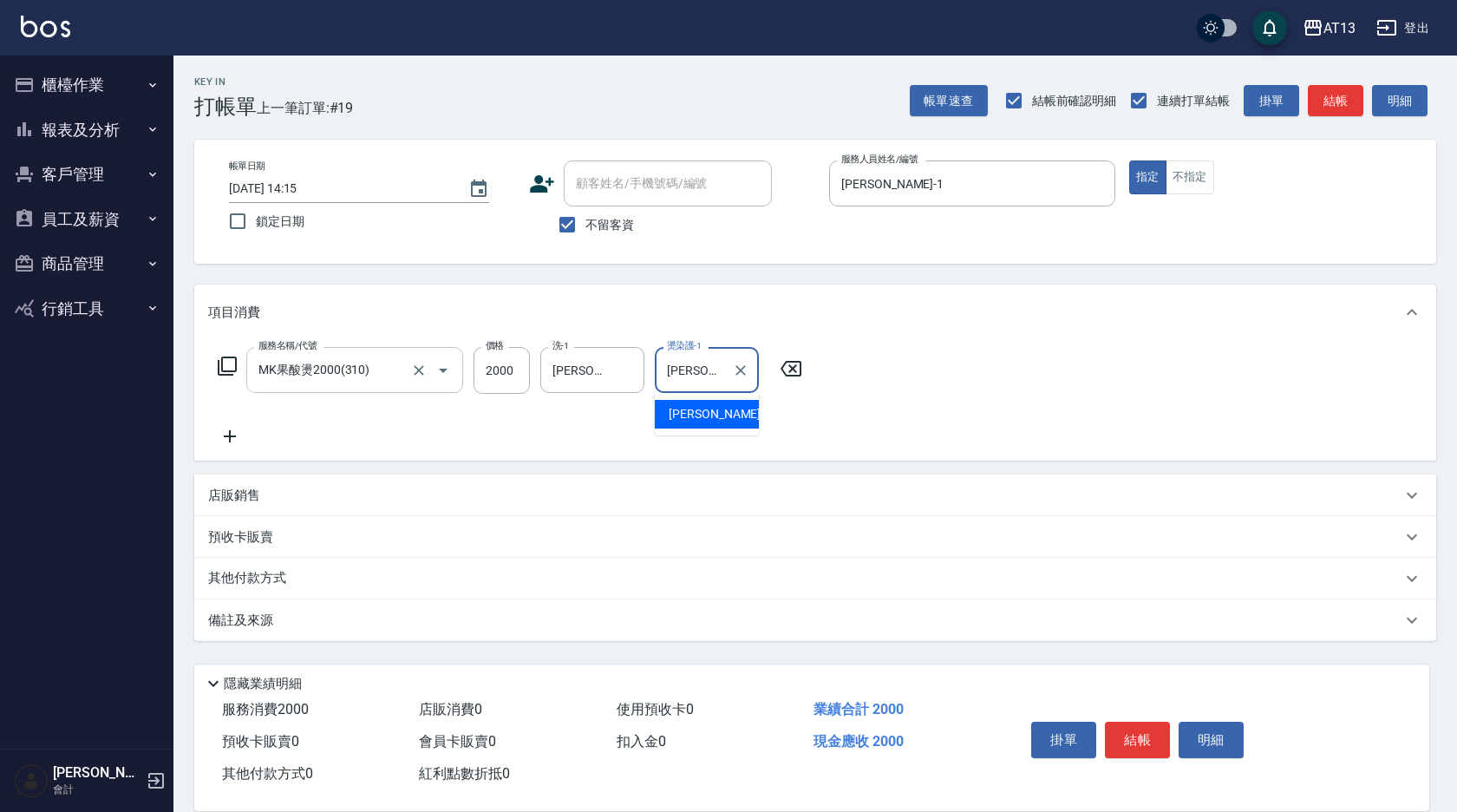
type input "[PERSON_NAME]-33"
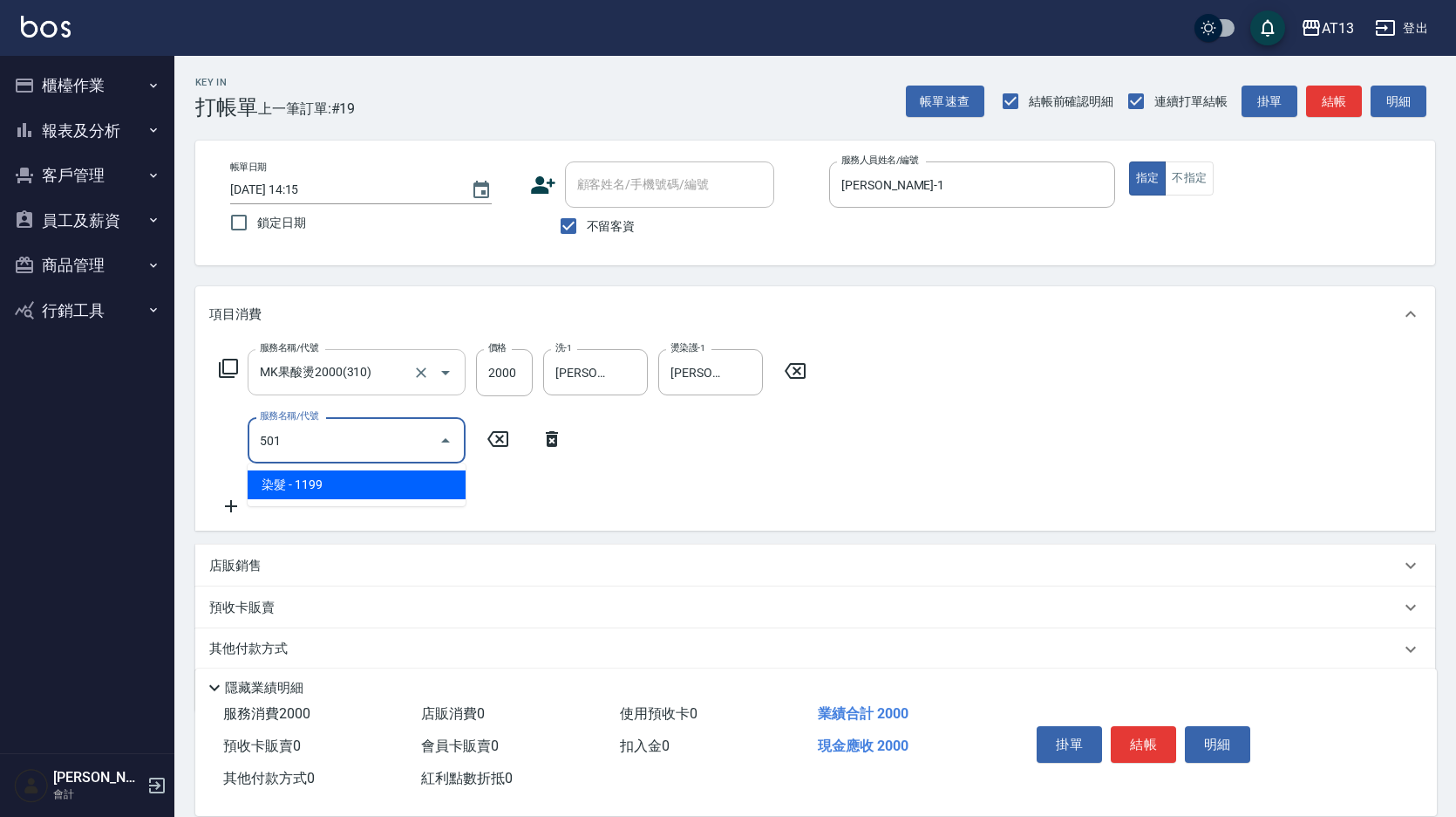
type input "染髮(501)"
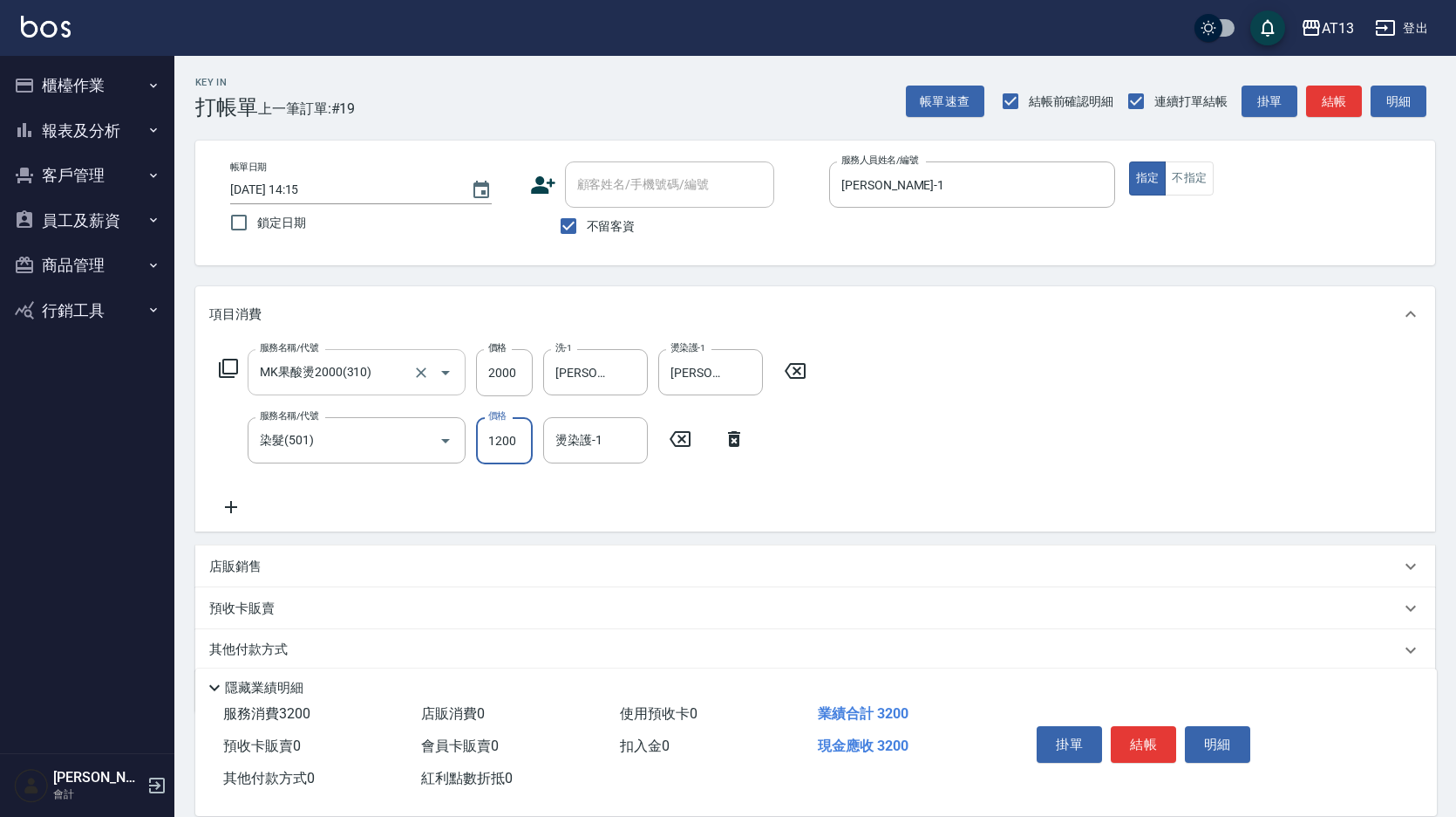
type input "1200"
type input "[PERSON_NAME]-33"
click at [860, 452] on div "服務名稱/代號 MK果酸燙2000(310) 服務名稱/代號 價格 2000 價格 洗-1 [PERSON_NAME]-33 洗-1 燙染護-1 [PERSO…" at bounding box center [815, 436] width 1240 height 189
click at [1131, 738] on button "結帳" at bounding box center [1144, 744] width 65 height 37
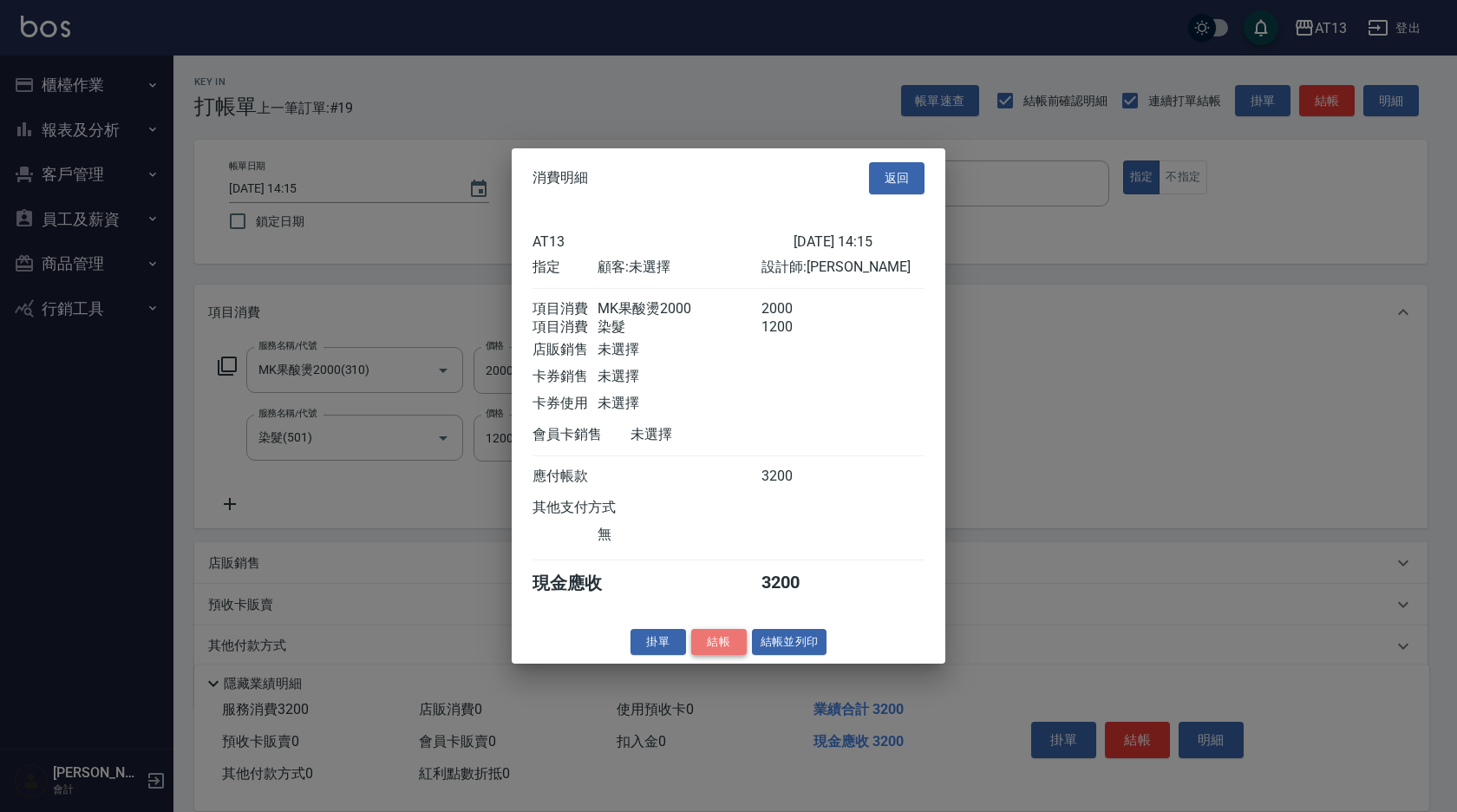
click at [715, 655] on button "結帳" at bounding box center [719, 641] width 55 height 27
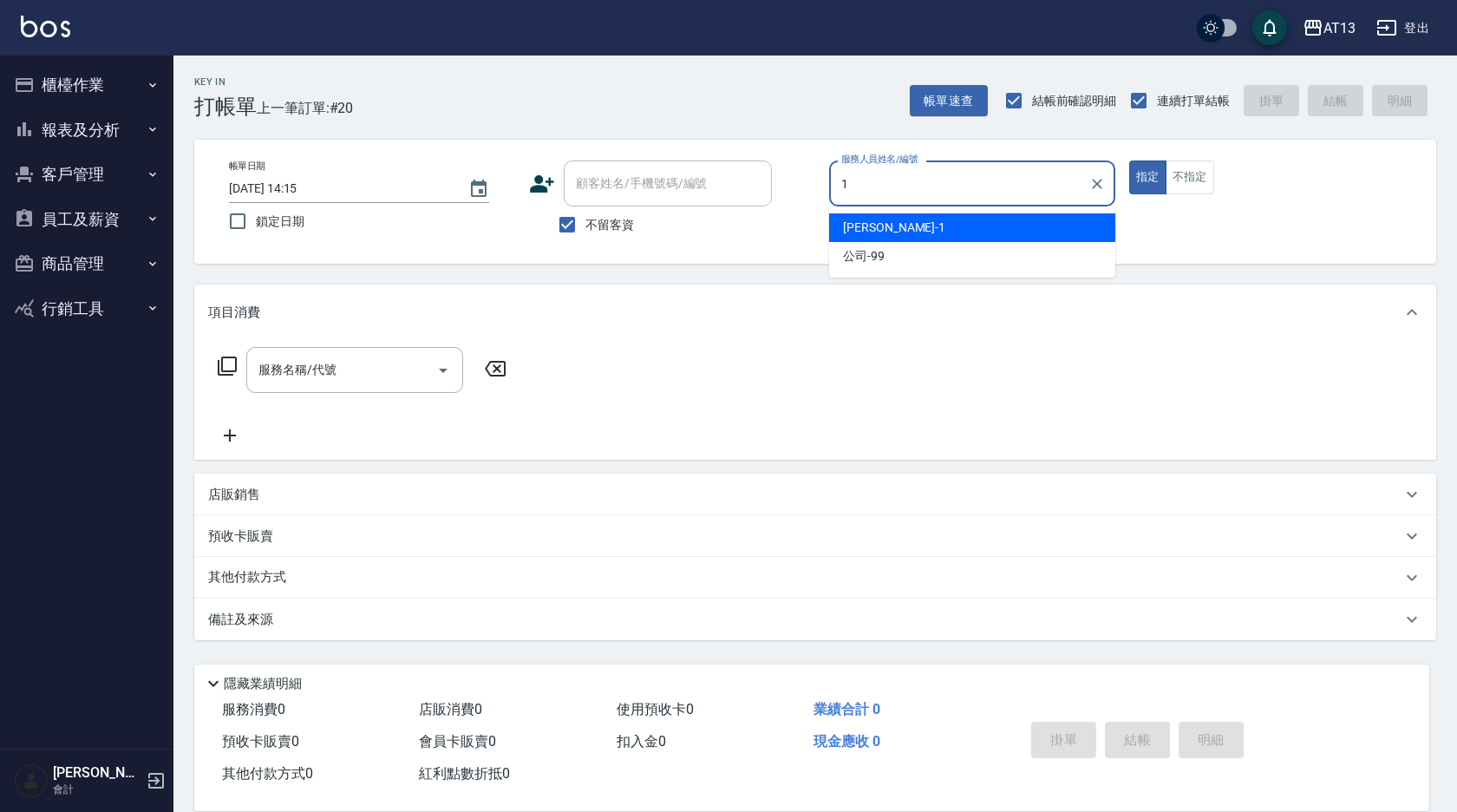
click at [922, 230] on div "[PERSON_NAME] -1" at bounding box center [972, 227] width 286 height 29
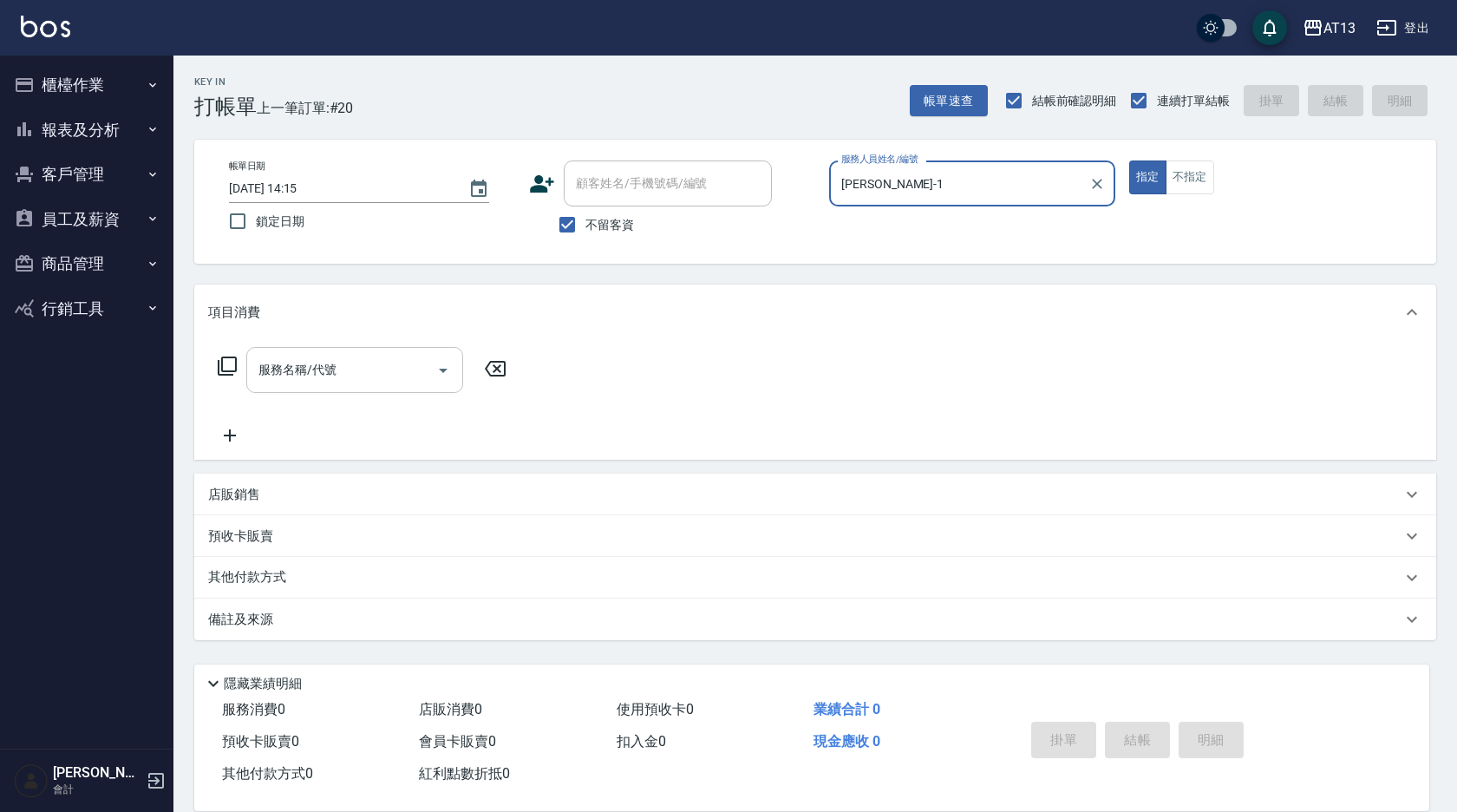
type input "[PERSON_NAME]-1"
click at [361, 374] on input "服務名稱/代號" at bounding box center [342, 369] width 175 height 31
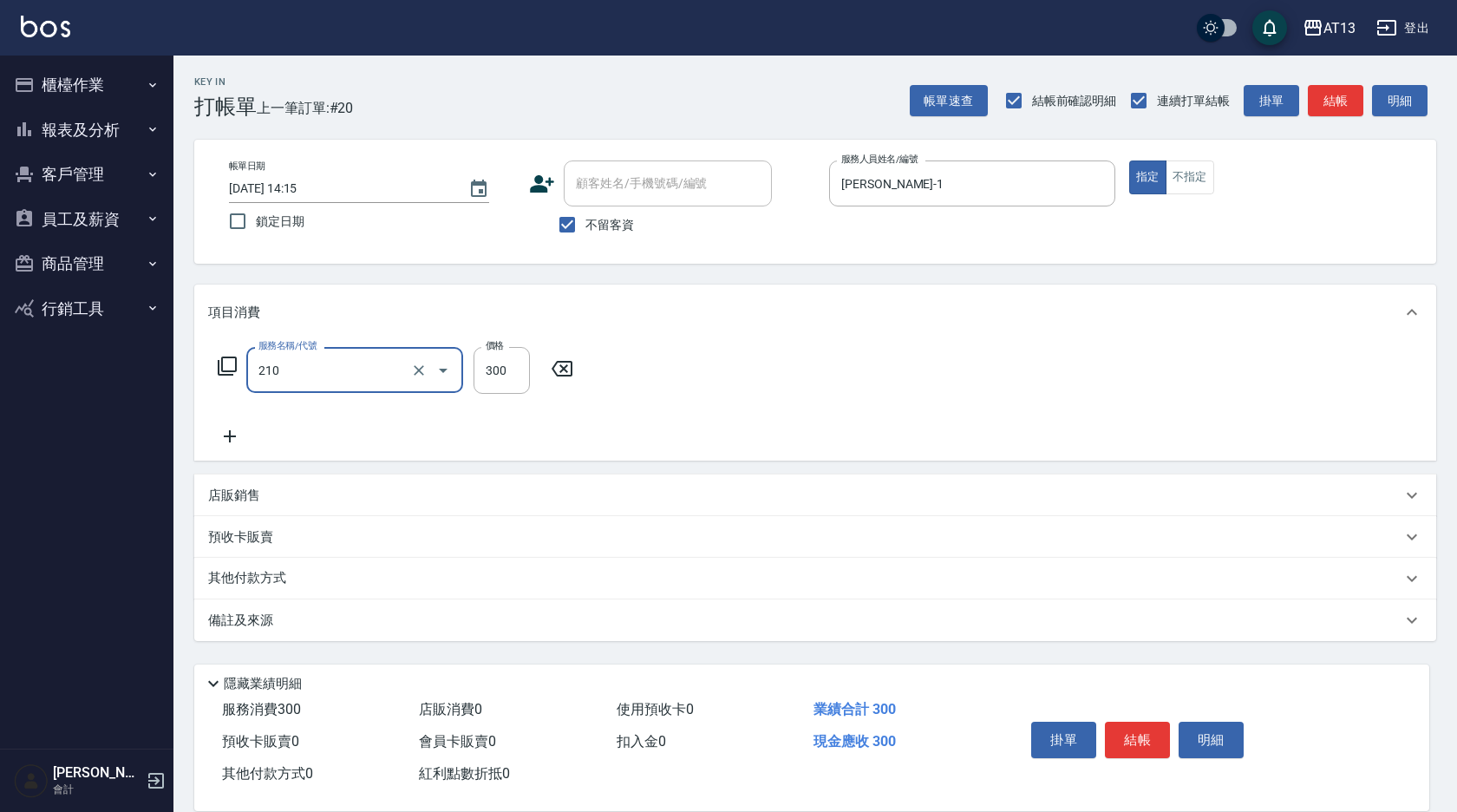
type input "[PERSON_NAME]洗髮精(210)"
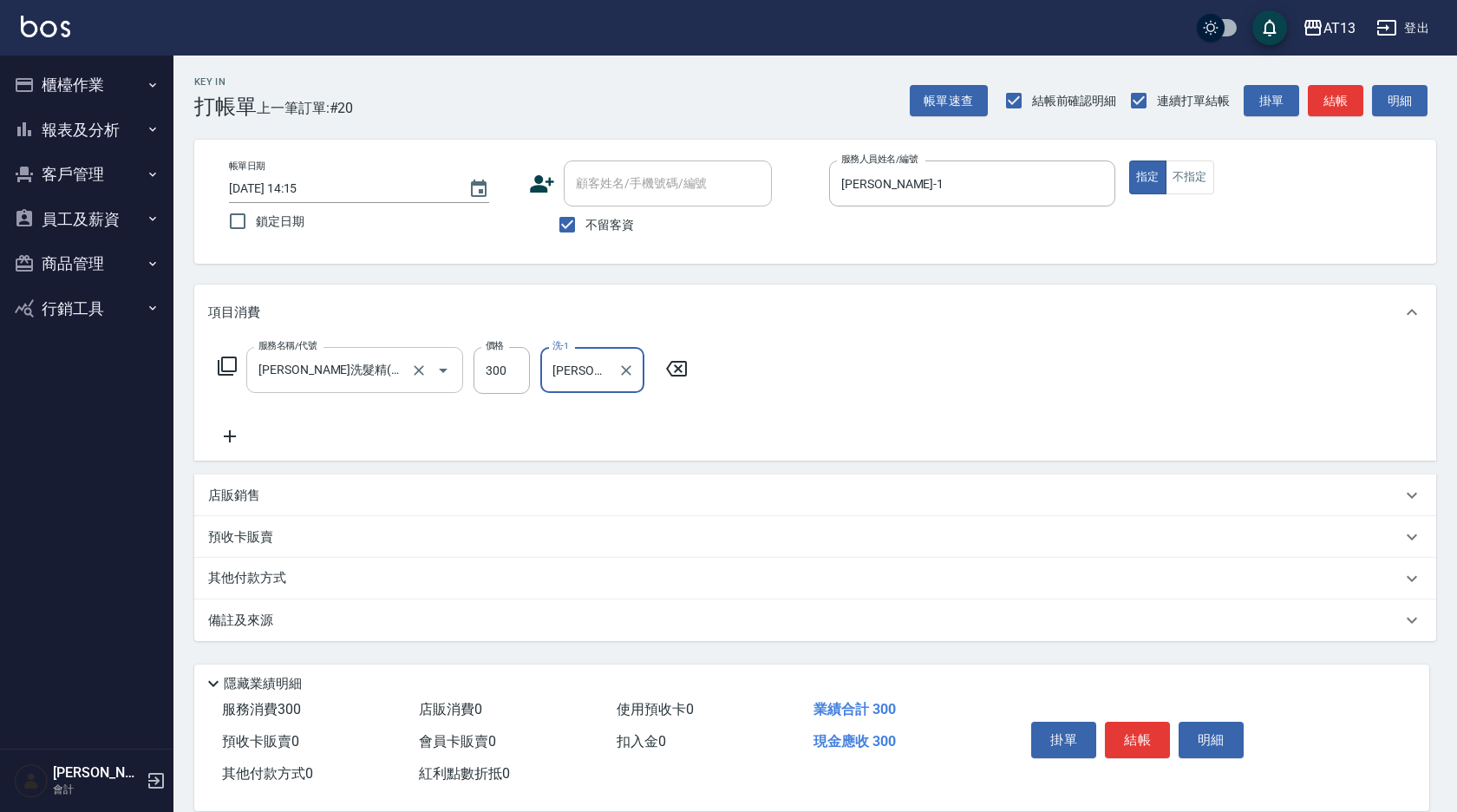
type input "[PERSON_NAME]-33"
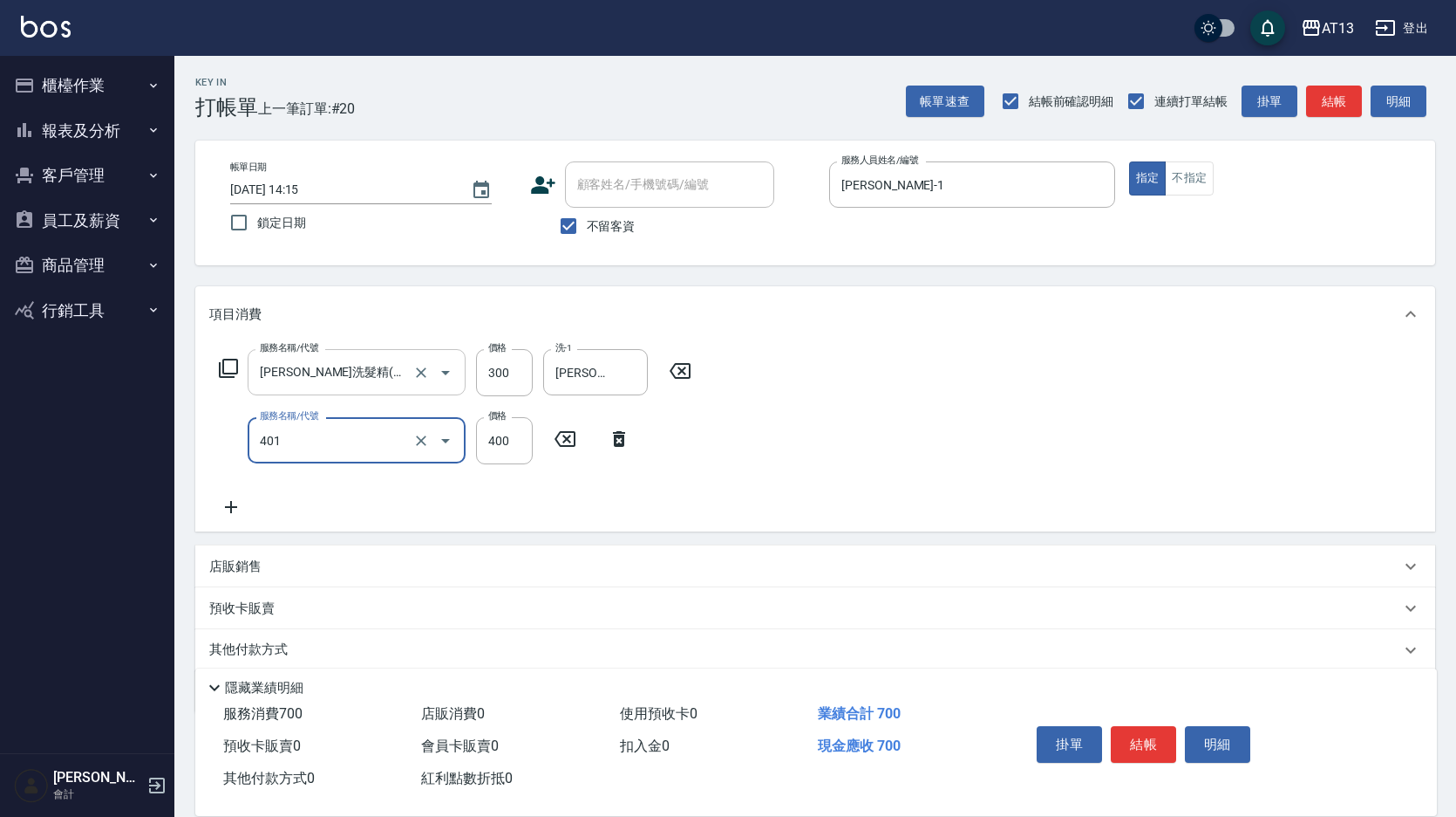
type input "剪髮(401)"
click at [1038, 486] on div "服務名稱/代號 [PERSON_NAME]洗髮精(210) 服務名稱/代號 價格 300 價格 洗-1 [PERSON_NAME]-33 洗-1 服務名稱/代…" at bounding box center [815, 436] width 1240 height 189
drag, startPoint x: 1149, startPoint y: 723, endPoint x: 1095, endPoint y: 739, distance: 56.3
click at [1148, 726] on button "結帳" at bounding box center [1144, 744] width 65 height 37
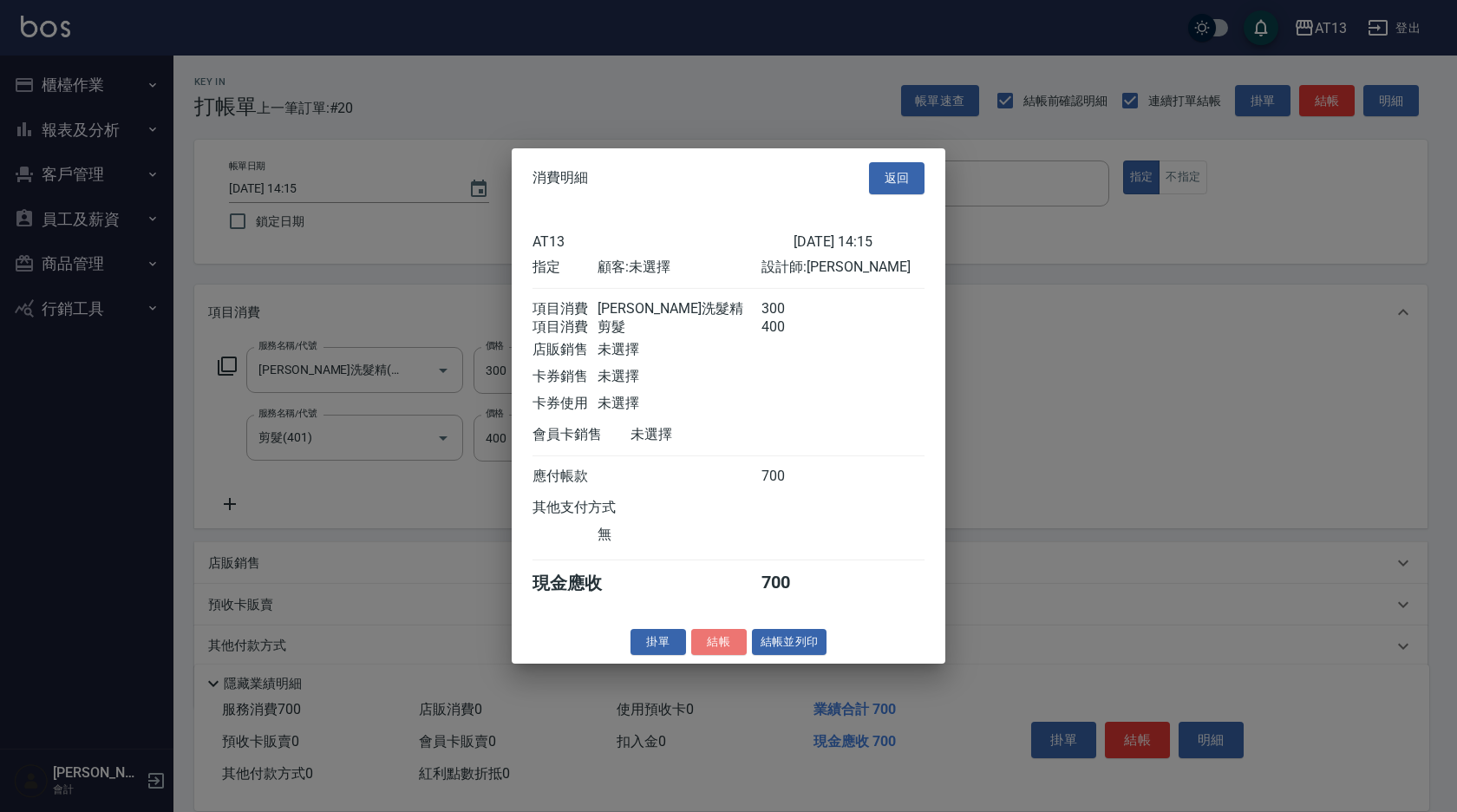
click at [720, 655] on button "結帳" at bounding box center [719, 641] width 55 height 27
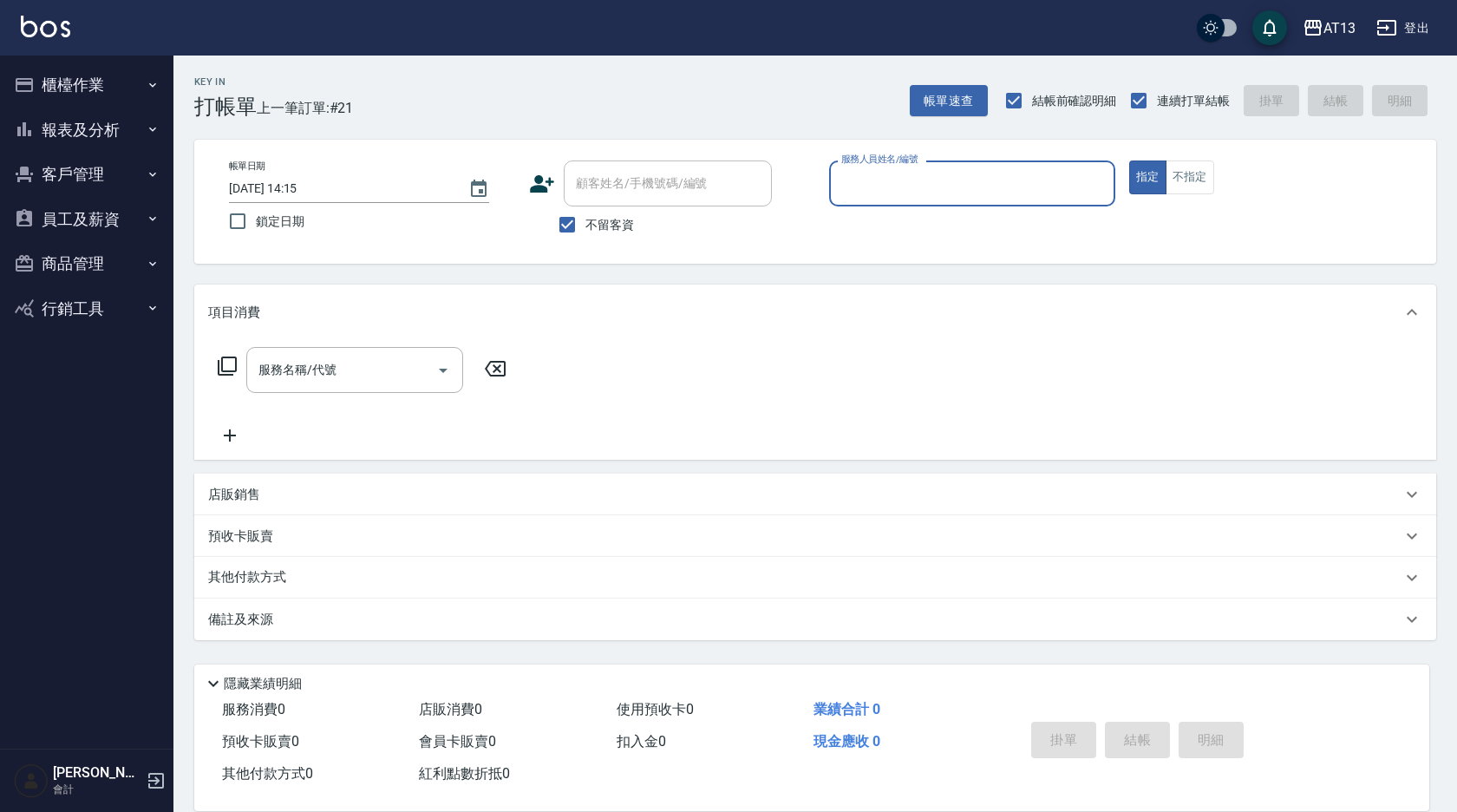
click at [84, 78] on button "櫃檯作業" at bounding box center [87, 85] width 159 height 45
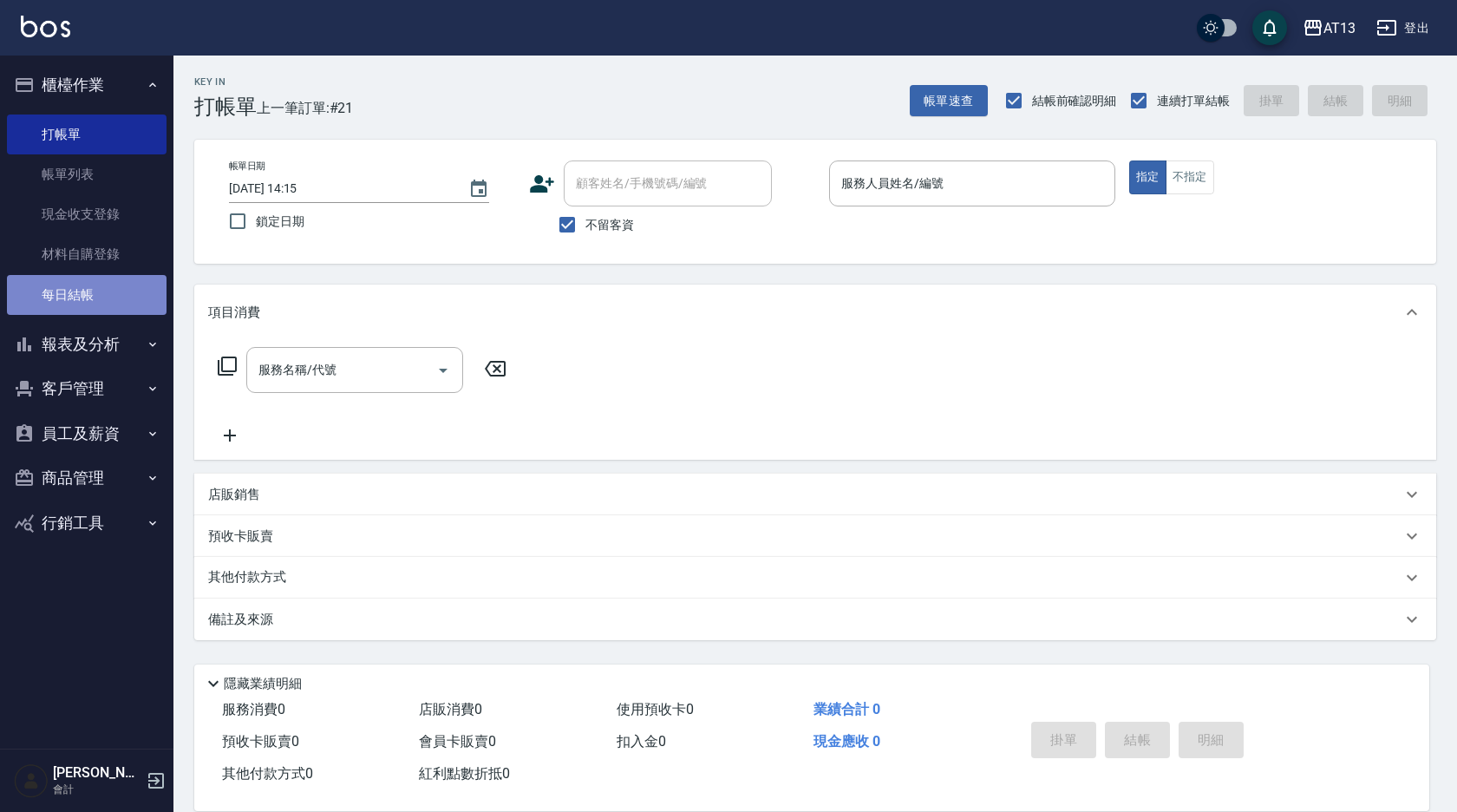
click at [82, 289] on link "每日結帳" at bounding box center [87, 294] width 159 height 40
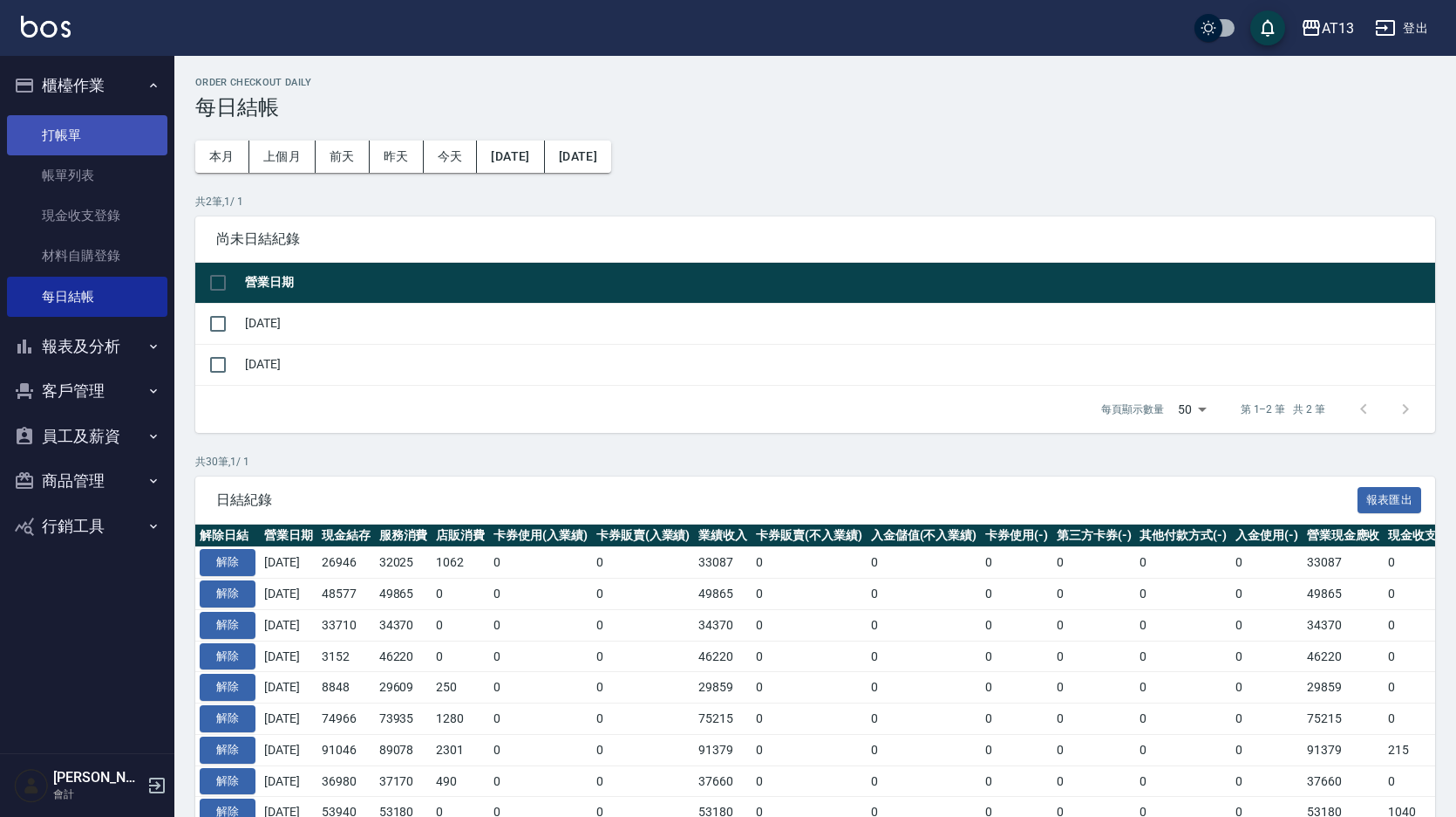
click at [72, 127] on link "打帳單" at bounding box center [87, 135] width 160 height 41
